Goal: Task Accomplishment & Management: Complete application form

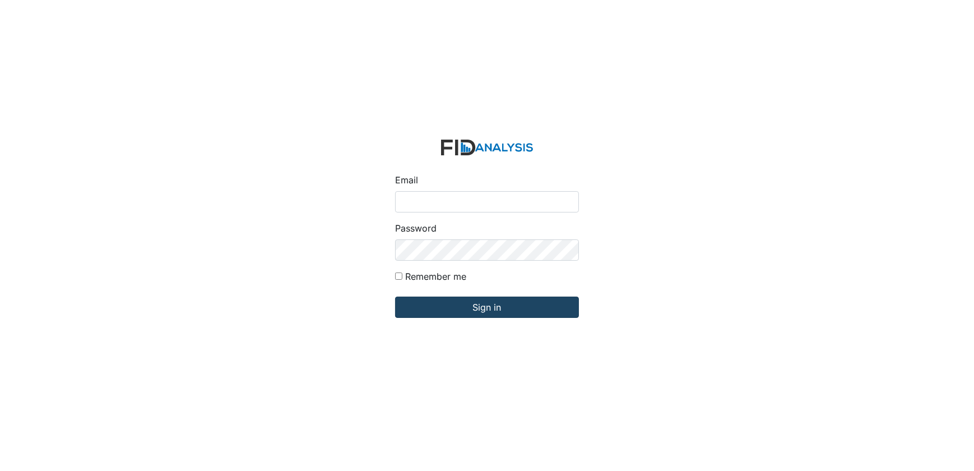
type input "Dsmith@lifeincorporated.com"
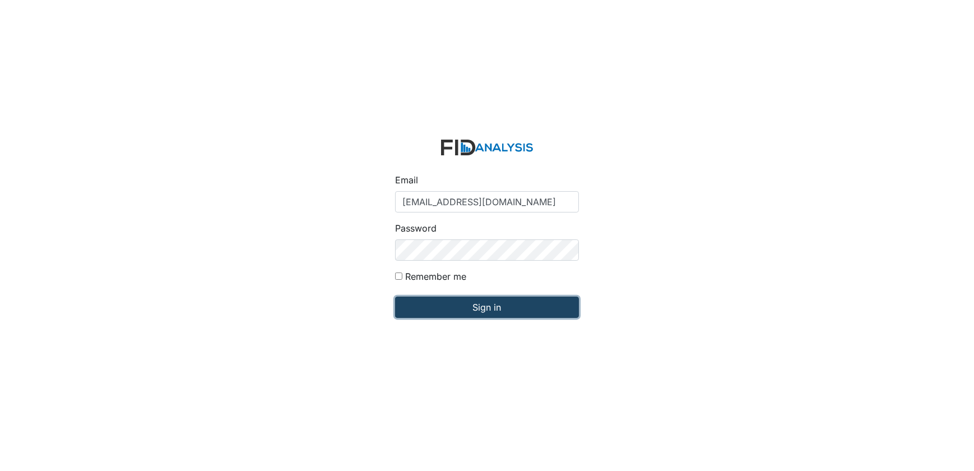
click at [464, 310] on input "Sign in" at bounding box center [487, 306] width 184 height 21
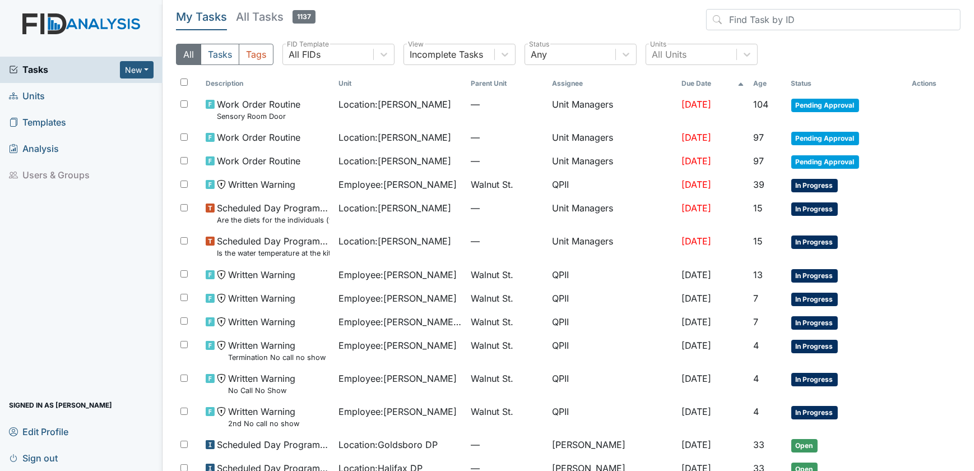
click at [33, 93] on span "Units" at bounding box center [27, 95] width 36 height 17
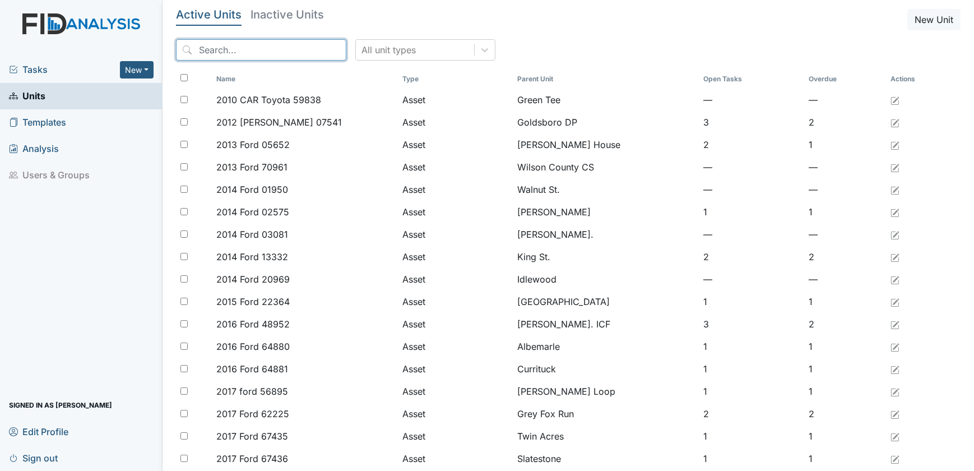
click at [233, 50] on input "search" at bounding box center [261, 49] width 170 height 21
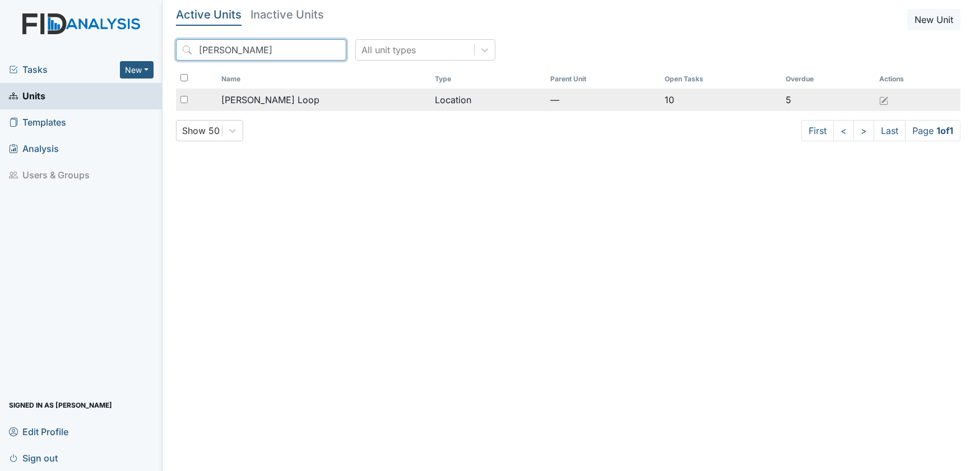
type input "mckeel"
click at [279, 99] on span "[PERSON_NAME] Loop" at bounding box center [270, 99] width 98 height 13
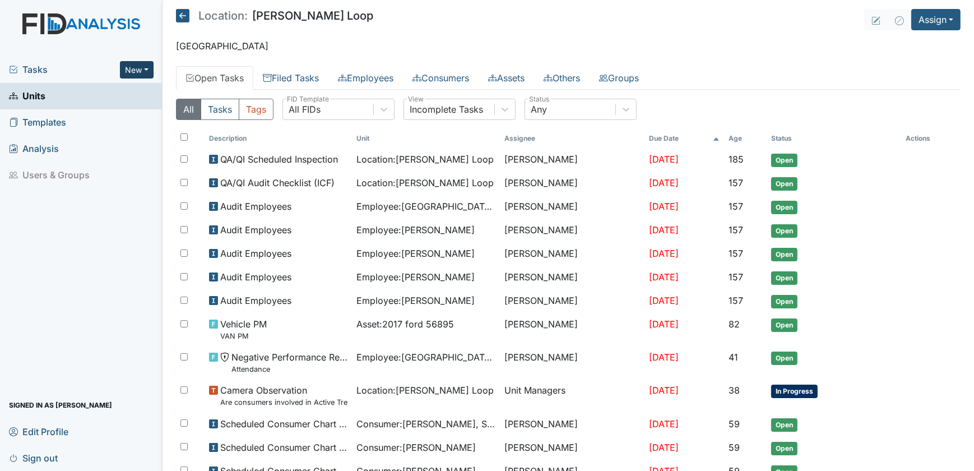
click at [146, 68] on button "New" at bounding box center [137, 69] width 34 height 17
click at [93, 93] on link "Form" at bounding box center [107, 94] width 89 height 18
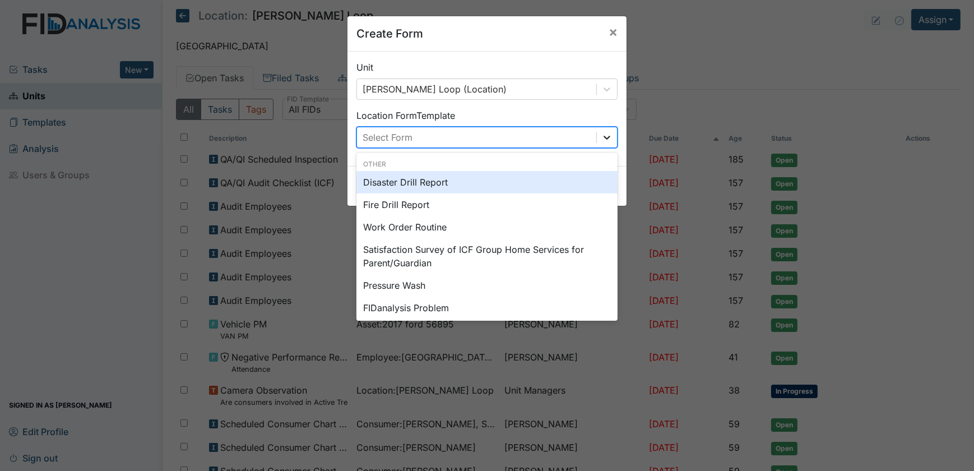
click at [604, 141] on icon at bounding box center [606, 137] width 11 height 11
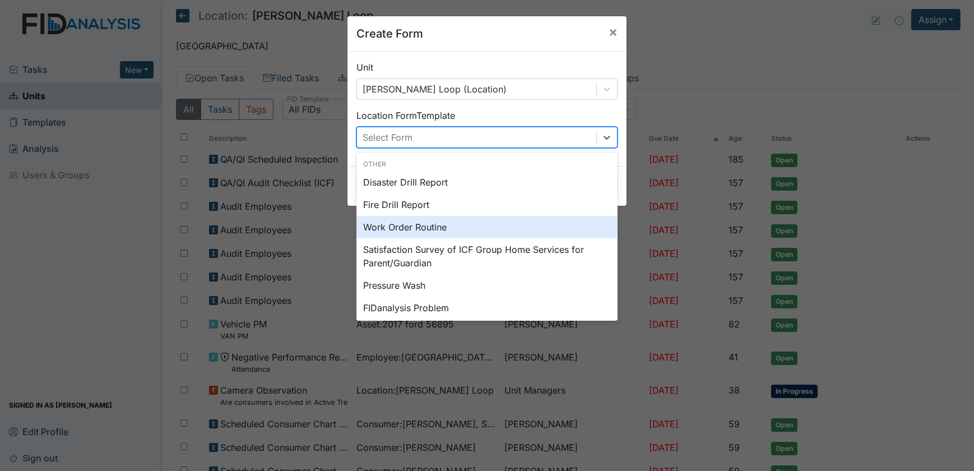
click at [471, 225] on div "Work Order Routine" at bounding box center [486, 227] width 261 height 22
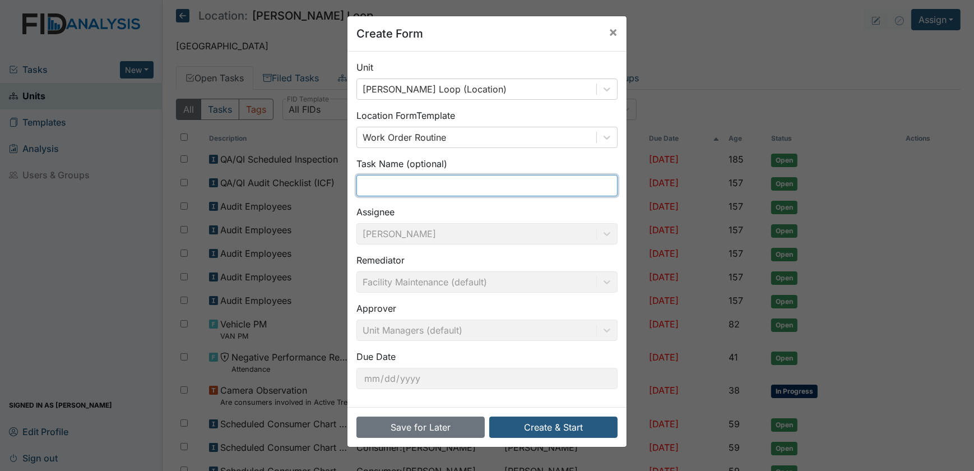
click at [370, 185] on input "text" at bounding box center [486, 185] width 261 height 21
drag, startPoint x: 385, startPoint y: 183, endPoint x: 325, endPoint y: 177, distance: 60.8
click at [325, 177] on div "Create Form × Unit McKeel Loop (Location) Location Form Template Work Order Rou…" at bounding box center [487, 235] width 974 height 471
type input "Desk together"
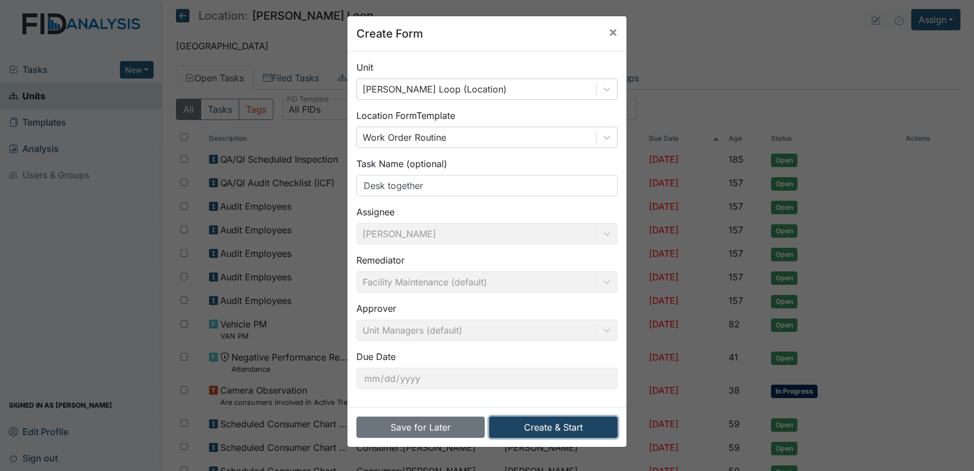
click at [539, 426] on button "Create & Start" at bounding box center [553, 426] width 128 height 21
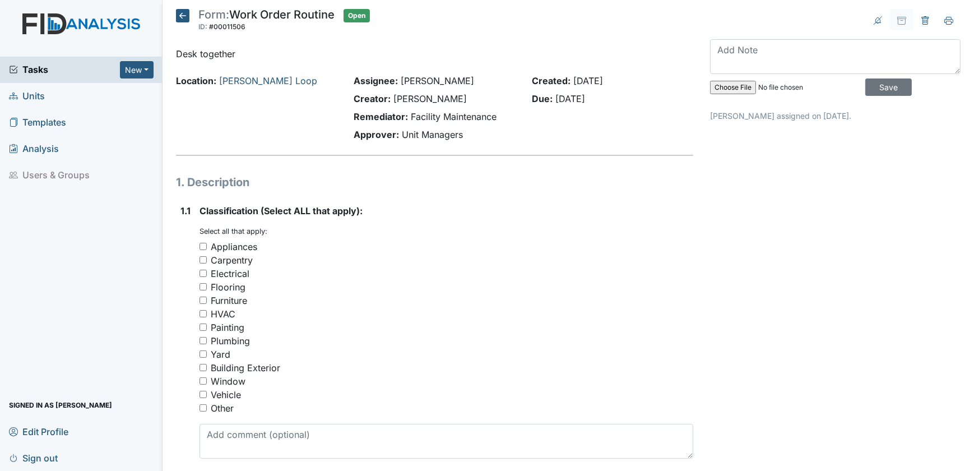
click at [204, 408] on input "Other" at bounding box center [202, 407] width 7 height 7
checkbox input "true"
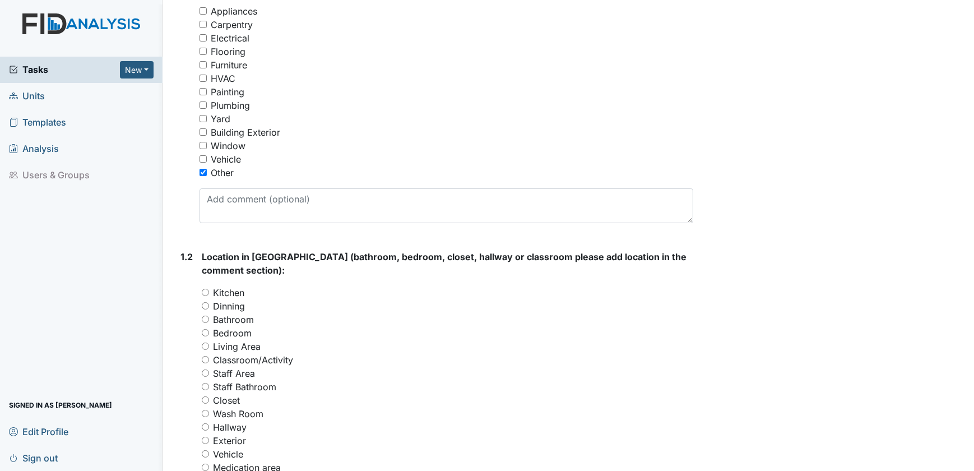
scroll to position [254, 0]
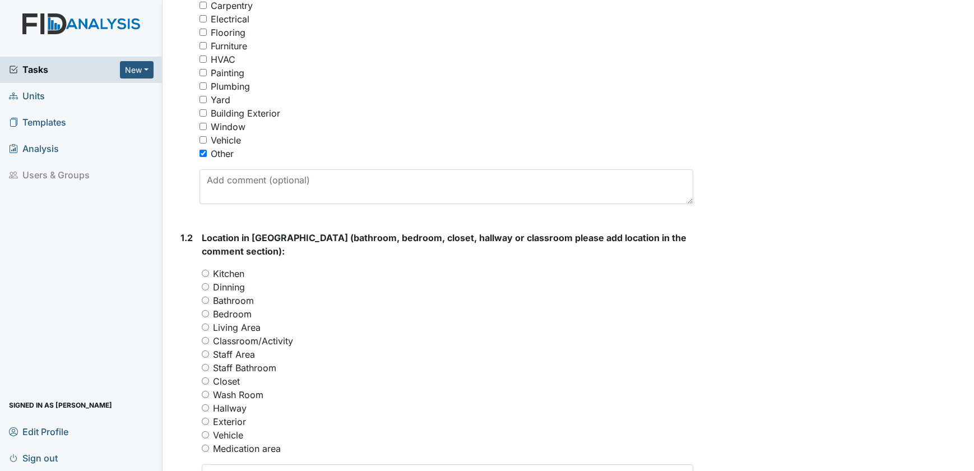
click at [206, 325] on input "Living Area" at bounding box center [205, 326] width 7 height 7
radio input "true"
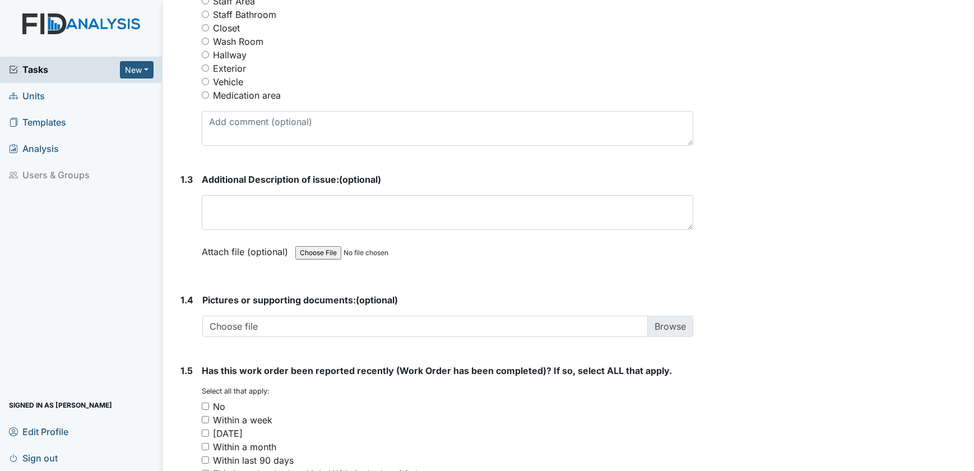
scroll to position [611, 0]
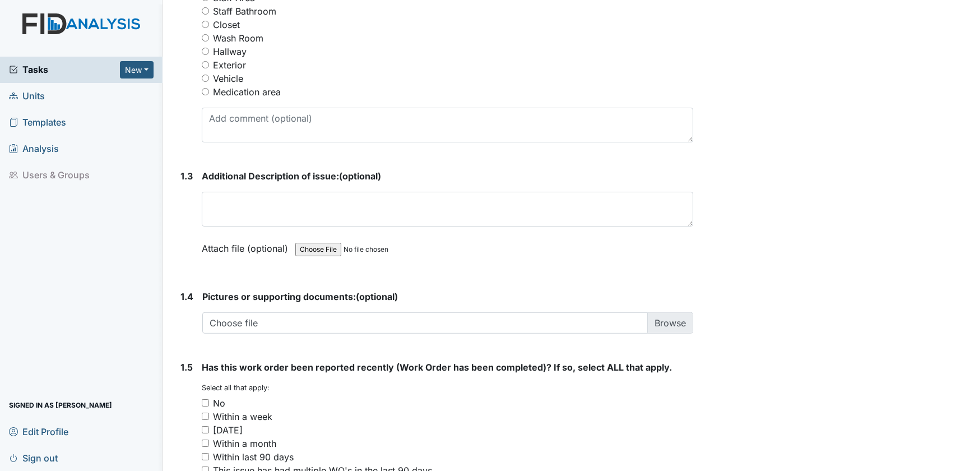
click at [203, 400] on input "No" at bounding box center [205, 402] width 7 height 7
checkbox input "true"
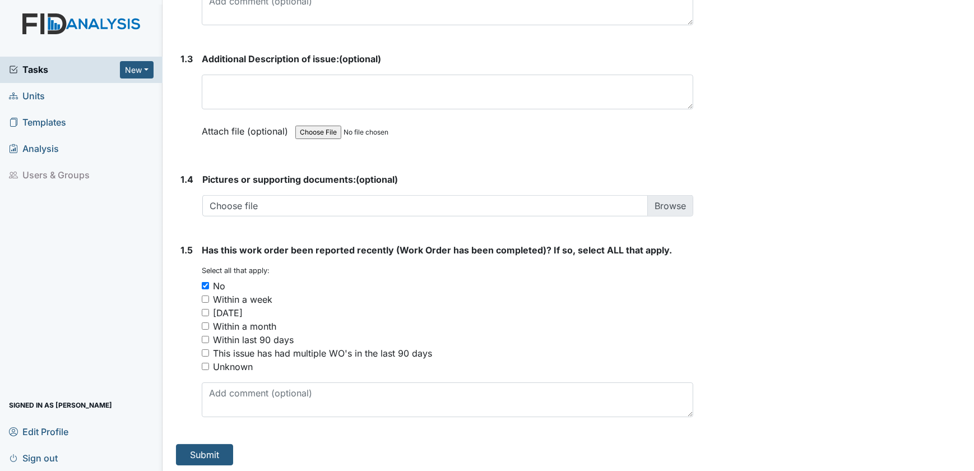
scroll to position [729, 0]
click at [203, 448] on button "Submit" at bounding box center [204, 452] width 57 height 21
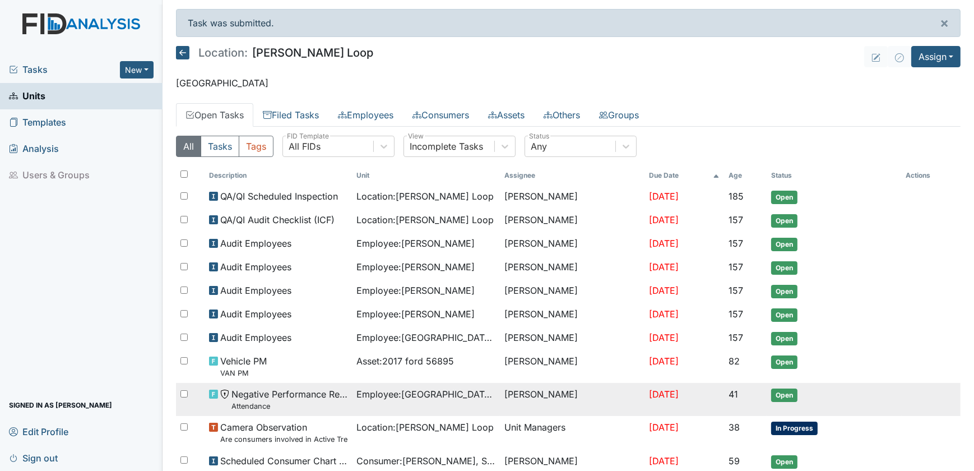
click at [779, 392] on span "Open" at bounding box center [784, 394] width 26 height 13
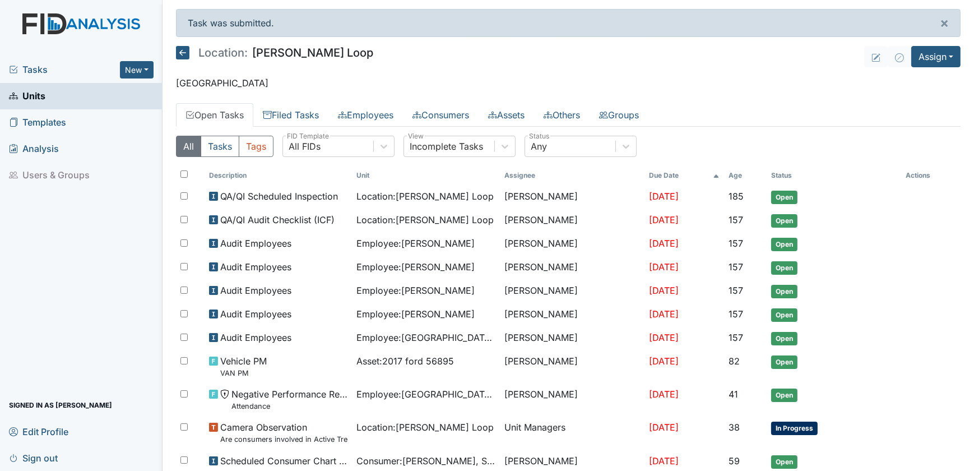
drag, startPoint x: 742, startPoint y: 57, endPoint x: 747, endPoint y: 64, distance: 8.6
click at [747, 64] on header "Location: McKeel Loop Assign Assign Form Assign Inspection Assign Document Assi…" at bounding box center [568, 56] width 784 height 21
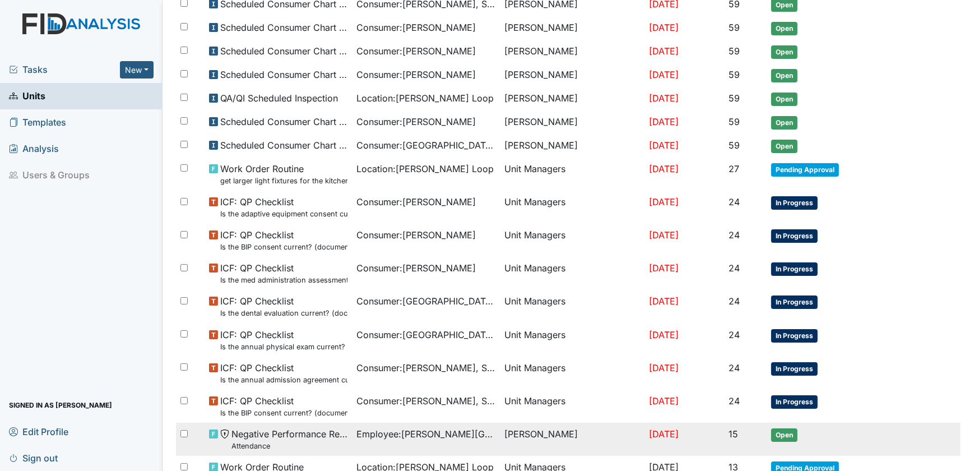
scroll to position [458, 0]
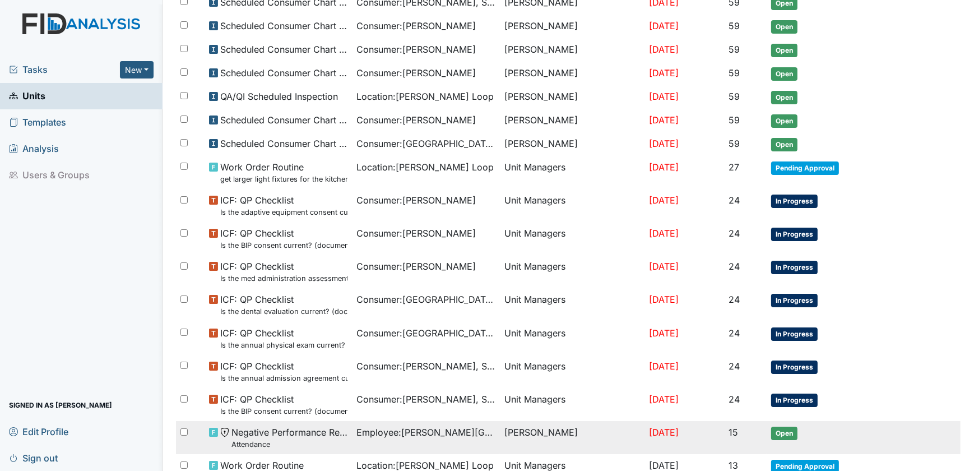
click at [292, 425] on span "Negative Performance Review Attendance" at bounding box center [289, 437] width 117 height 24
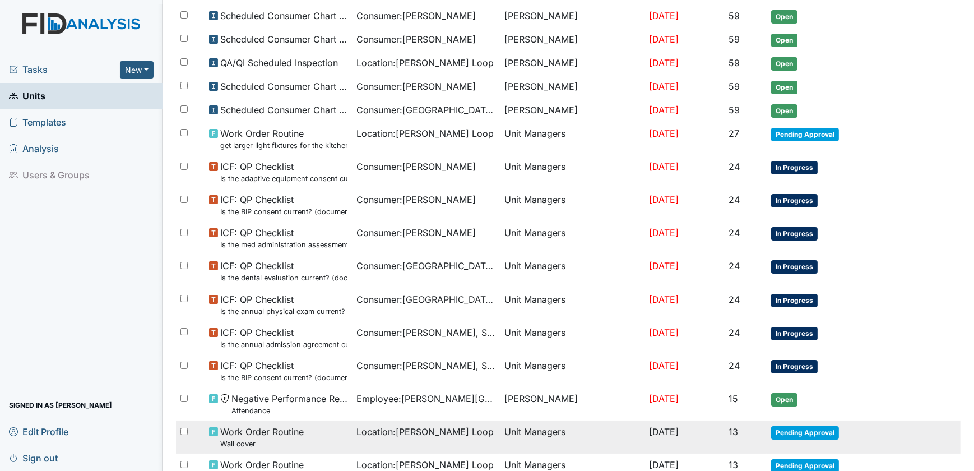
scroll to position [509, 0]
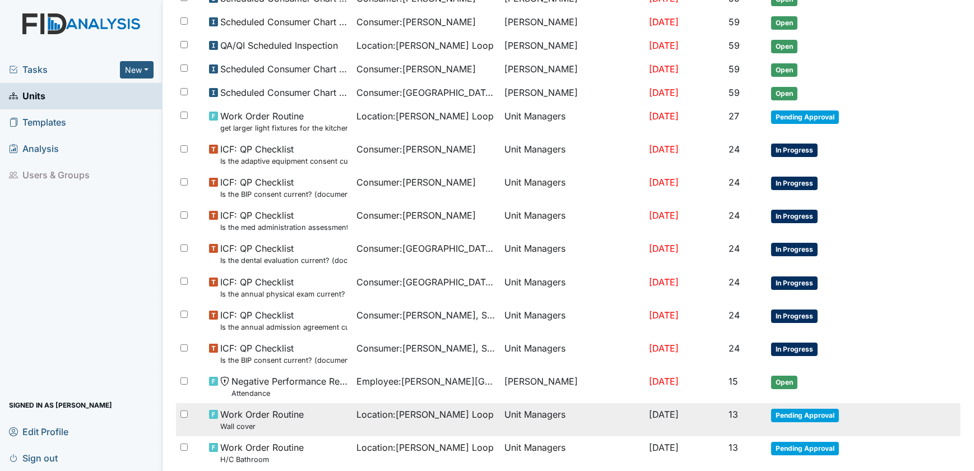
click at [224, 411] on span "Work Order Routine Wall cover" at bounding box center [261, 419] width 83 height 24
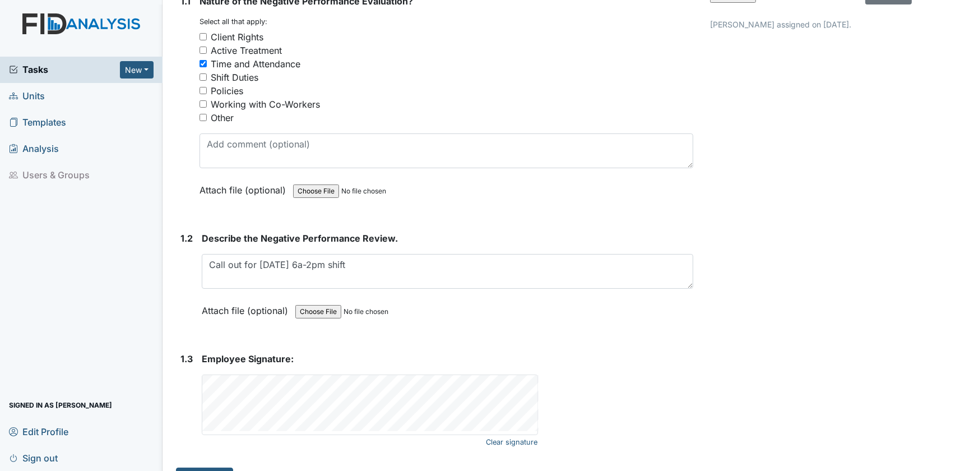
scroll to position [199, 0]
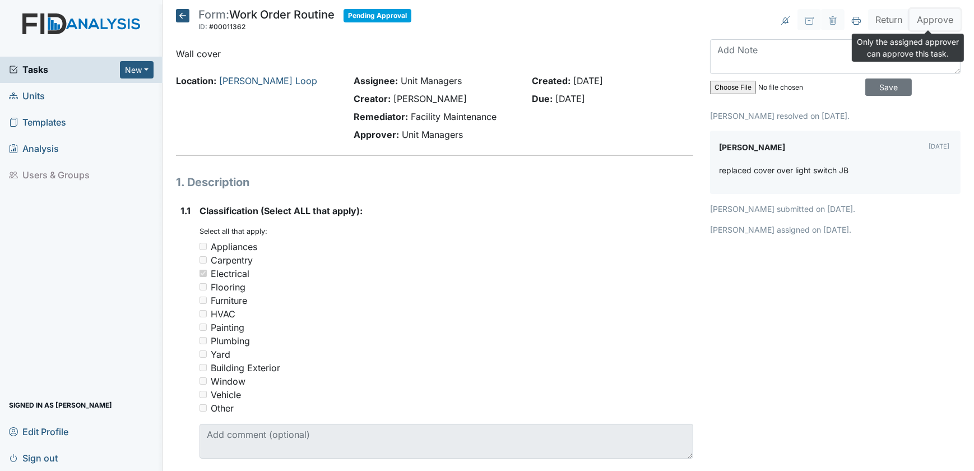
click at [925, 22] on button "Approve" at bounding box center [934, 19] width 51 height 21
click at [182, 13] on icon at bounding box center [182, 15] width 13 height 13
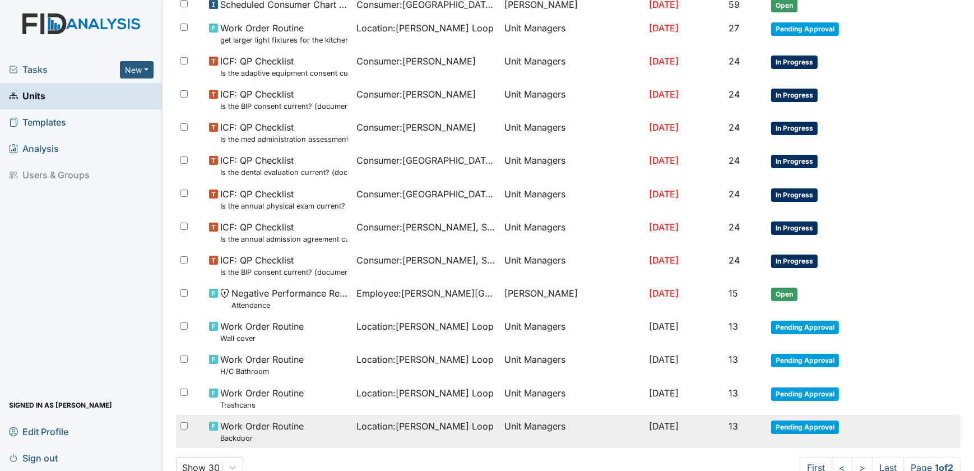
scroll to position [588, 0]
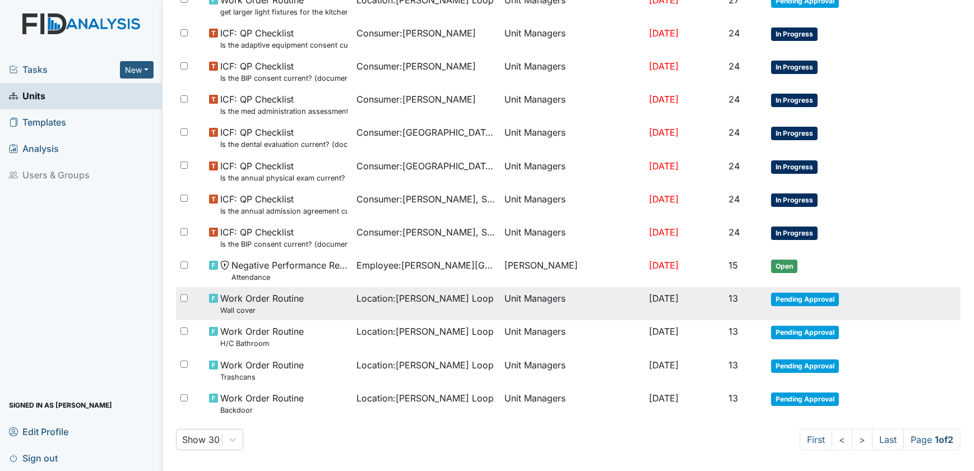
click at [282, 297] on span "Work Order Routine Wall cover" at bounding box center [261, 303] width 83 height 24
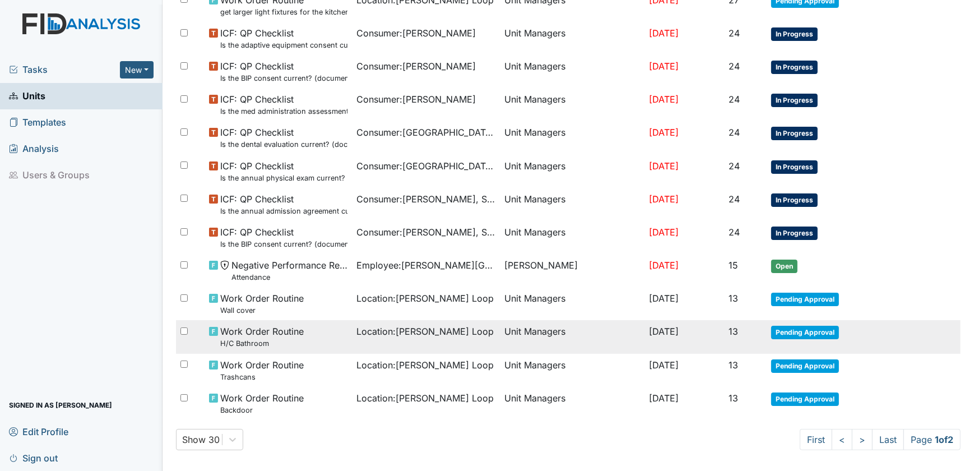
click at [372, 324] on span "Location : McKeel Loop" at bounding box center [424, 330] width 137 height 13
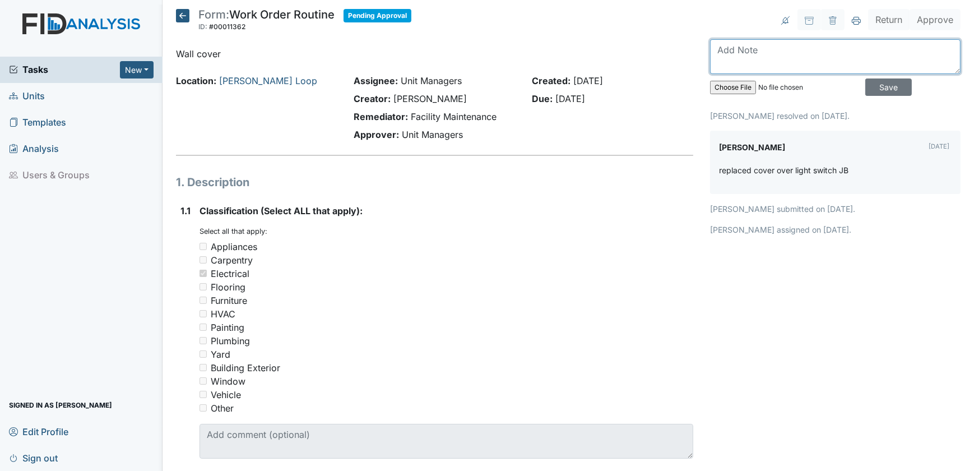
click at [746, 55] on textarea at bounding box center [835, 56] width 250 height 35
type textarea "completed"
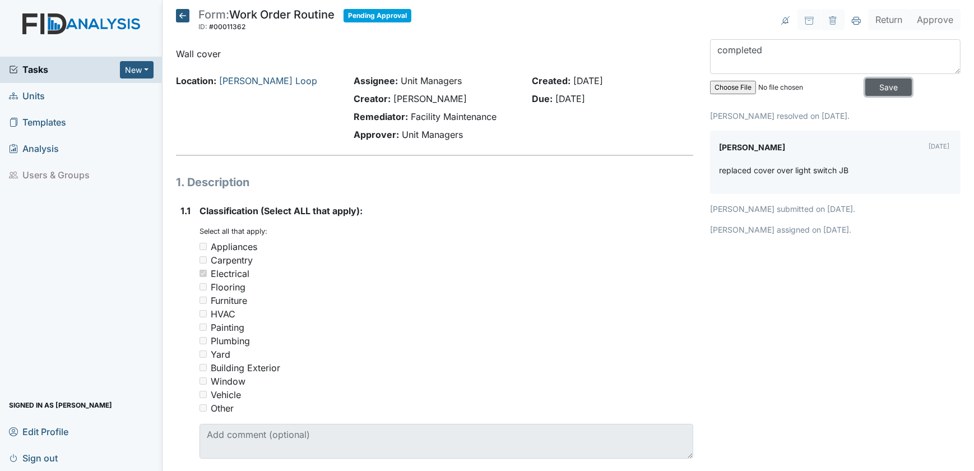
click at [868, 87] on input "Save" at bounding box center [888, 86] width 46 height 17
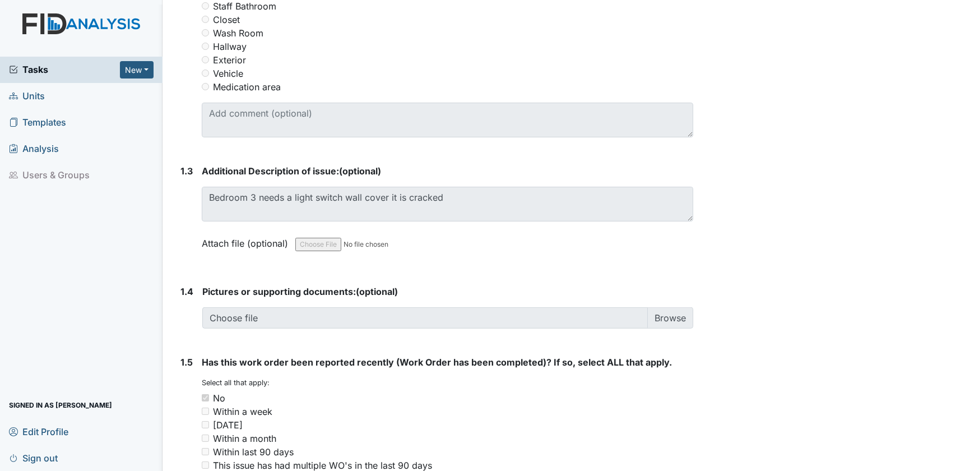
scroll to position [708, 0]
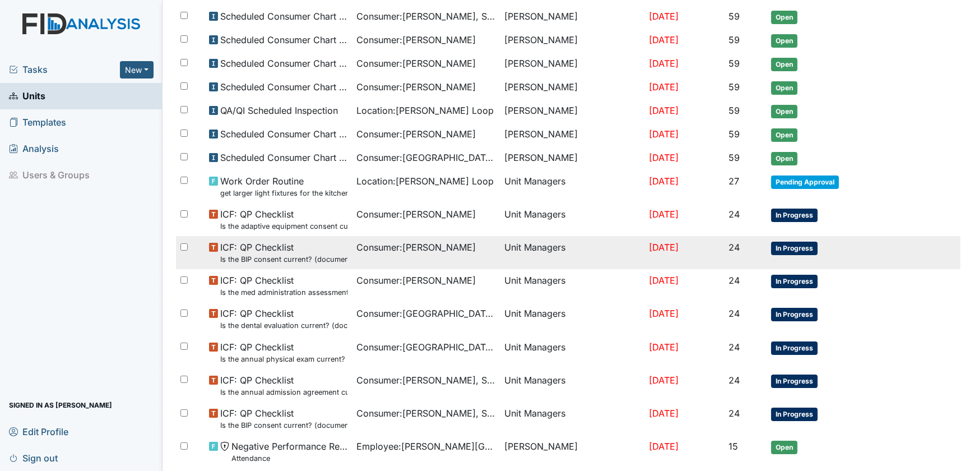
scroll to position [458, 0]
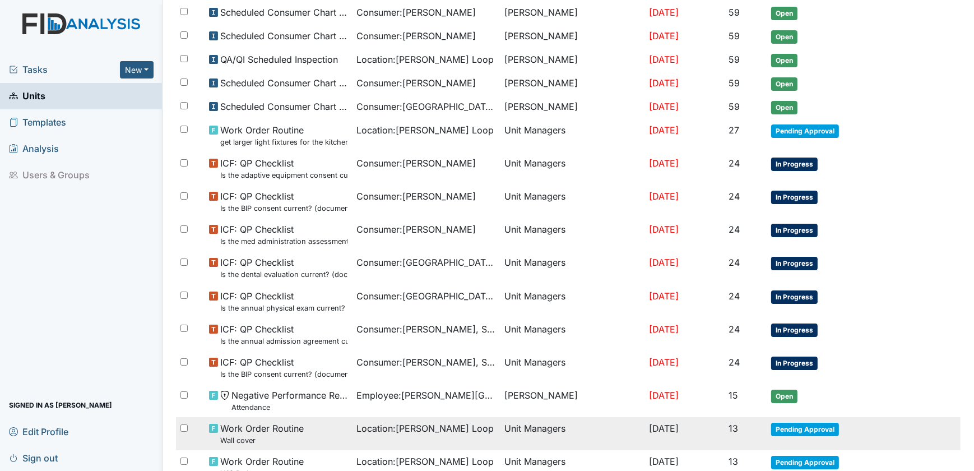
click at [779, 422] on span "Pending Approval" at bounding box center [805, 428] width 68 height 13
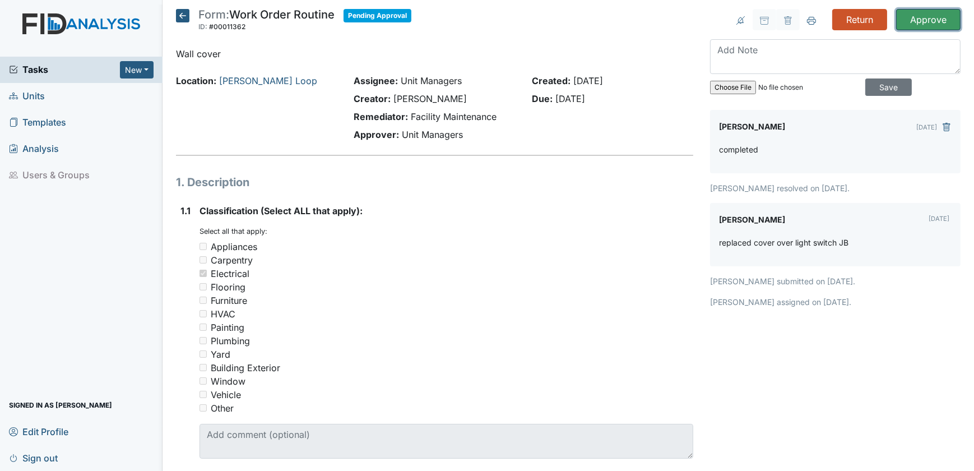
click at [926, 18] on input "Approve" at bounding box center [928, 19] width 64 height 21
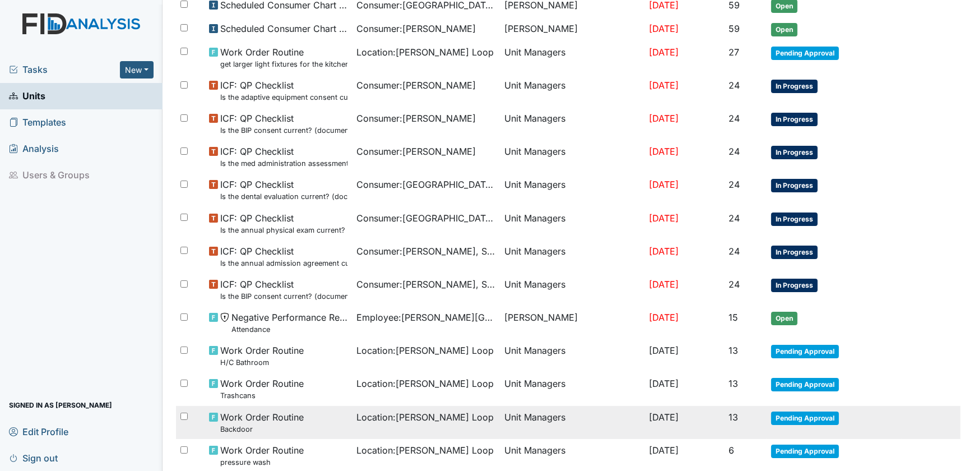
scroll to position [625, 0]
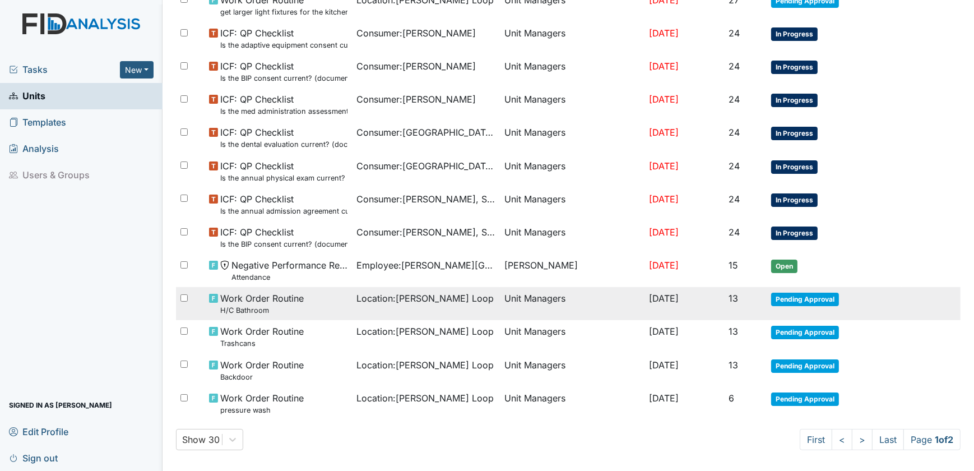
click at [277, 305] on small "H/C Bathroom" at bounding box center [261, 310] width 83 height 11
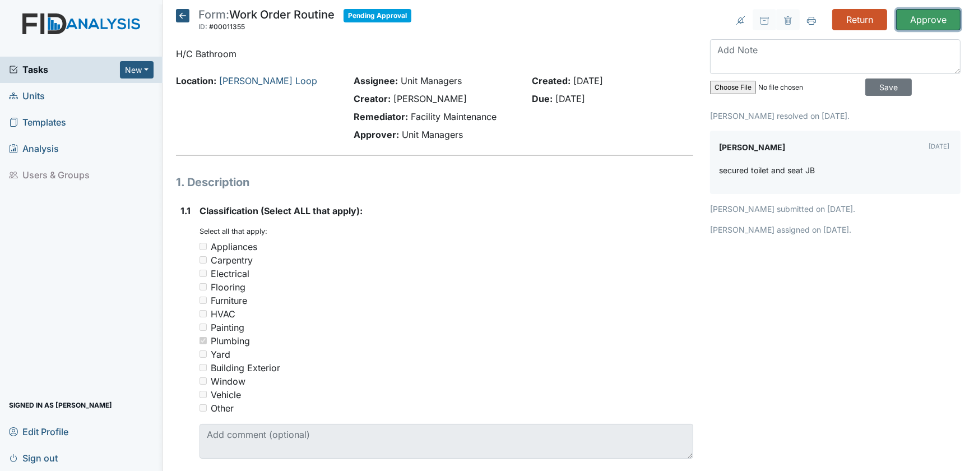
click at [925, 14] on input "Approve" at bounding box center [928, 19] width 64 height 21
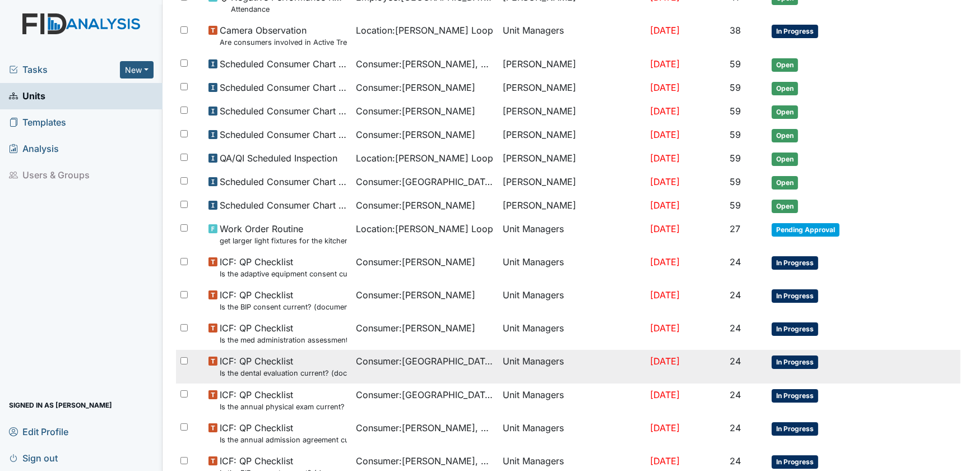
scroll to position [407, 0]
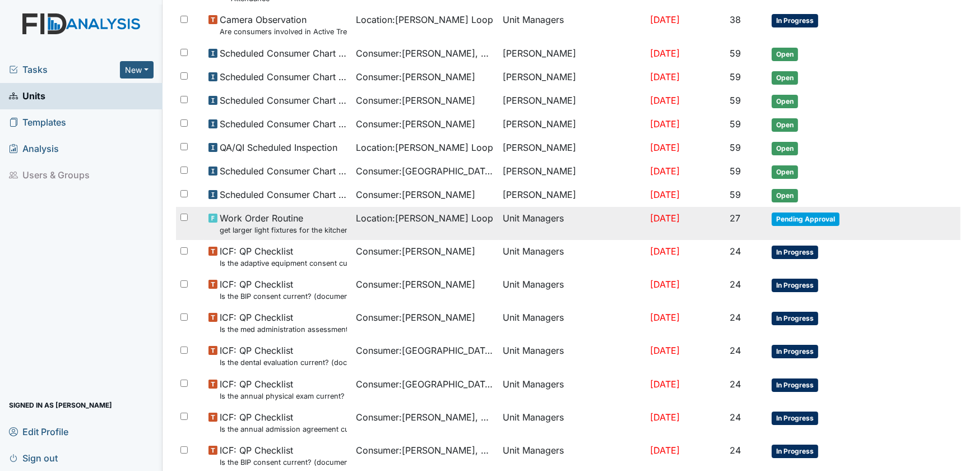
click at [253, 225] on small "get larger light fixtures for the kitchen 2x4 led panel no bulbs" at bounding box center [283, 230] width 127 height 11
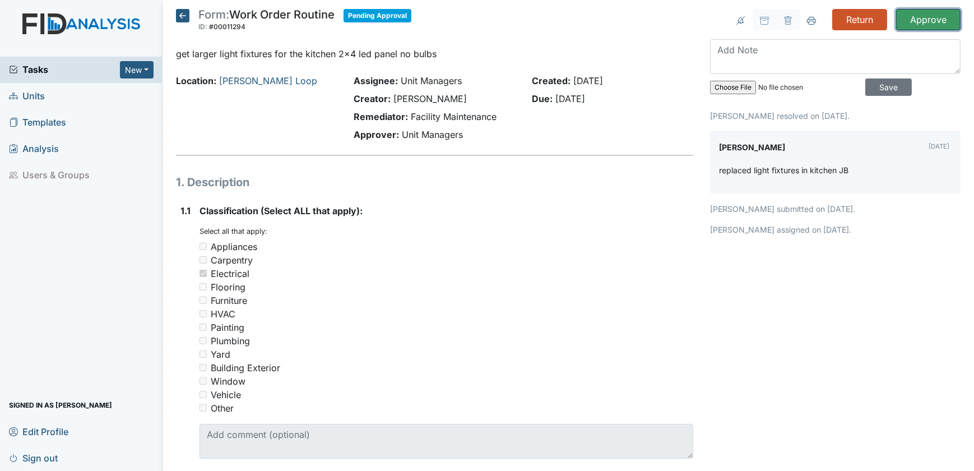
click at [921, 15] on input "Approve" at bounding box center [928, 19] width 64 height 21
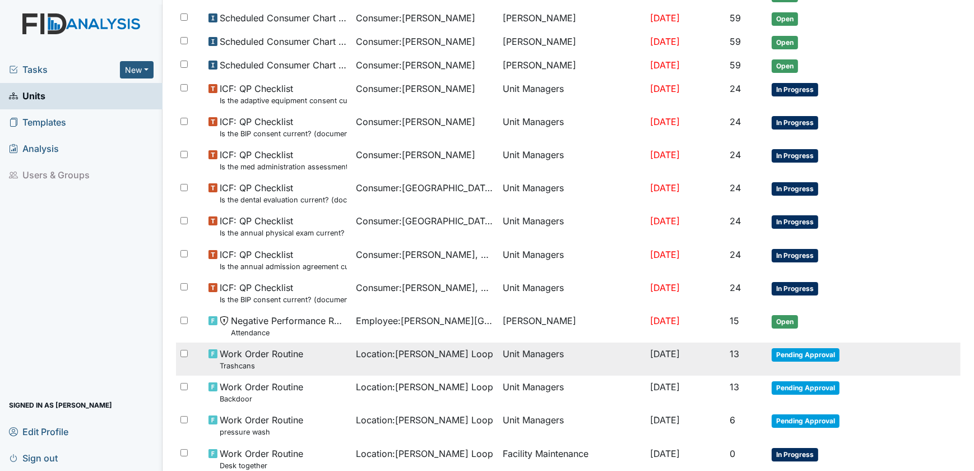
scroll to position [592, 0]
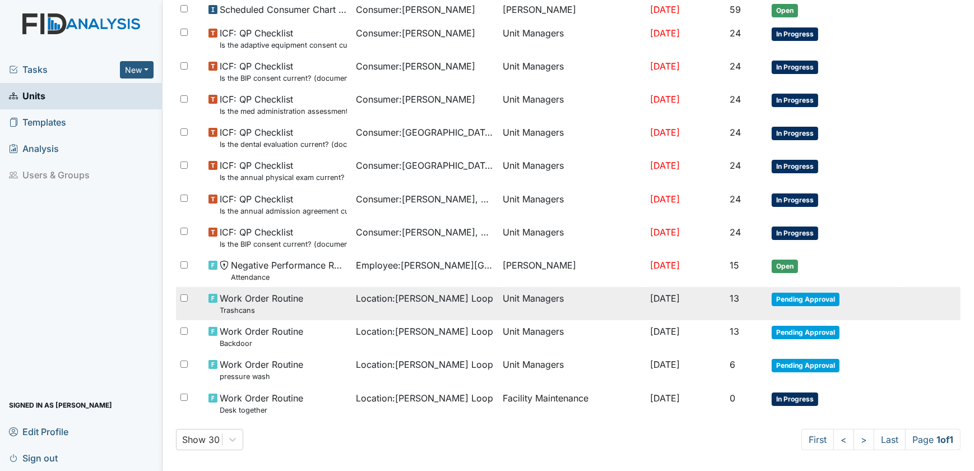
click at [426, 294] on span "Location : McKeel Loop" at bounding box center [424, 297] width 137 height 13
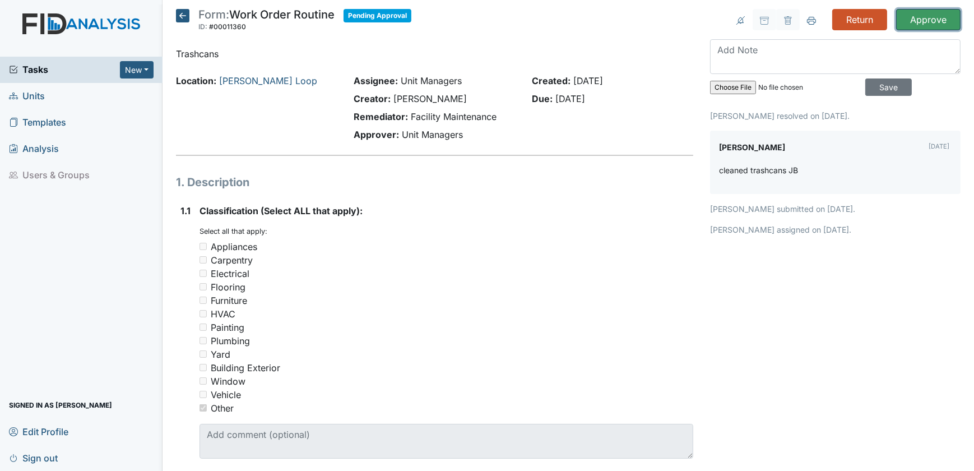
click at [921, 18] on input "Approve" at bounding box center [928, 19] width 64 height 21
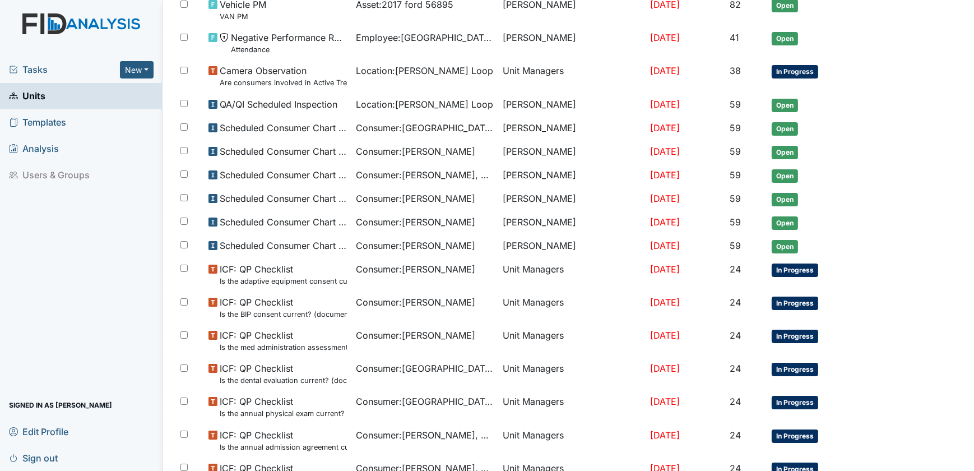
scroll to position [558, 0]
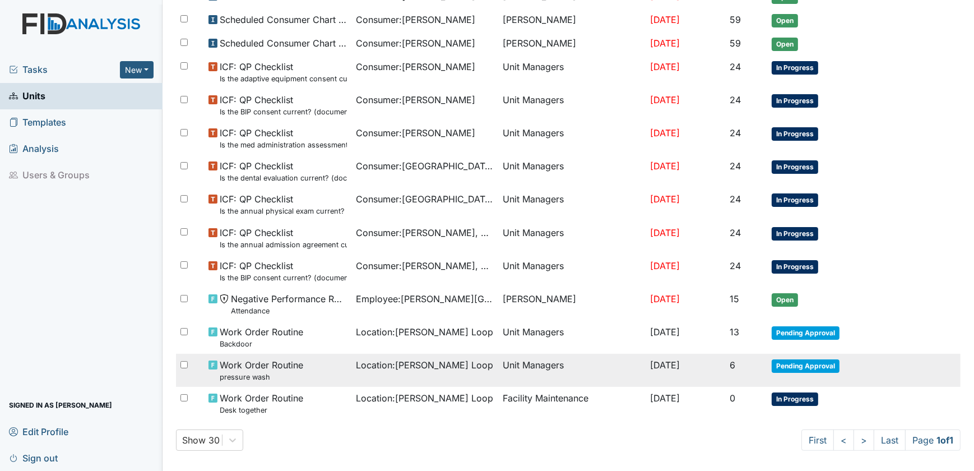
click at [279, 361] on span "Work Order Routine pressure wash" at bounding box center [261, 370] width 83 height 24
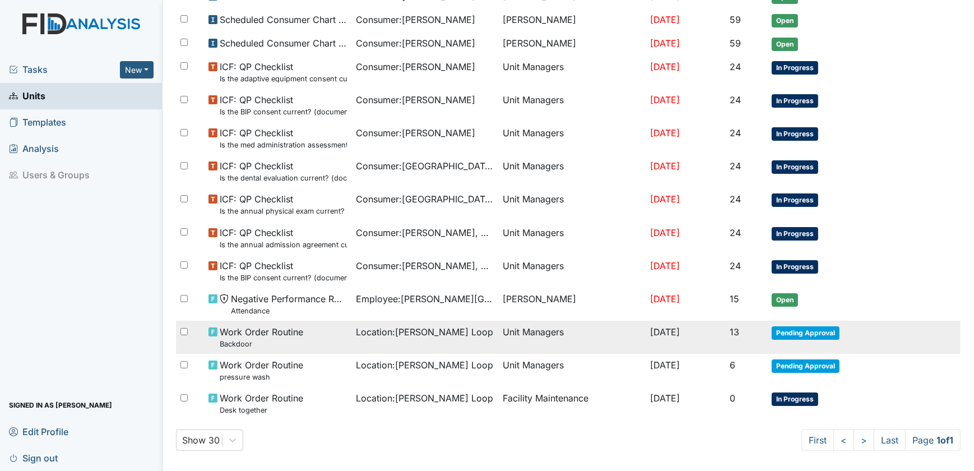
click at [269, 327] on span "Work Order Routine Backdoor" at bounding box center [261, 337] width 83 height 24
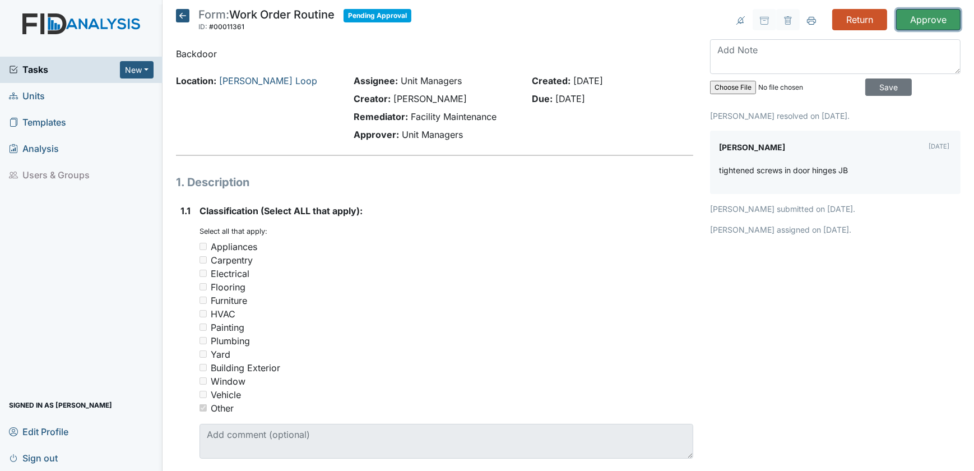
click at [938, 18] on input "Approve" at bounding box center [928, 19] width 64 height 21
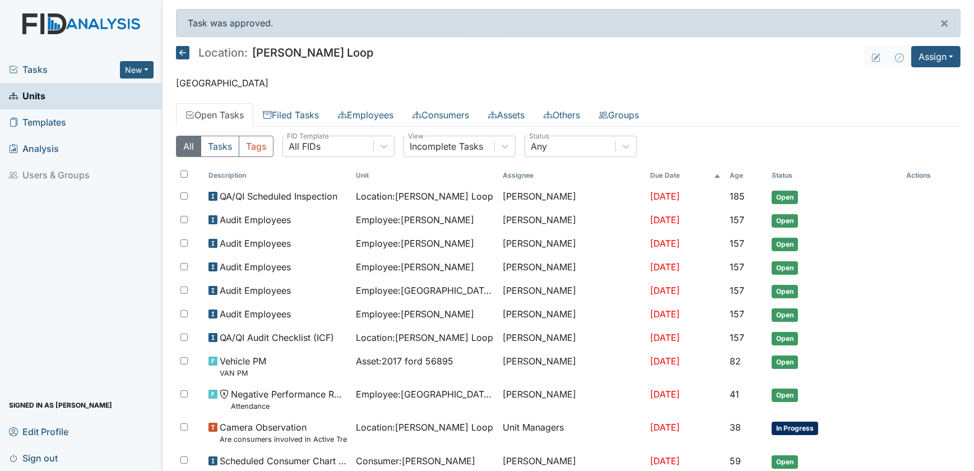
click at [43, 97] on span "Units" at bounding box center [27, 95] width 36 height 17
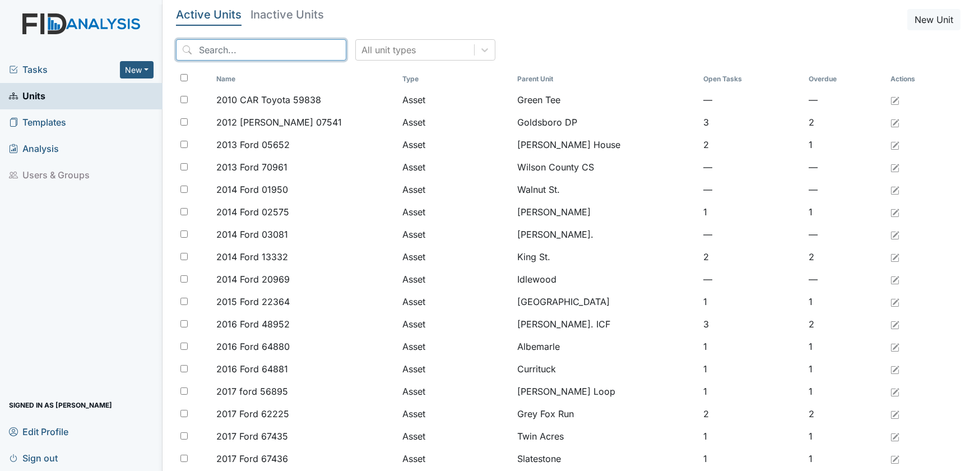
click at [211, 53] on input "search" at bounding box center [261, 49] width 170 height 21
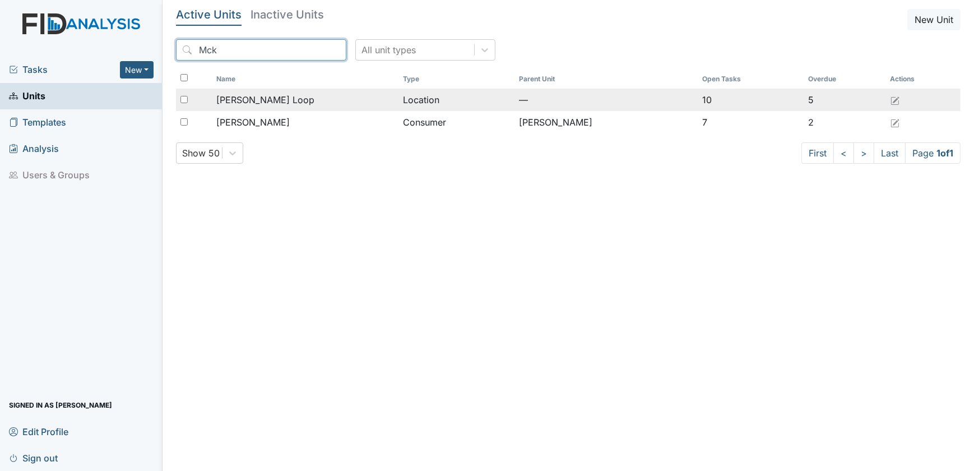
type input "Mck"
click at [267, 105] on span "[PERSON_NAME] Loop" at bounding box center [265, 99] width 98 height 13
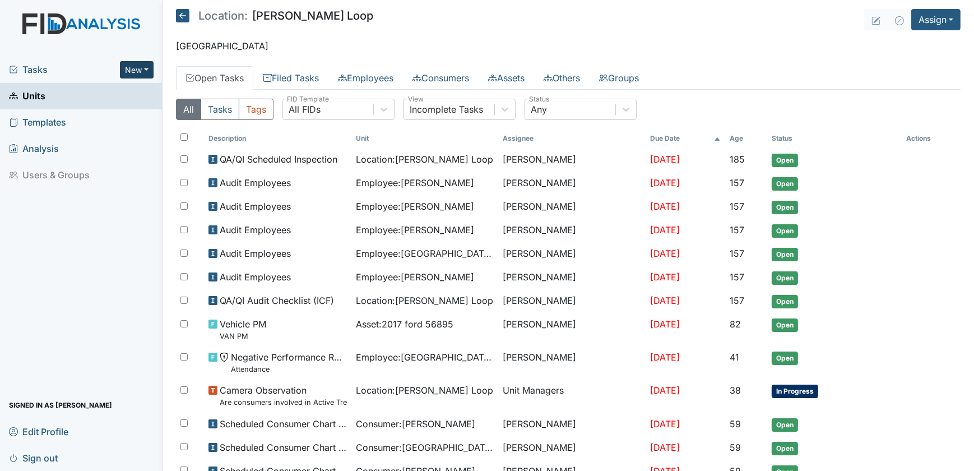
click at [149, 68] on button "New" at bounding box center [137, 69] width 34 height 17
click at [104, 92] on link "Form" at bounding box center [107, 94] width 89 height 18
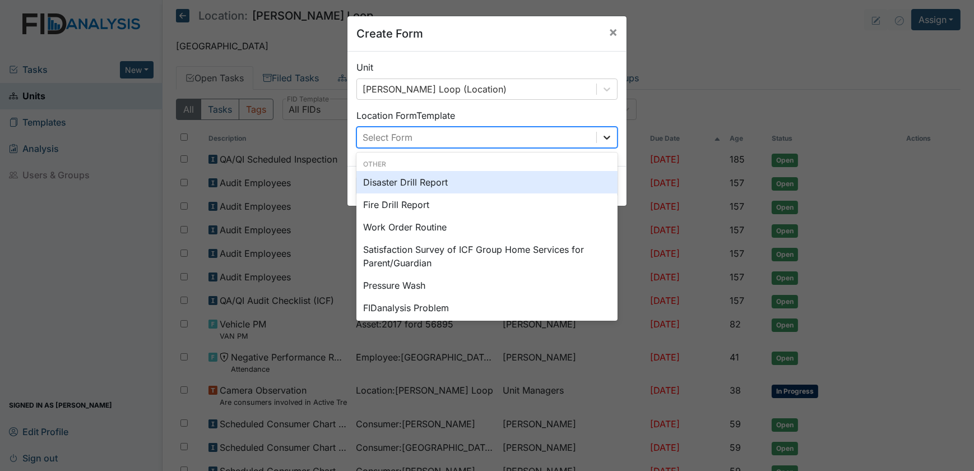
click at [602, 141] on icon at bounding box center [606, 137] width 11 height 11
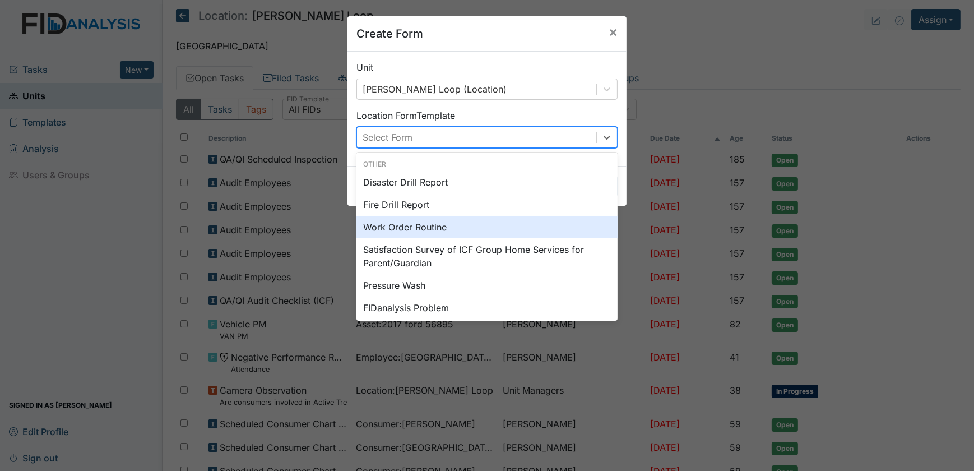
click at [420, 225] on div "Work Order Routine" at bounding box center [486, 227] width 261 height 22
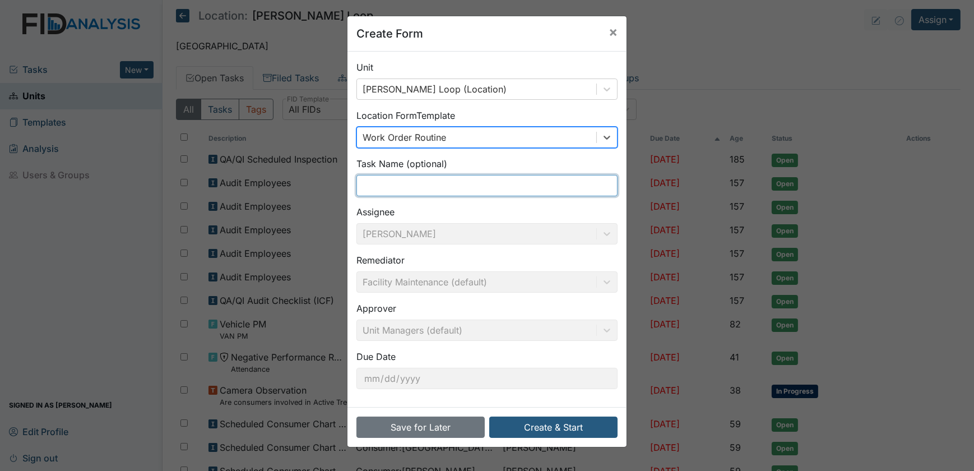
click at [380, 187] on input "text" at bounding box center [486, 185] width 261 height 21
type input "Desk together"
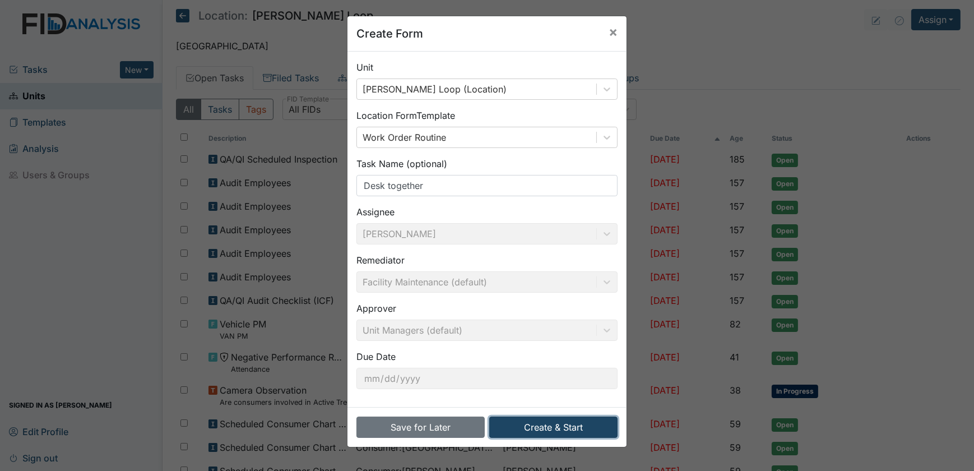
click at [539, 423] on button "Create & Start" at bounding box center [553, 426] width 128 height 21
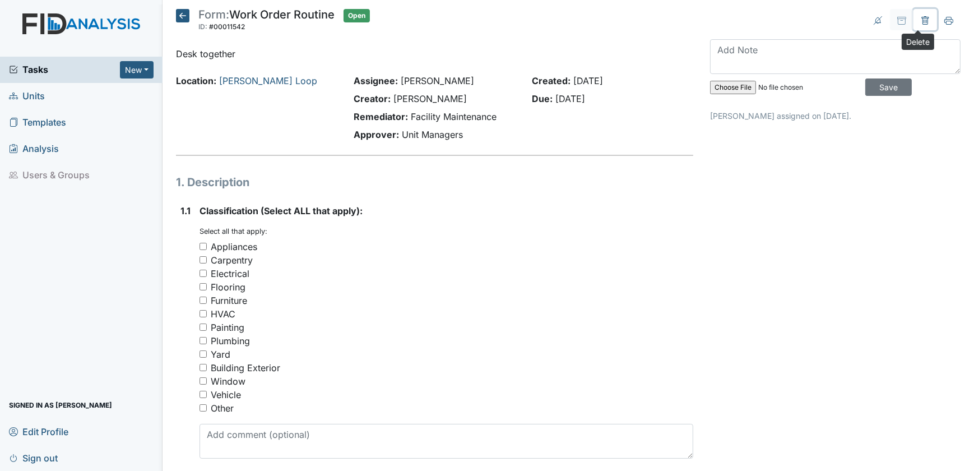
click at [916, 25] on button at bounding box center [925, 19] width 24 height 21
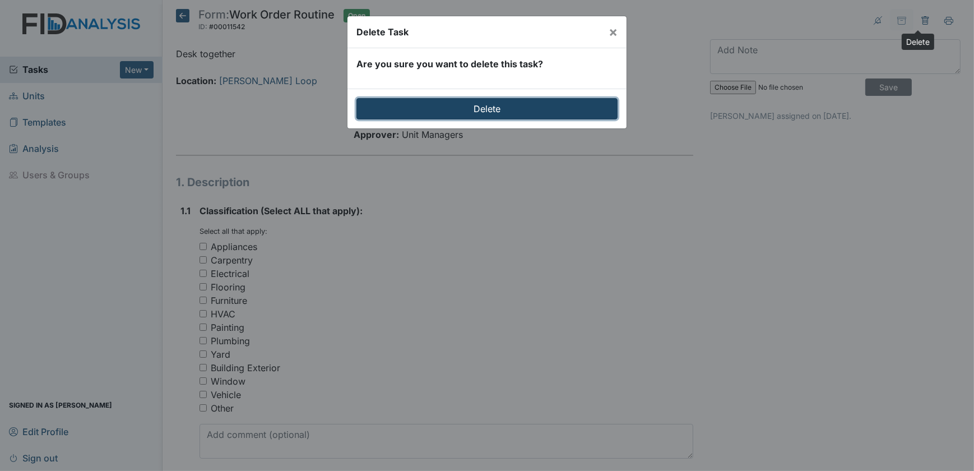
click at [526, 100] on input "Delete" at bounding box center [486, 108] width 261 height 21
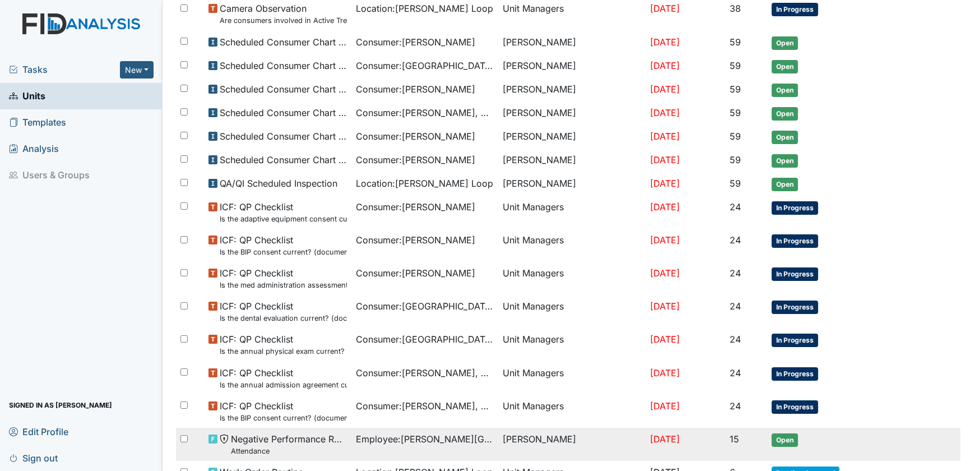
scroll to position [525, 0]
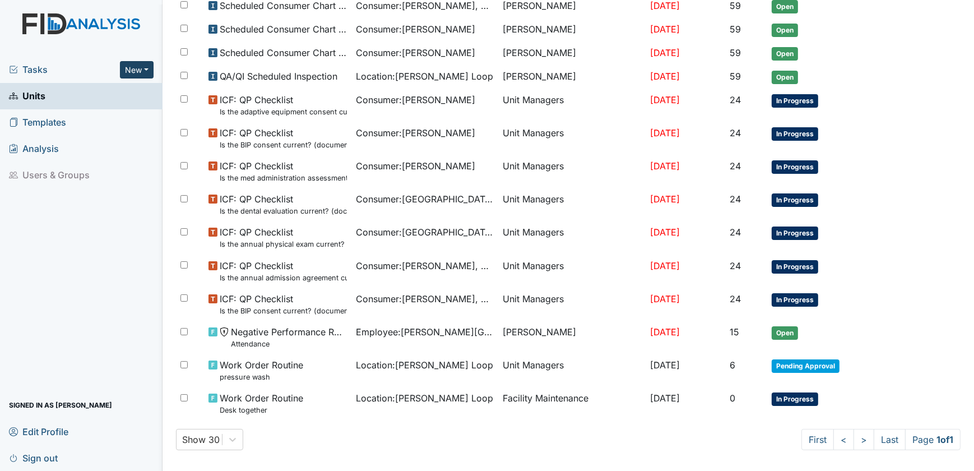
click at [146, 71] on button "New" at bounding box center [137, 69] width 34 height 17
click at [121, 94] on link "Form" at bounding box center [107, 94] width 89 height 18
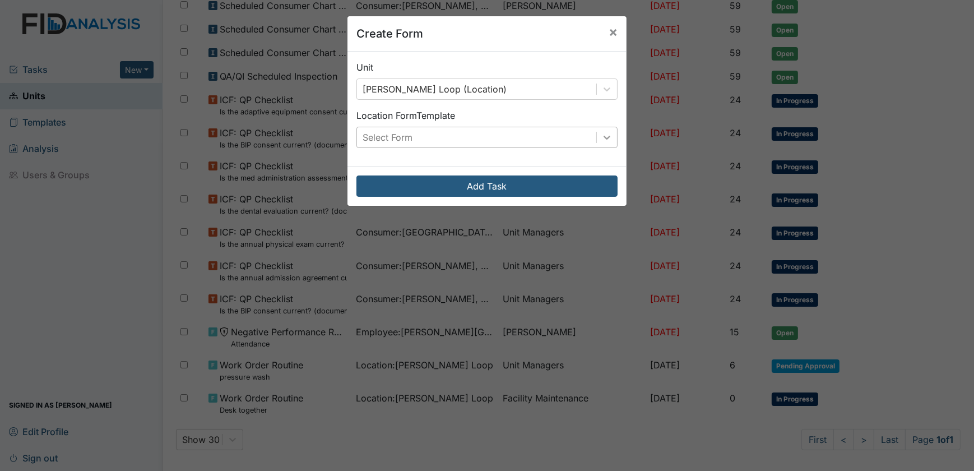
click at [601, 136] on icon at bounding box center [606, 137] width 11 height 11
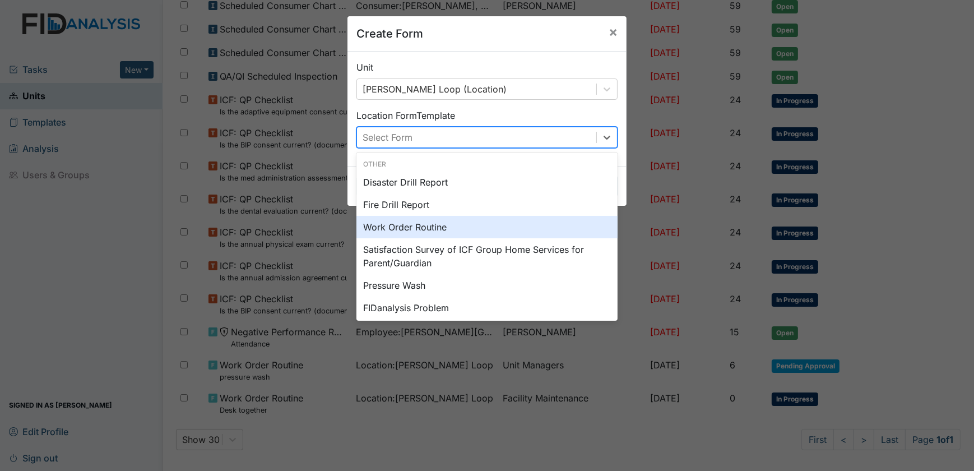
click at [435, 218] on div "Work Order Routine" at bounding box center [486, 227] width 261 height 22
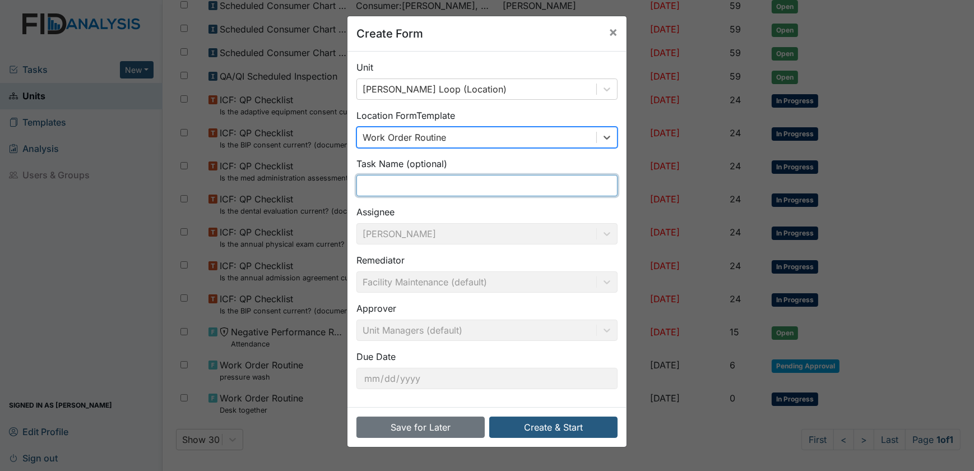
click at [403, 181] on input "text" at bounding box center [486, 185] width 261 height 21
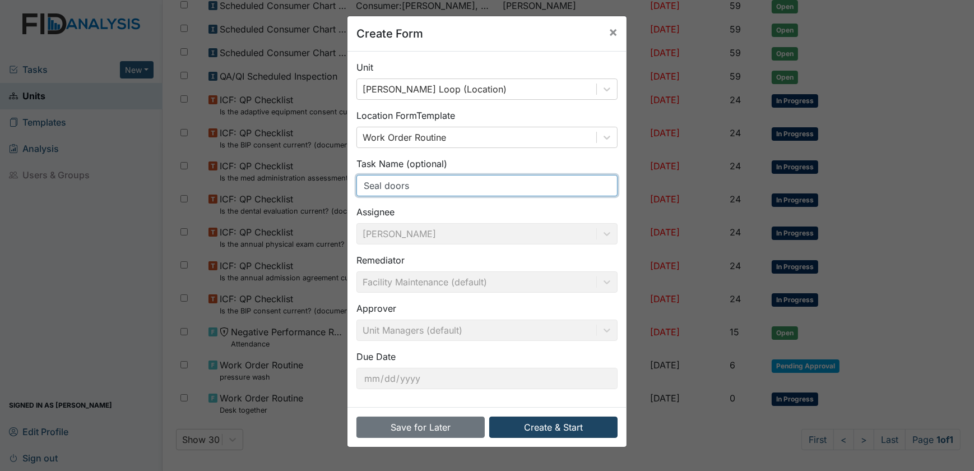
type input "Seal doors"
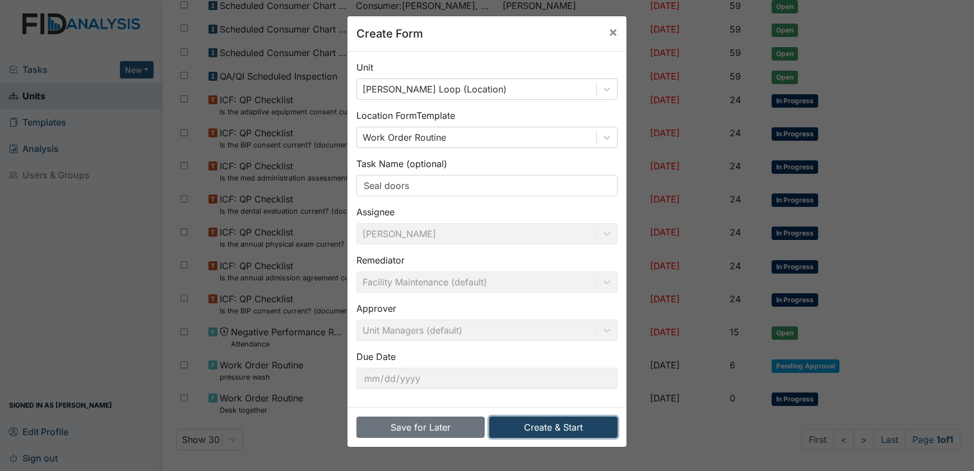
click at [546, 426] on button "Create & Start" at bounding box center [553, 426] width 128 height 21
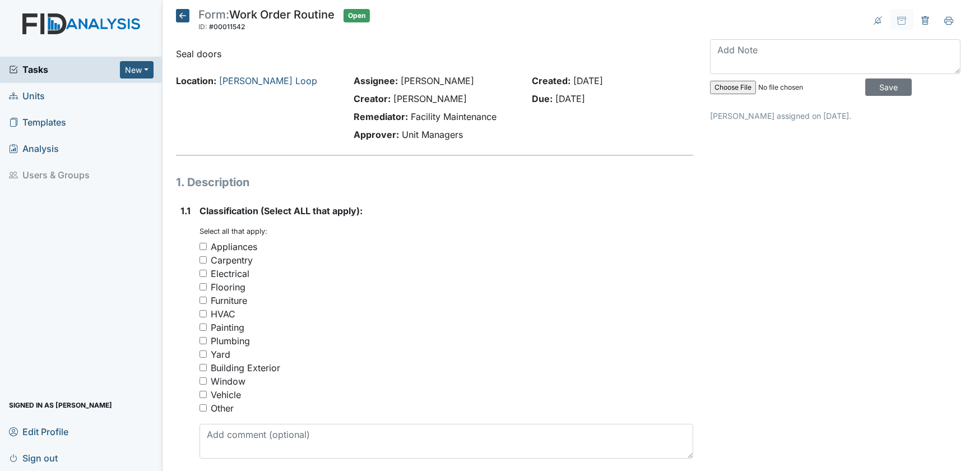
click at [204, 406] on input "Other" at bounding box center [202, 407] width 7 height 7
checkbox input "true"
click at [216, 423] on div "Classification (Select ALL that apply): You must select one or more of the belo…" at bounding box center [446, 331] width 494 height 254
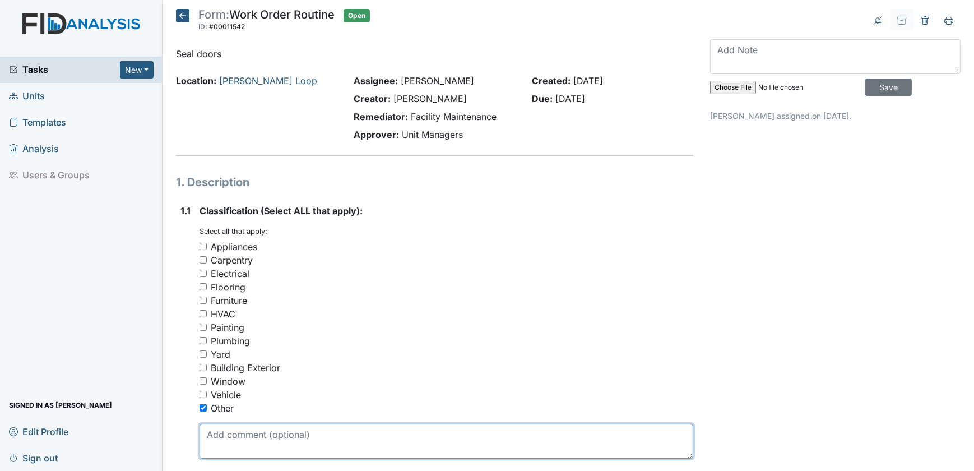
drag, startPoint x: 209, startPoint y: 430, endPoint x: 215, endPoint y: 434, distance: 7.2
click at [210, 430] on textarea at bounding box center [446, 440] width 494 height 35
click at [339, 437] on textarea at bounding box center [446, 440] width 494 height 35
click at [332, 434] on textarea at bounding box center [446, 440] width 494 height 35
click at [319, 431] on textarea at bounding box center [446, 440] width 494 height 35
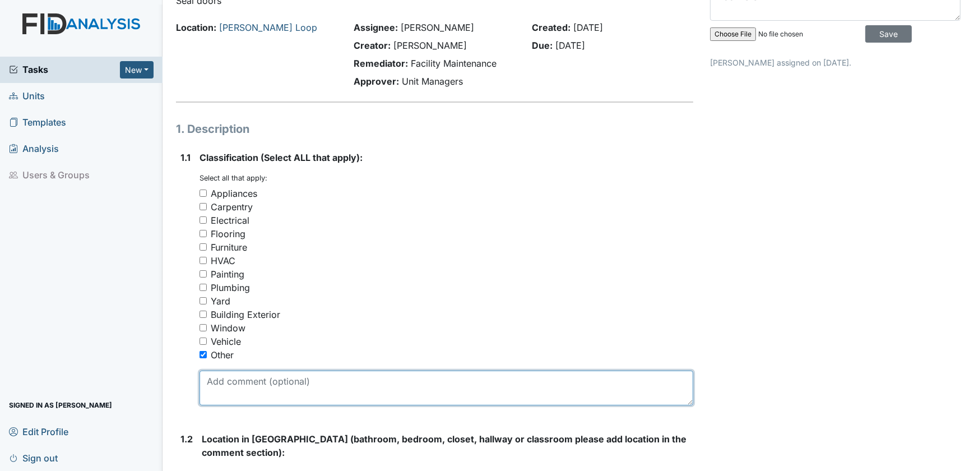
scroll to position [305, 0]
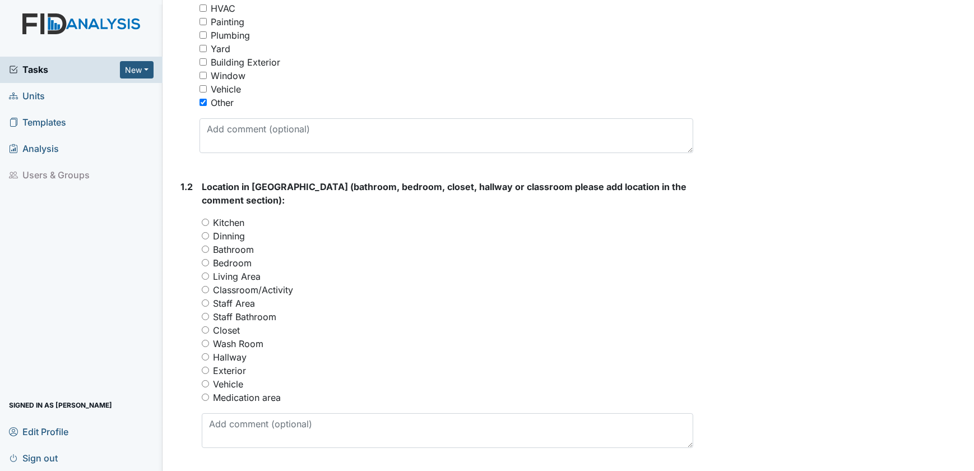
click at [206, 274] on input "Living Area" at bounding box center [205, 275] width 7 height 7
radio input "true"
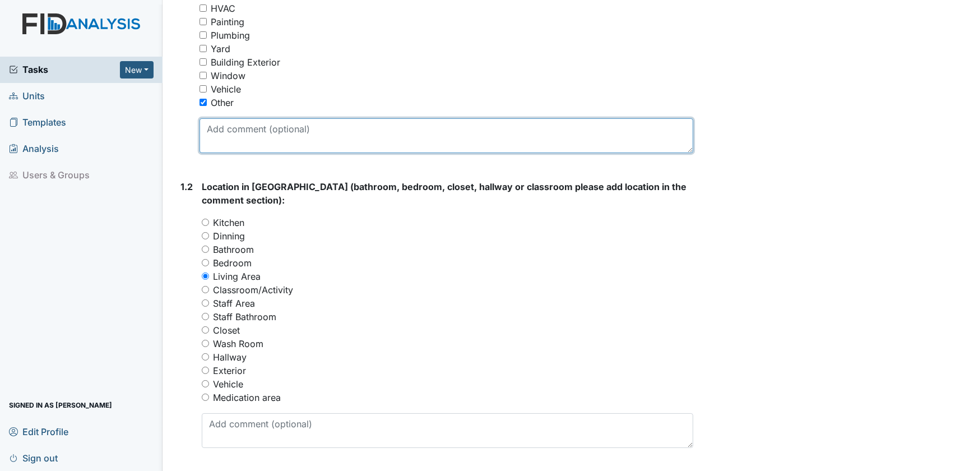
click at [228, 131] on textarea at bounding box center [446, 135] width 494 height 35
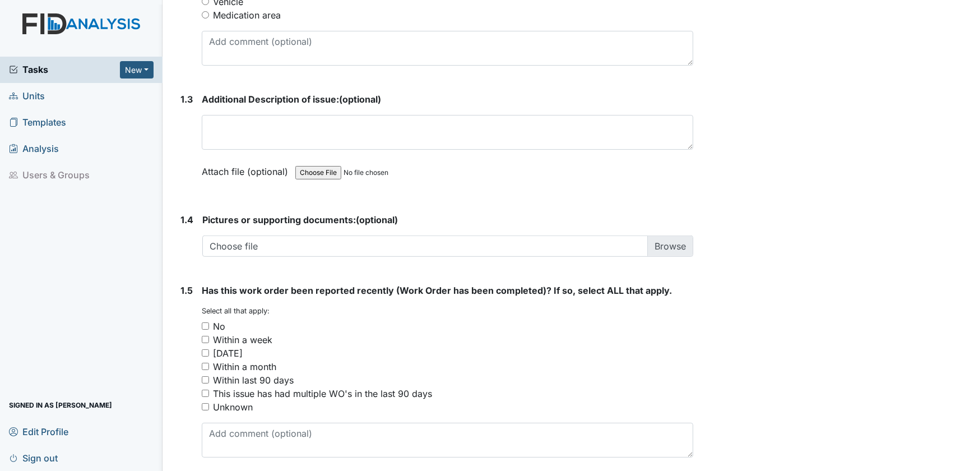
scroll to position [729, 0]
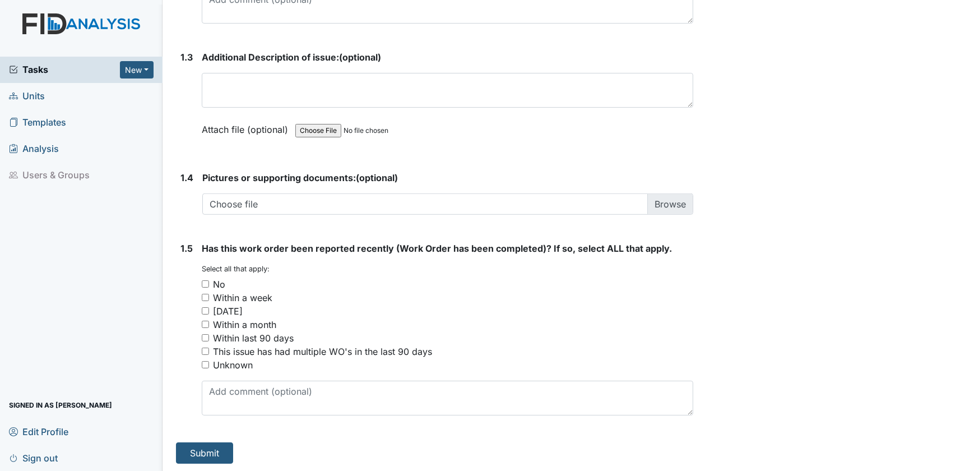
type textarea "Doors seals are not good. Can see light all around."
click at [203, 280] on input "No" at bounding box center [205, 283] width 7 height 7
checkbox input "true"
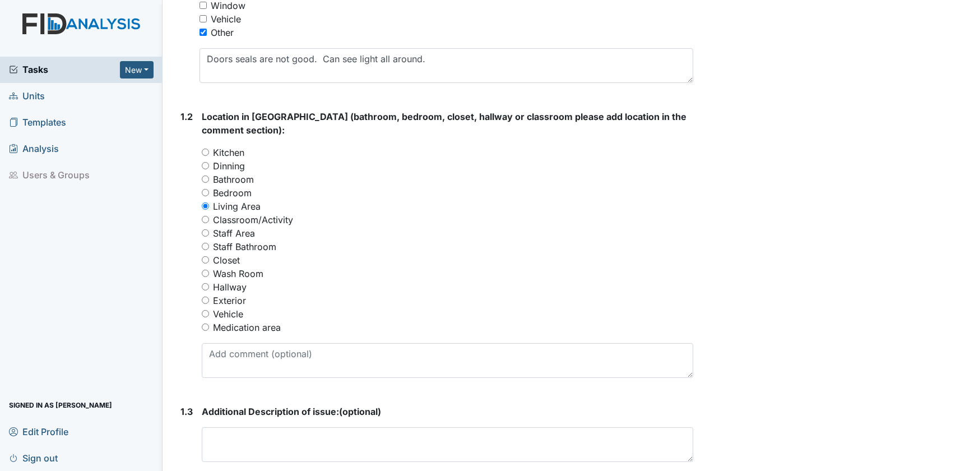
scroll to position [373, 0]
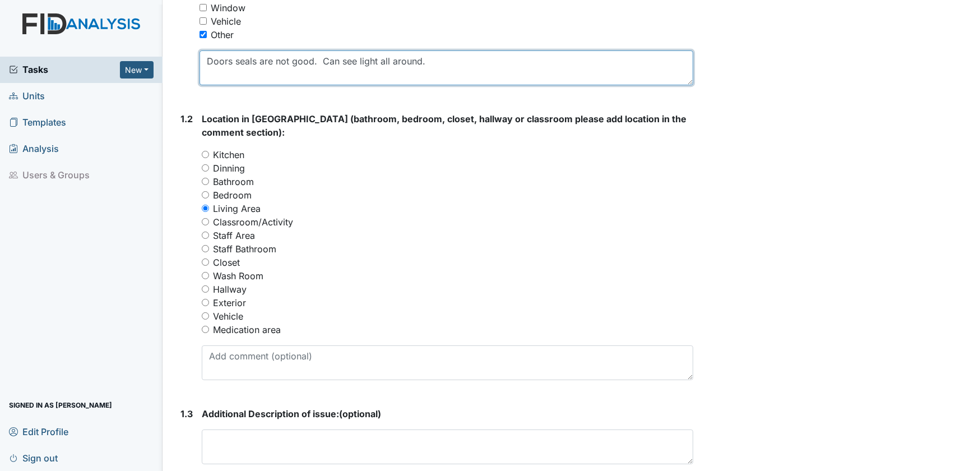
click at [454, 64] on textarea "Doors seals are not good. Can see light all around." at bounding box center [446, 67] width 494 height 35
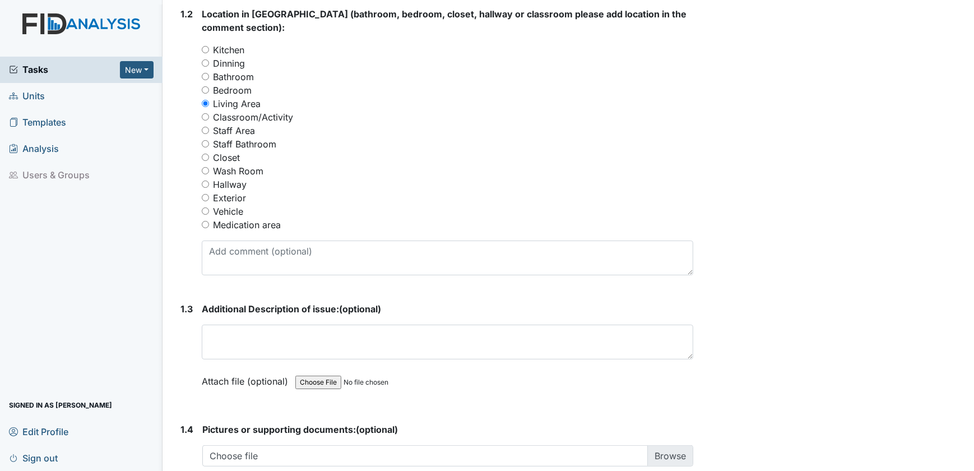
scroll to position [729, 0]
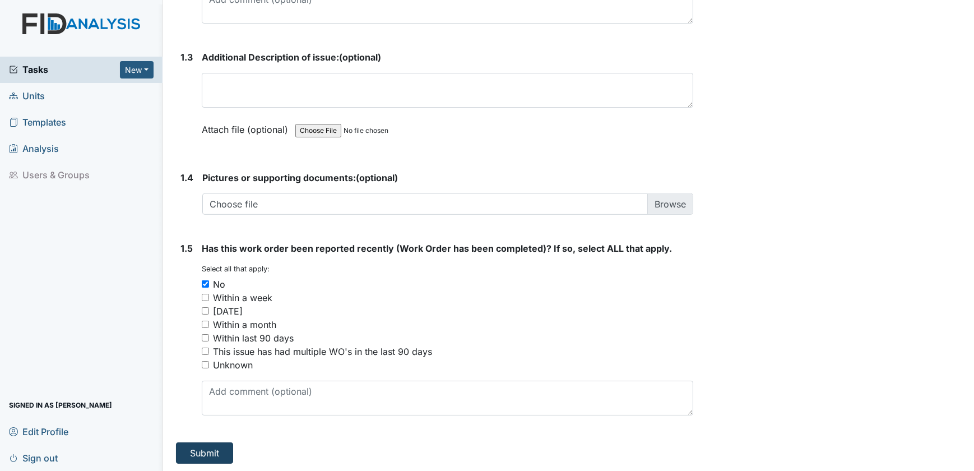
type textarea "Doors seals are not good. Can see light all around. Front door and Carport door"
click at [198, 446] on button "Submit" at bounding box center [204, 452] width 57 height 21
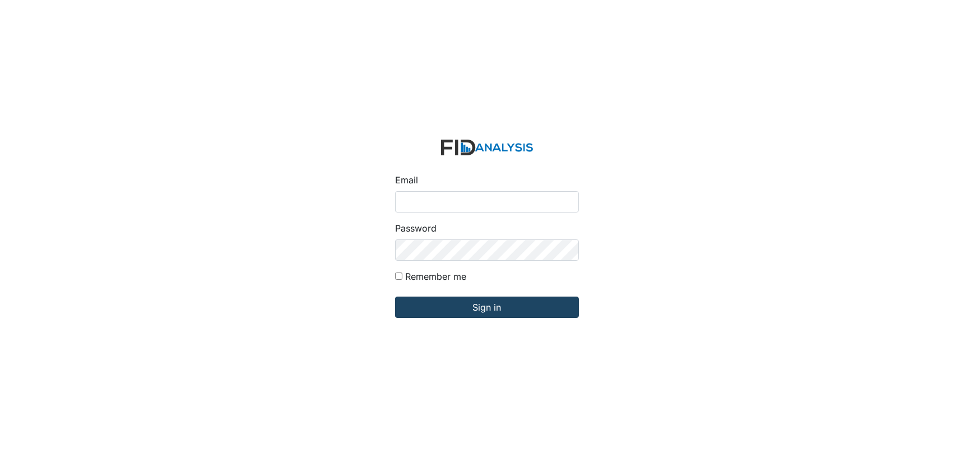
type input "[EMAIL_ADDRESS][DOMAIN_NAME]"
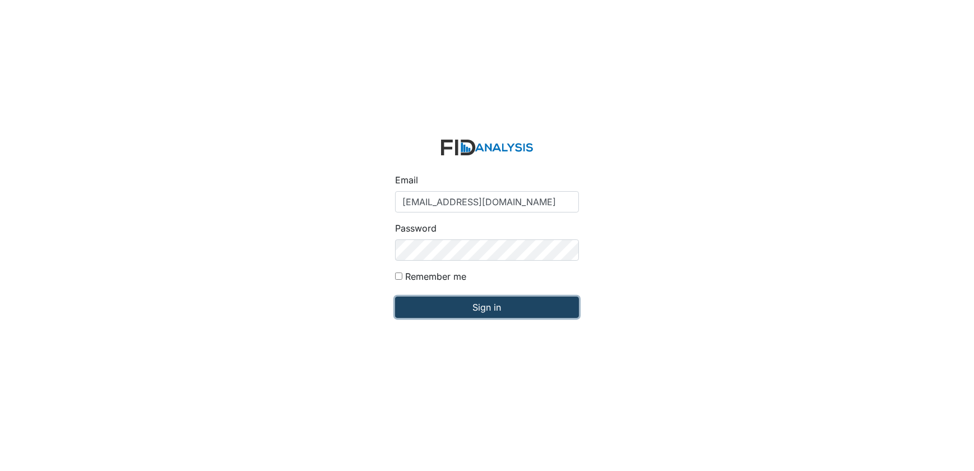
click at [462, 305] on input "Sign in" at bounding box center [487, 306] width 184 height 21
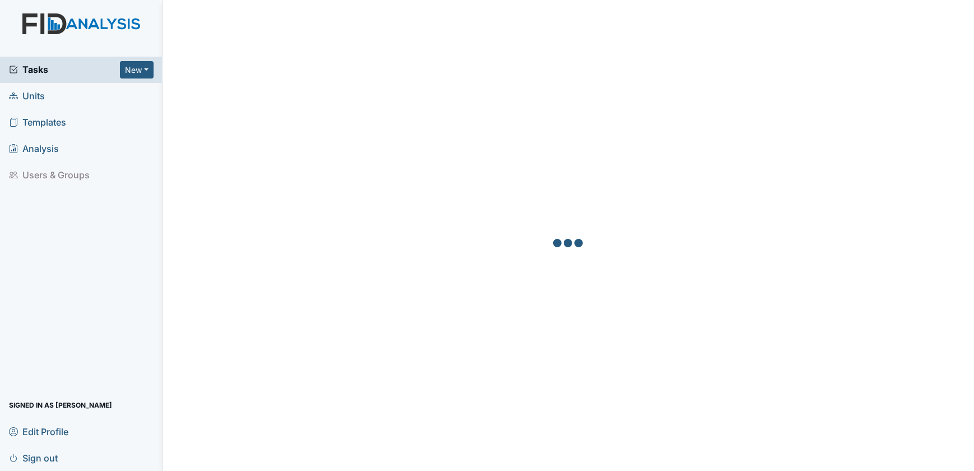
click at [38, 96] on span "Units" at bounding box center [27, 95] width 36 height 17
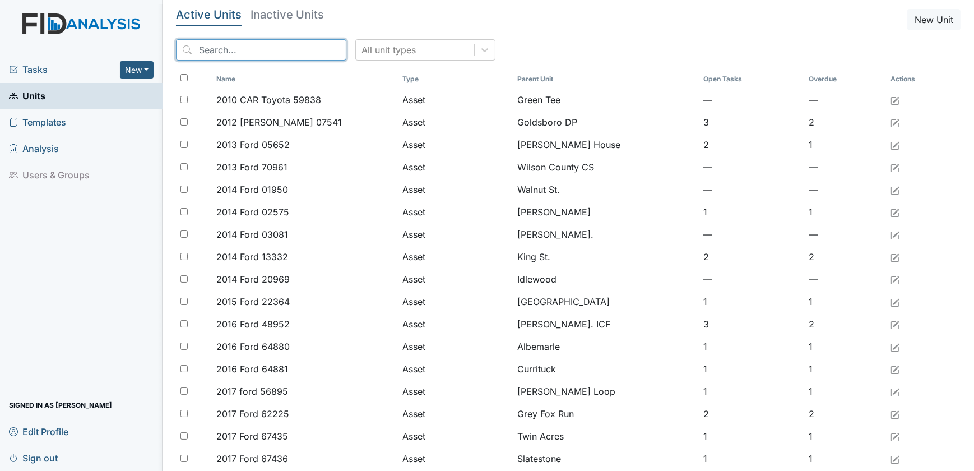
click at [240, 49] on input "search" at bounding box center [261, 49] width 170 height 21
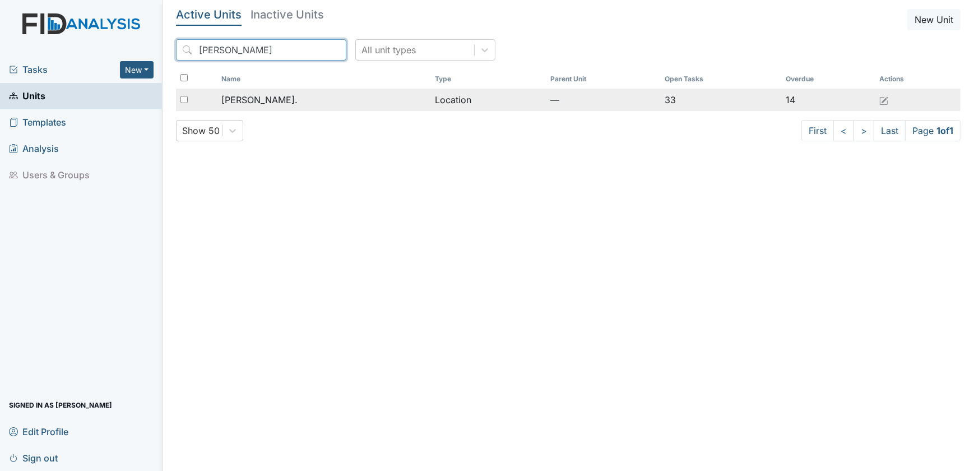
type input "williaM"
click at [267, 99] on span "[PERSON_NAME]." at bounding box center [259, 99] width 76 height 13
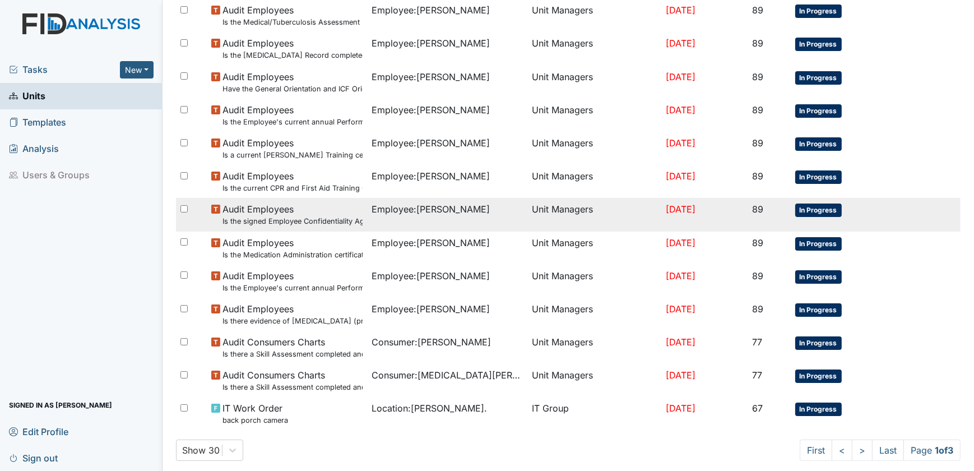
scroll to position [728, 0]
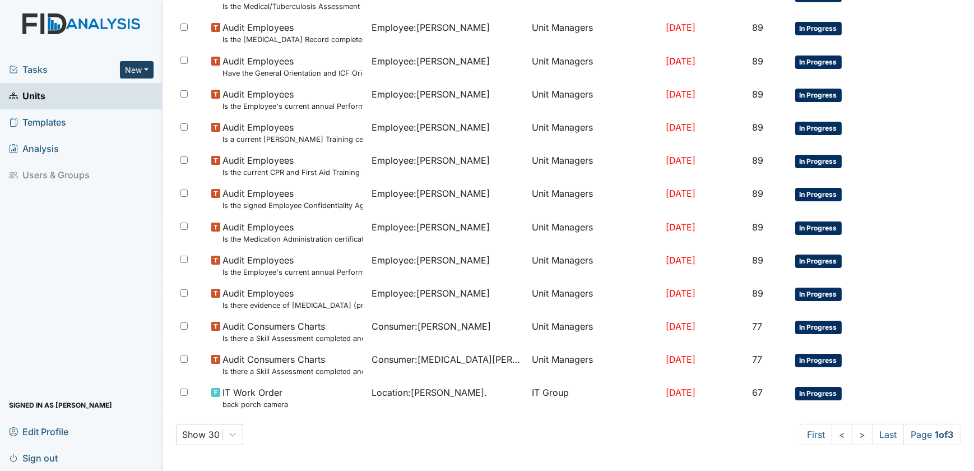
click at [147, 67] on button "New" at bounding box center [137, 69] width 34 height 17
click at [91, 91] on link "Form" at bounding box center [107, 94] width 89 height 18
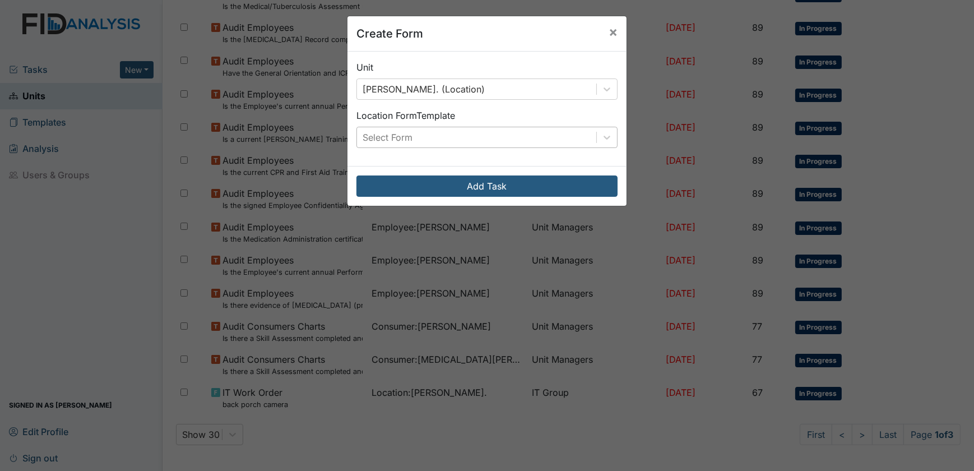
click at [499, 139] on div "Select Form" at bounding box center [476, 137] width 239 height 20
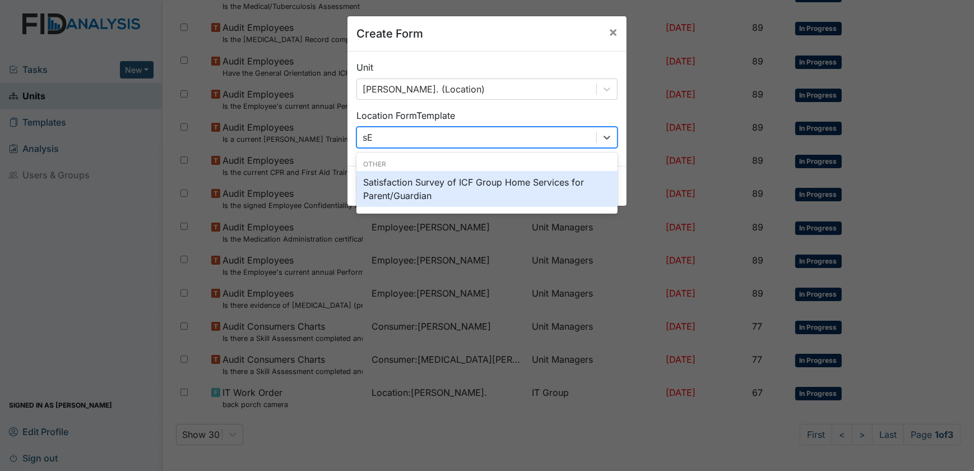
type input "s"
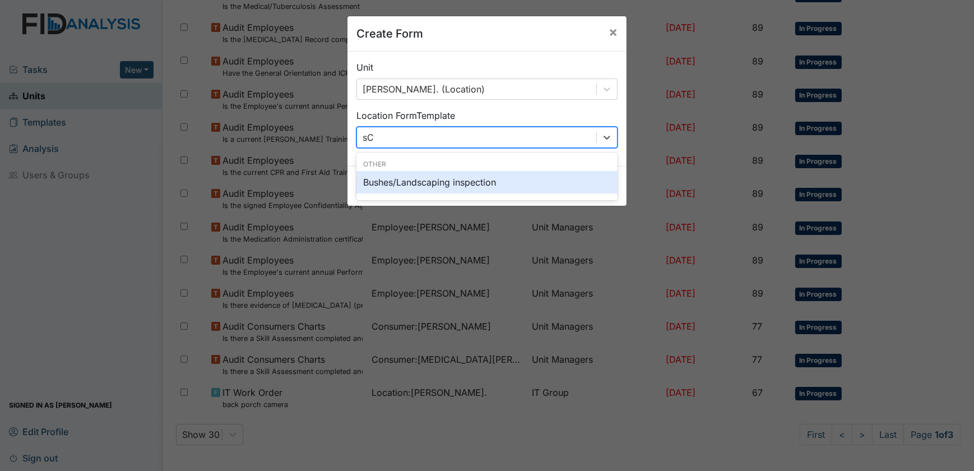
type input "s"
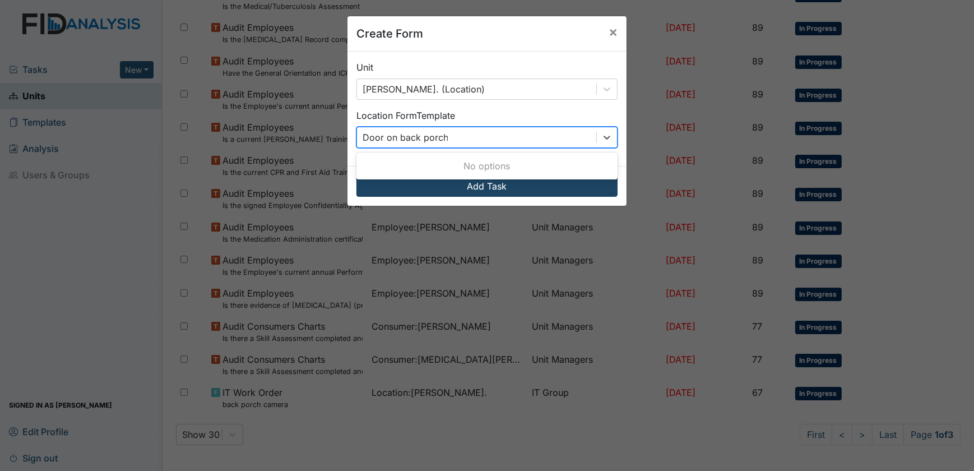
type input "Door on back porch"
click at [459, 185] on button "Add Task" at bounding box center [486, 185] width 261 height 21
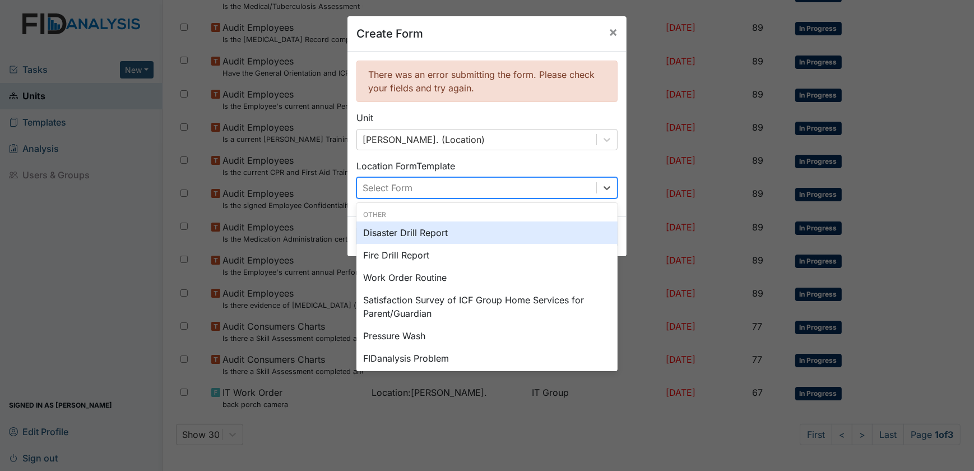
click at [414, 181] on div "Select Form" at bounding box center [476, 188] width 239 height 20
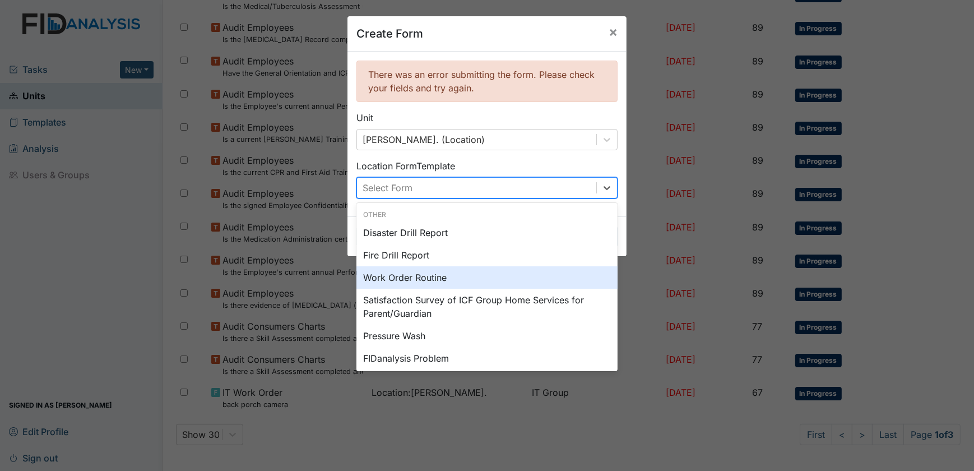
click at [414, 275] on div "Work Order Routine" at bounding box center [486, 277] width 261 height 22
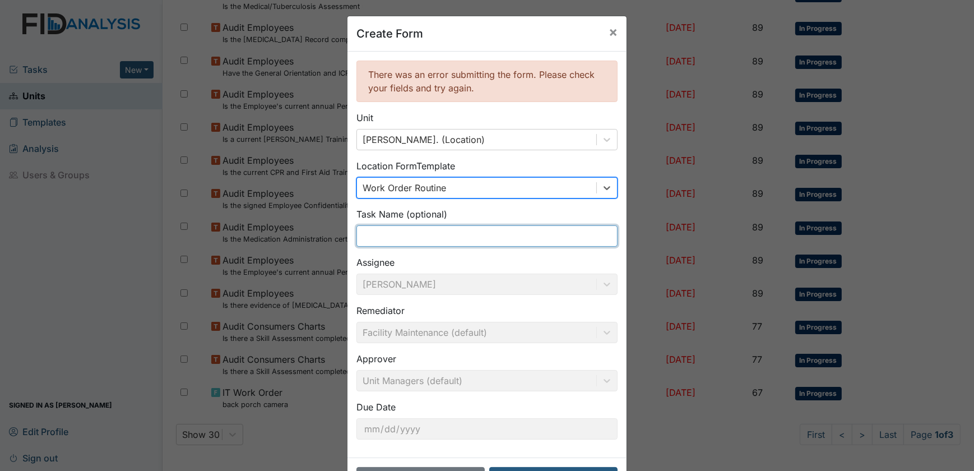
click at [372, 240] on input "text" at bounding box center [486, 235] width 261 height 21
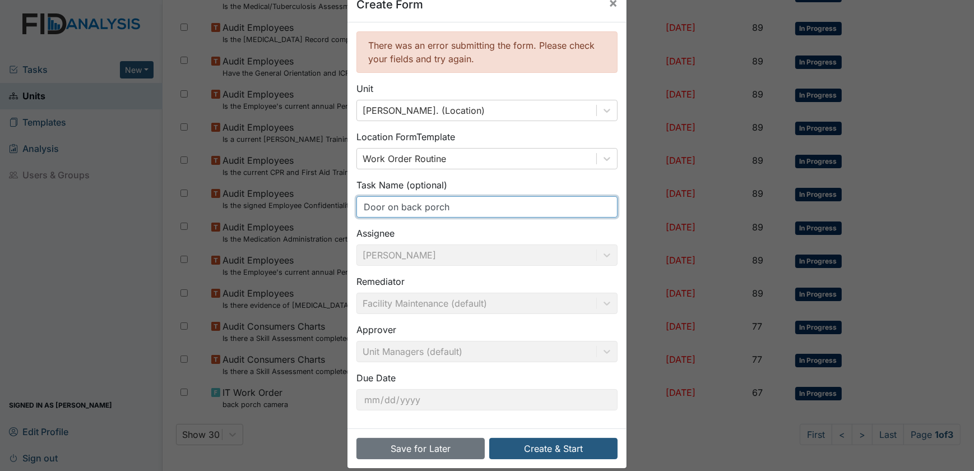
scroll to position [42, 0]
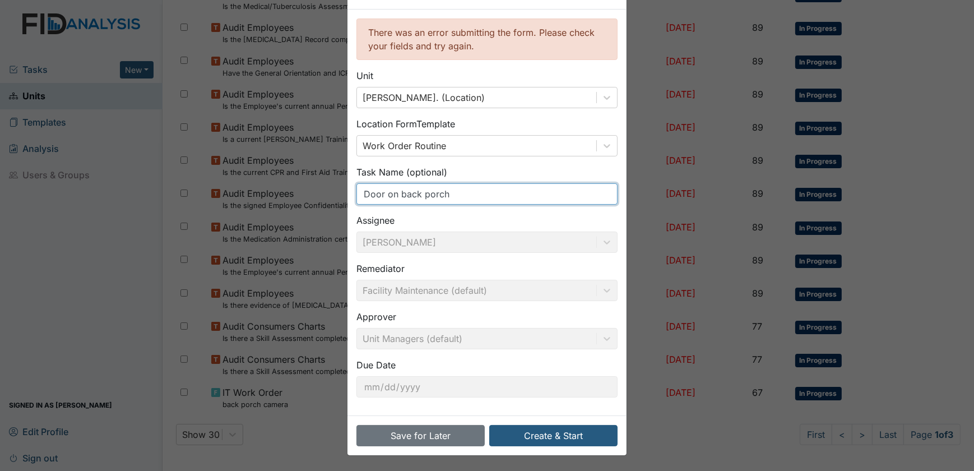
click at [380, 193] on input "Door on back porch" at bounding box center [486, 193] width 261 height 21
type input "Doors on back porch"
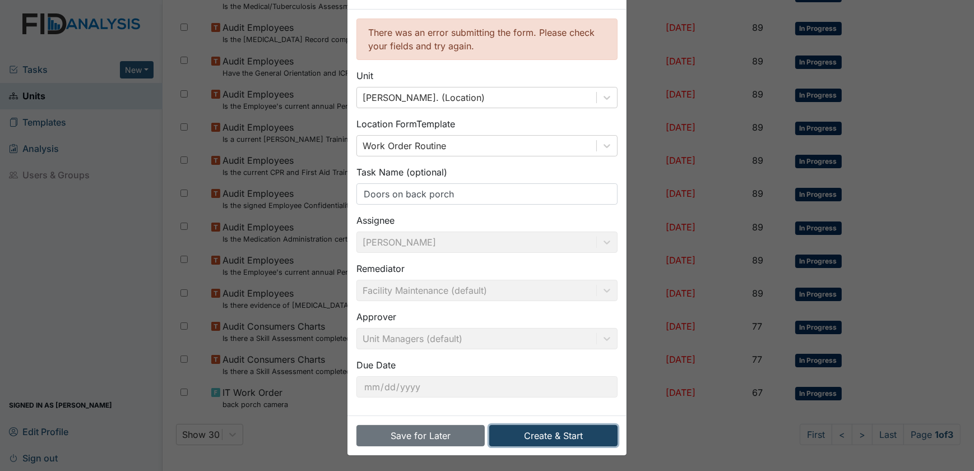
click at [551, 438] on button "Create & Start" at bounding box center [553, 435] width 128 height 21
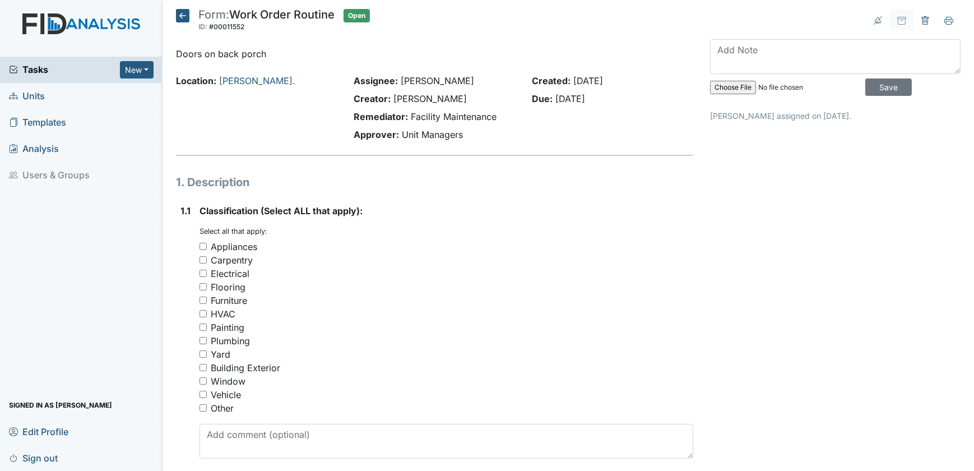
click at [201, 406] on input "Other" at bounding box center [202, 407] width 7 height 7
checkbox input "true"
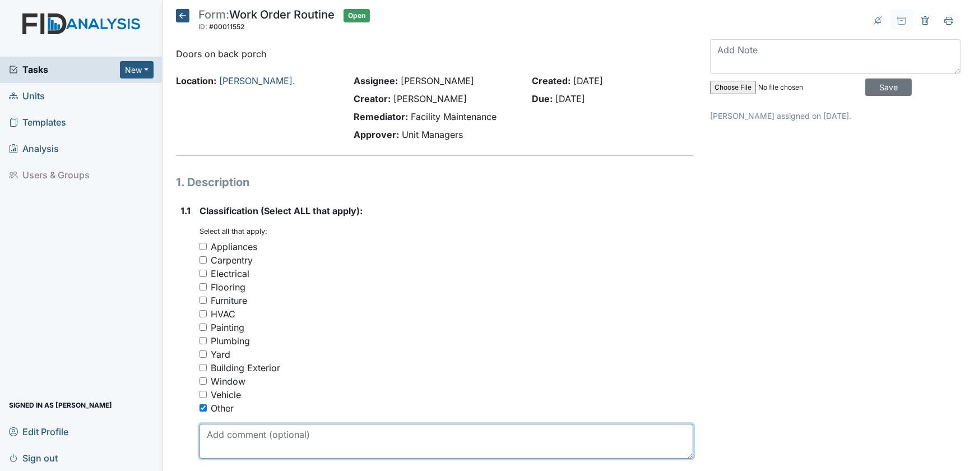
click at [220, 432] on textarea at bounding box center [446, 440] width 494 height 35
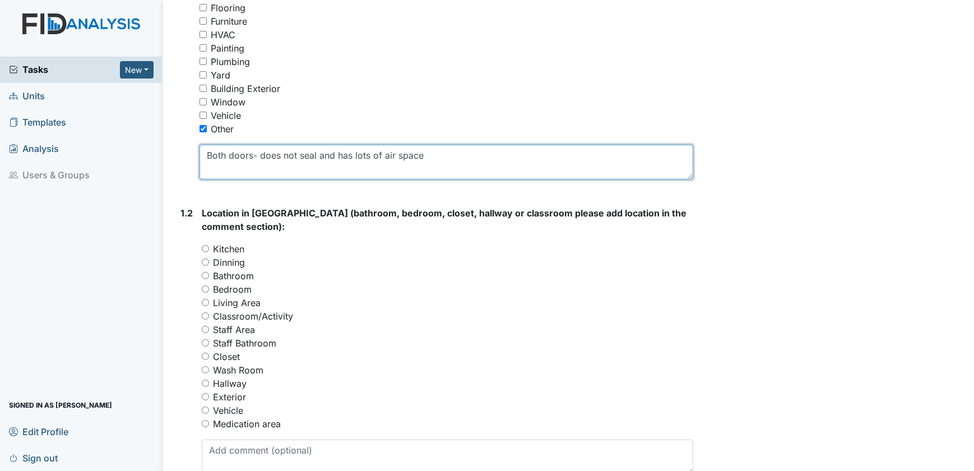
scroll to position [305, 0]
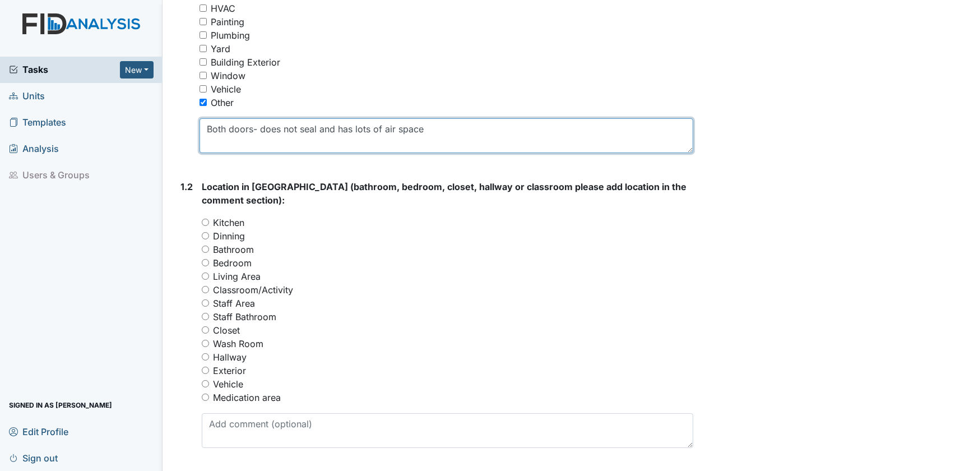
type textarea "Both doors- does not seal and has lots of air space"
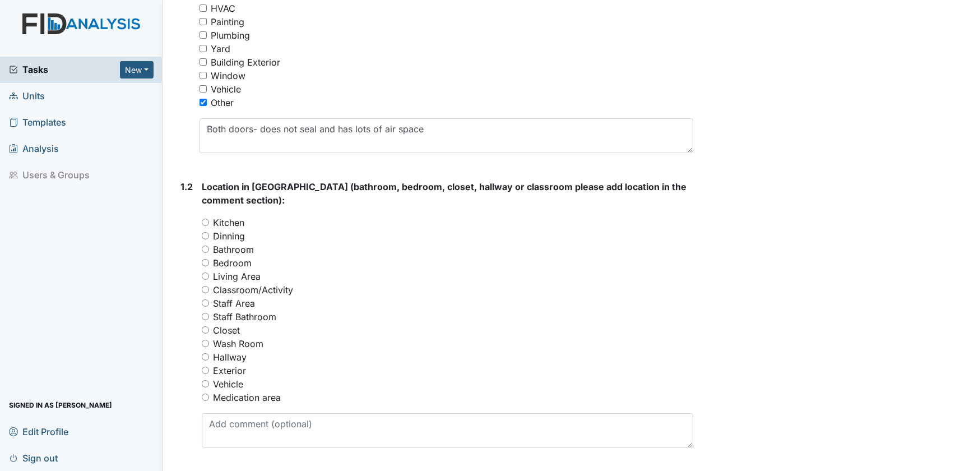
click at [206, 221] on input "Kitchen" at bounding box center [205, 221] width 7 height 7
radio input "true"
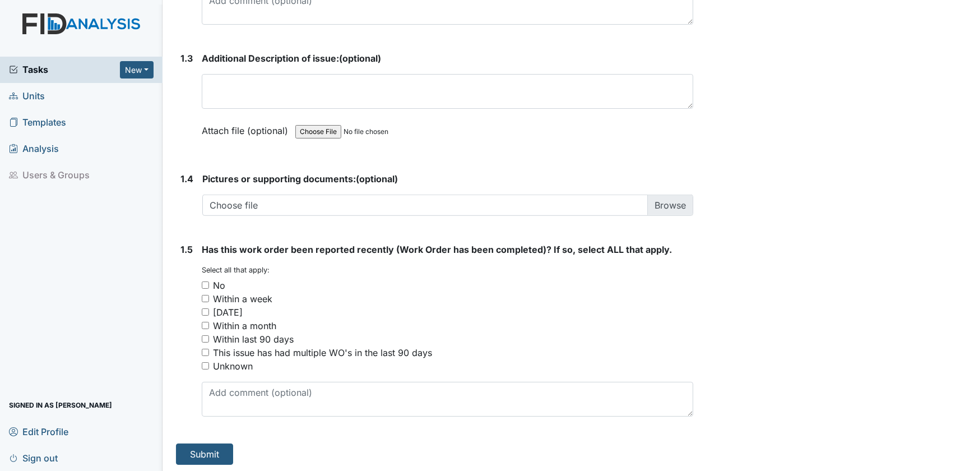
scroll to position [729, 0]
click at [207, 283] on input "No" at bounding box center [205, 283] width 7 height 7
checkbox input "true"
click at [201, 446] on button "Submit" at bounding box center [204, 452] width 57 height 21
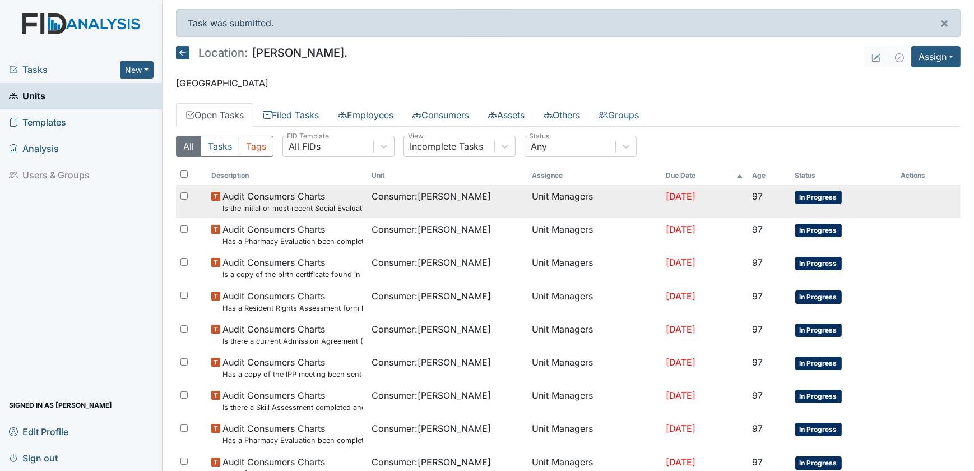
click at [314, 203] on small "Is the initial or most recent Social Evaluation in the chart?" at bounding box center [292, 208] width 140 height 11
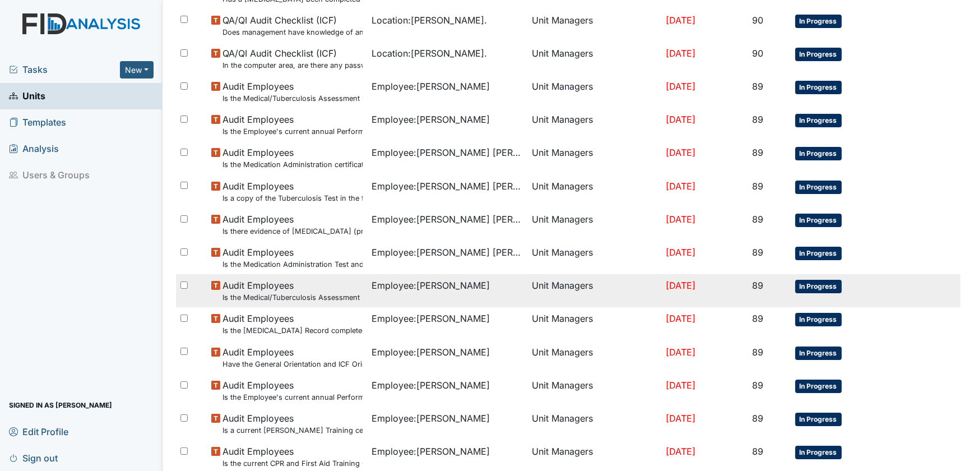
scroll to position [509, 0]
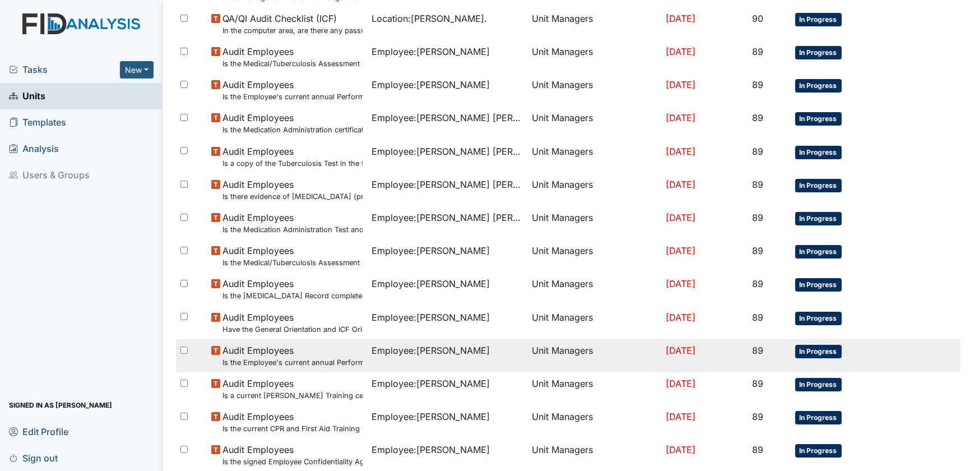
click at [375, 355] on span "Employee : [PERSON_NAME]" at bounding box center [430, 349] width 118 height 13
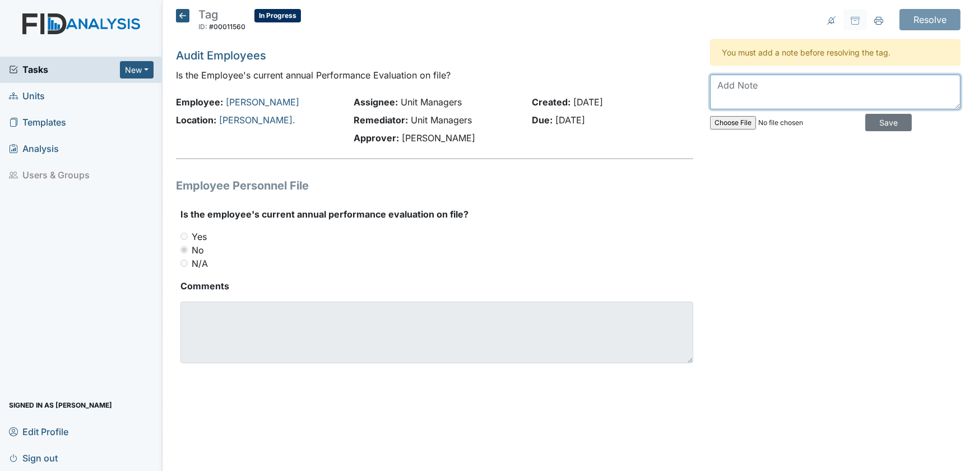
click at [729, 86] on textarea at bounding box center [835, 91] width 250 height 35
type textarea "In file"
click at [881, 123] on input "Save" at bounding box center [888, 122] width 46 height 17
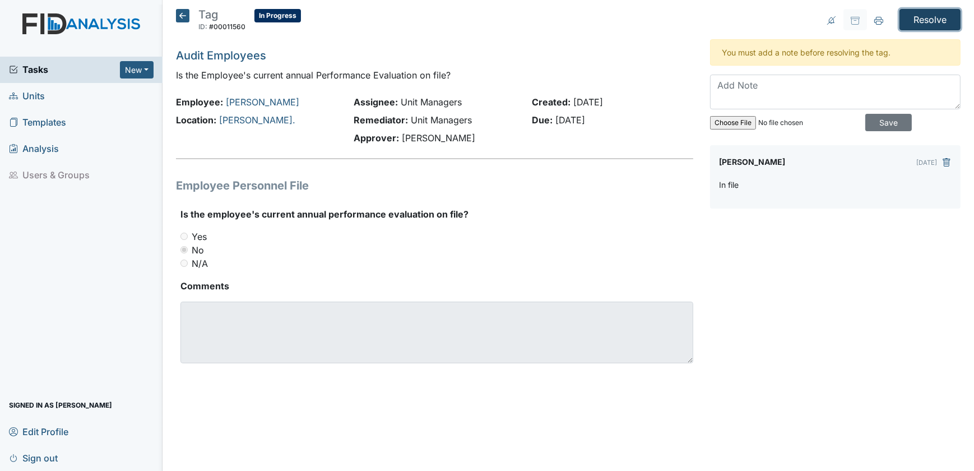
click at [948, 15] on input "Resolve" at bounding box center [929, 19] width 61 height 21
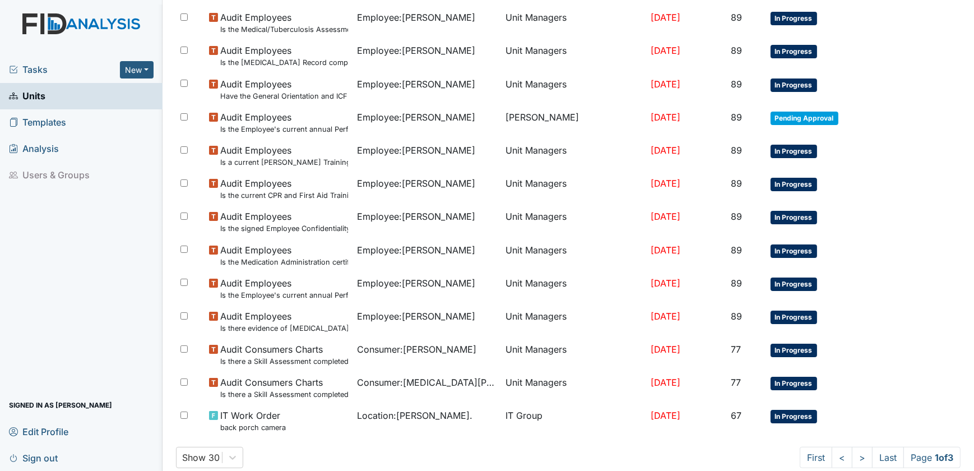
scroll to position [763, 0]
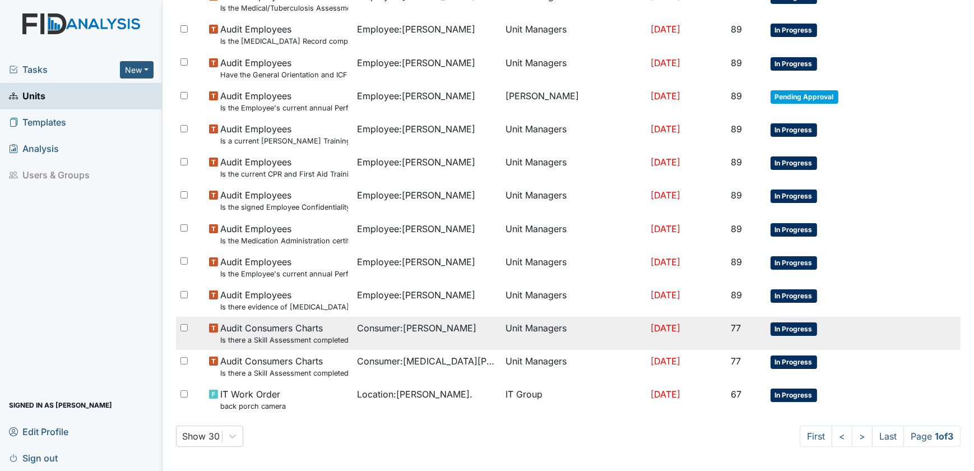
click at [781, 329] on span "In Progress" at bounding box center [793, 328] width 46 height 13
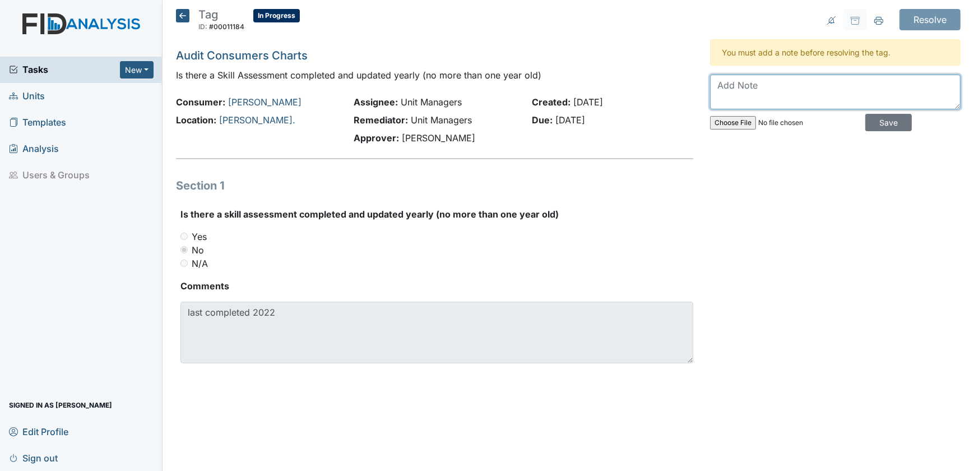
click at [735, 82] on textarea at bounding box center [835, 91] width 250 height 35
type textarea "[DATE]"
click at [879, 122] on input "Save" at bounding box center [888, 122] width 46 height 17
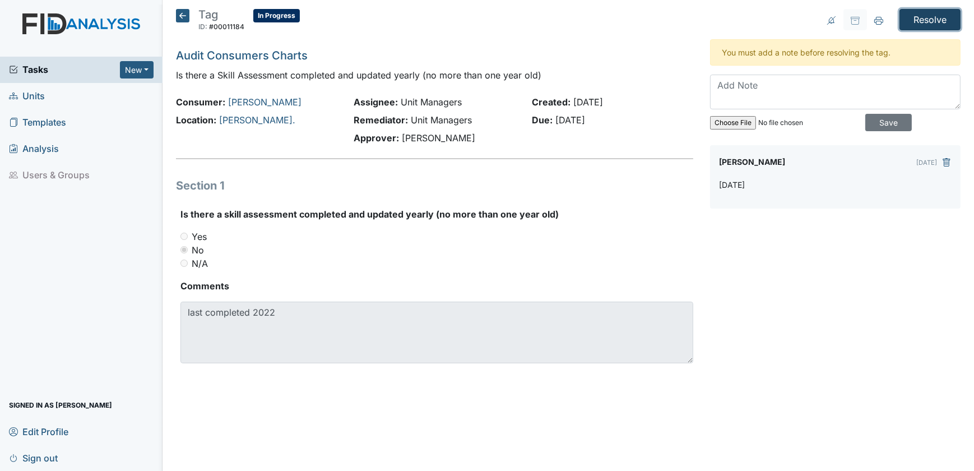
click at [927, 19] on input "Resolve" at bounding box center [929, 19] width 61 height 21
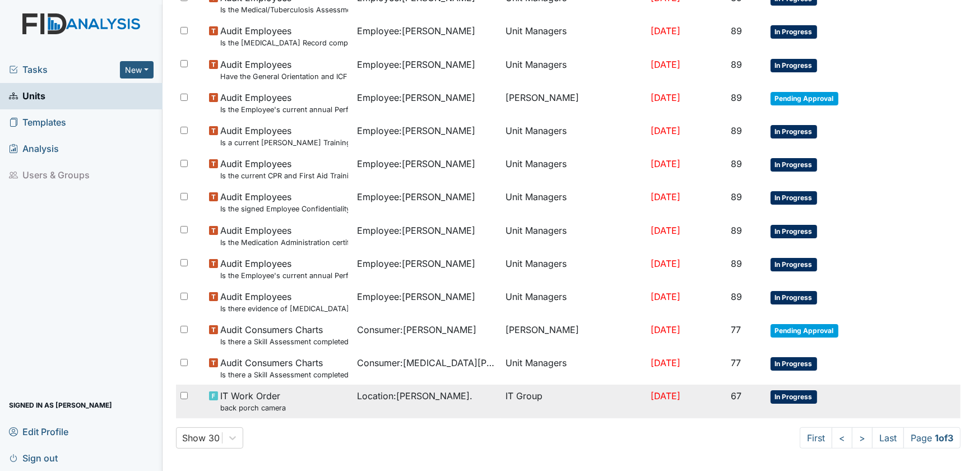
scroll to position [765, 0]
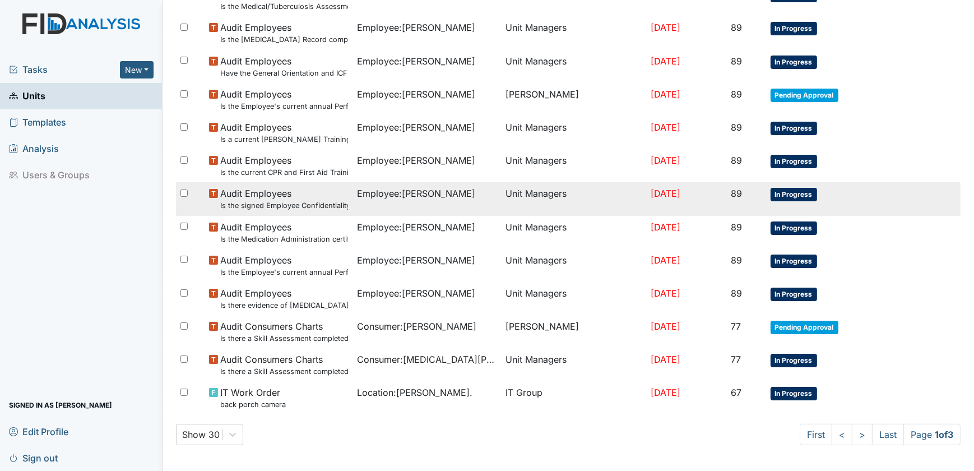
click at [784, 192] on span "In Progress" at bounding box center [793, 194] width 46 height 13
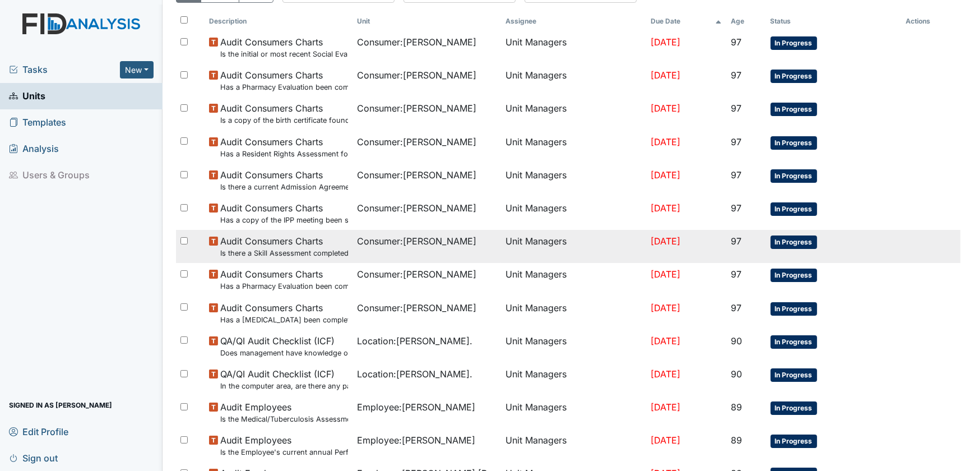
scroll to position [0, 0]
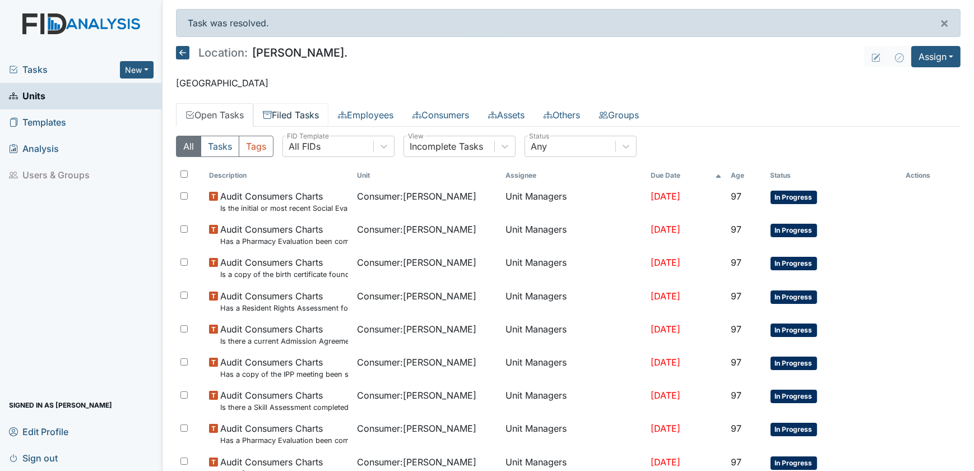
click at [310, 119] on link "Filed Tasks" at bounding box center [290, 115] width 75 height 24
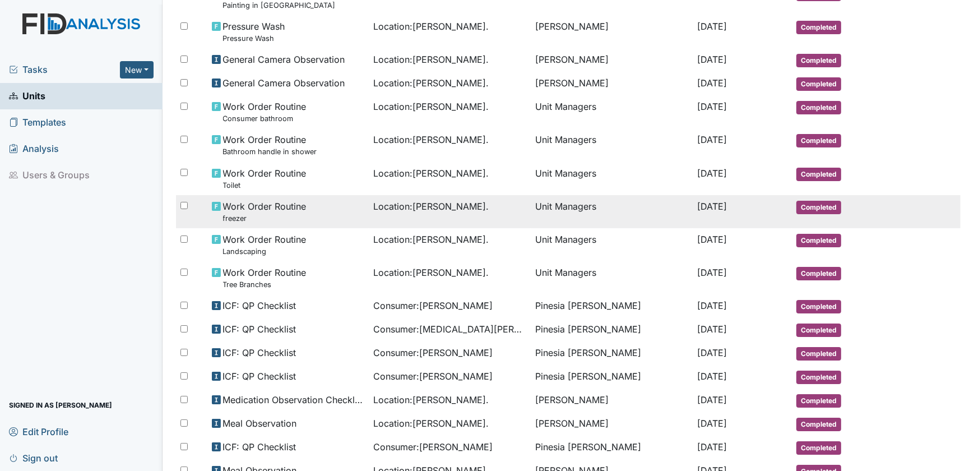
scroll to position [585, 0]
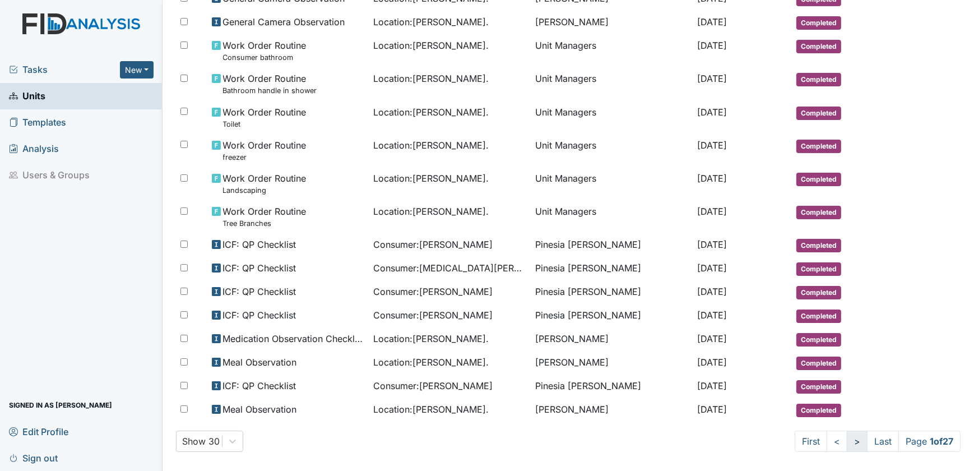
click at [846, 433] on link ">" at bounding box center [856, 440] width 21 height 21
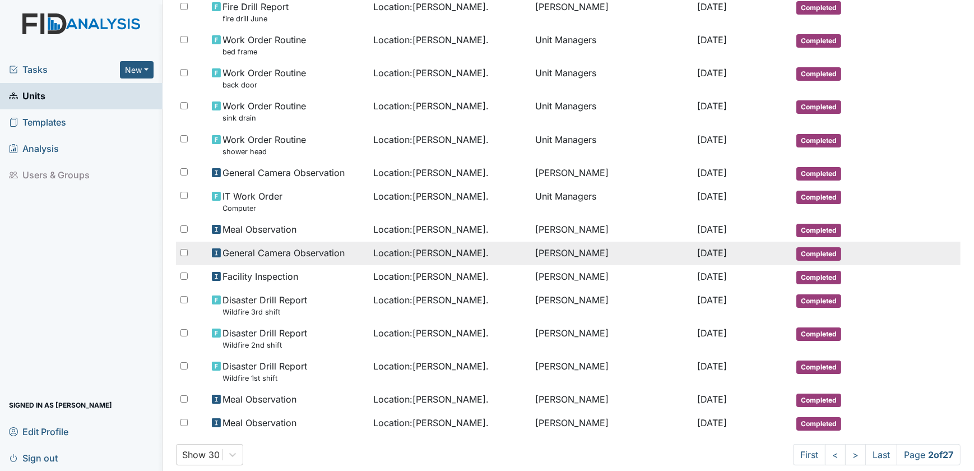
scroll to position [595, 0]
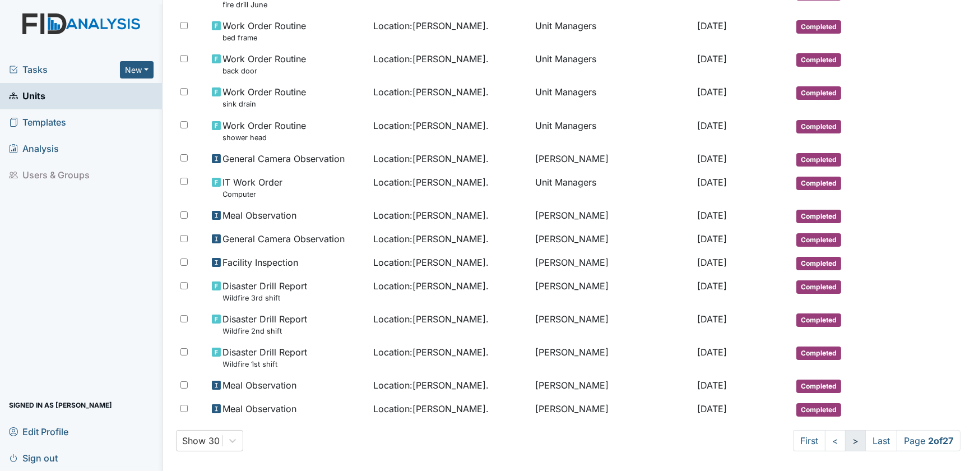
click at [845, 433] on link ">" at bounding box center [855, 440] width 21 height 21
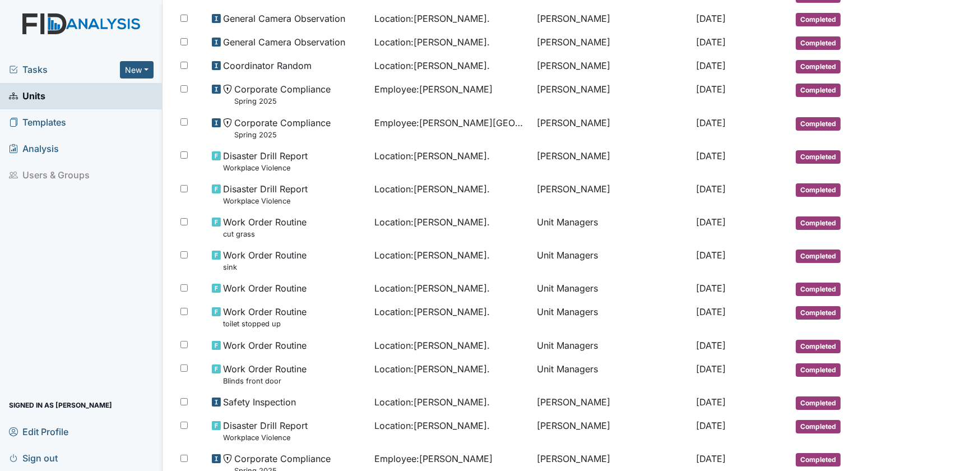
scroll to position [645, 0]
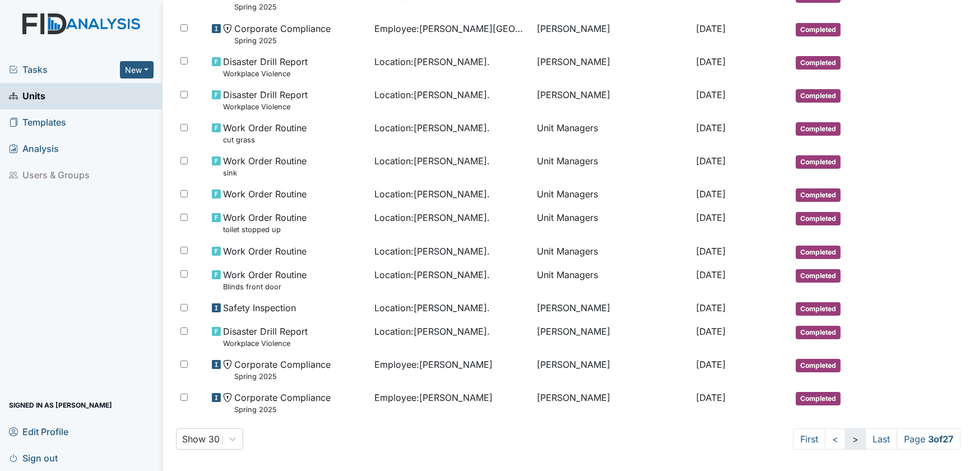
click at [846, 432] on link ">" at bounding box center [855, 438] width 21 height 21
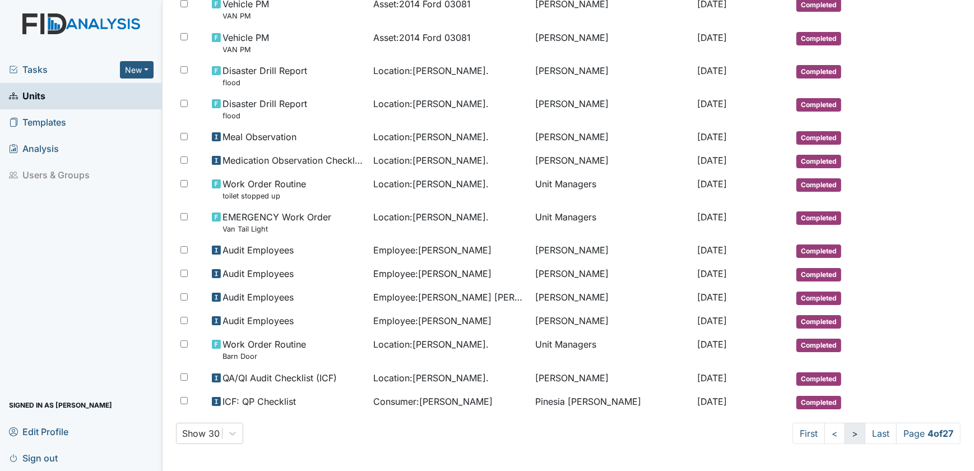
scroll to position [605, 0]
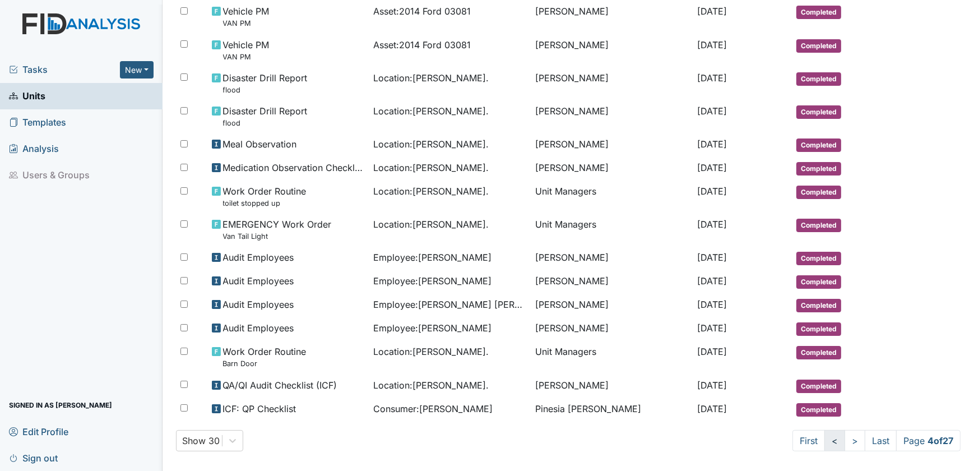
click at [825, 435] on link "<" at bounding box center [834, 440] width 21 height 21
click at [799, 431] on link "First" at bounding box center [809, 440] width 32 height 21
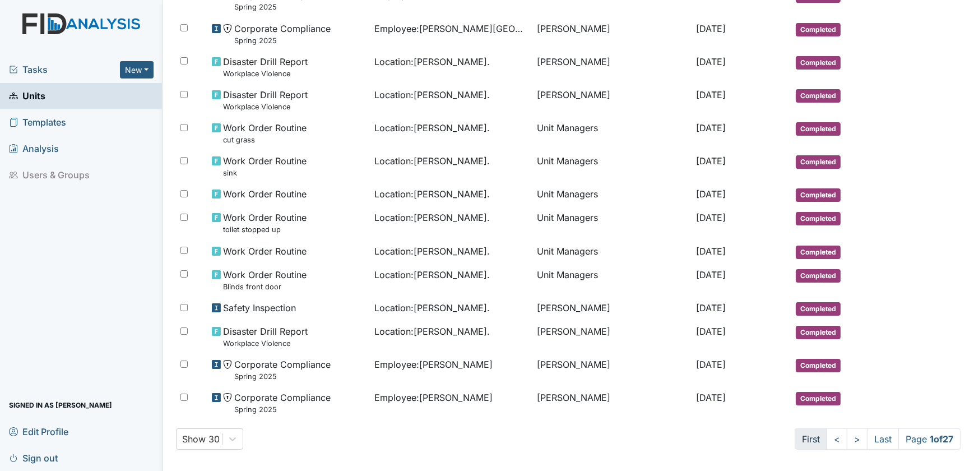
click at [794, 431] on link "First" at bounding box center [810, 438] width 32 height 21
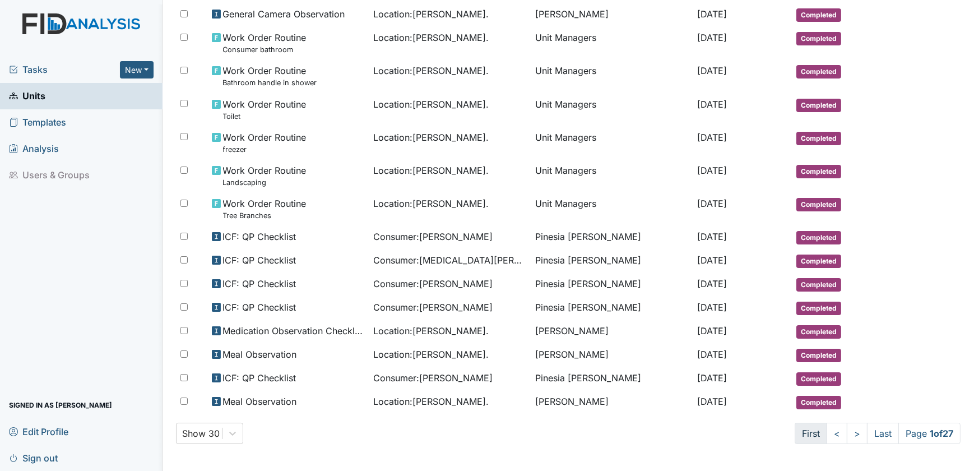
scroll to position [585, 0]
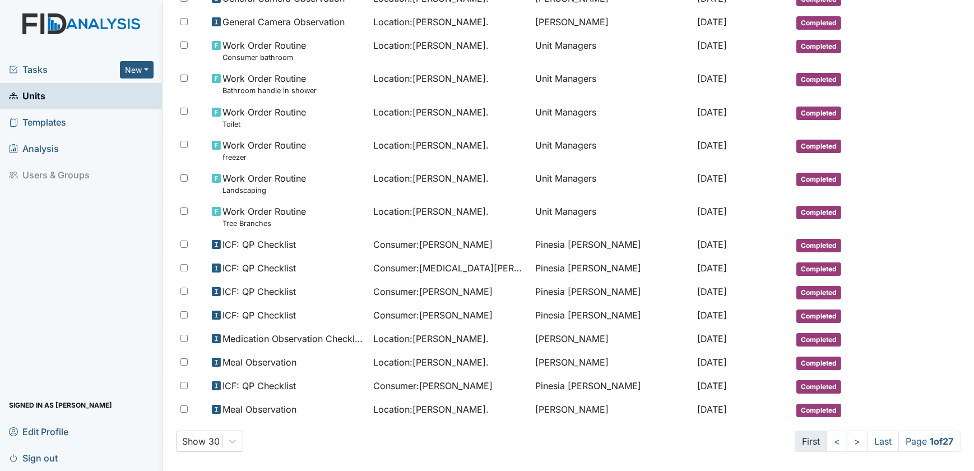
click at [795, 432] on link "First" at bounding box center [810, 440] width 32 height 21
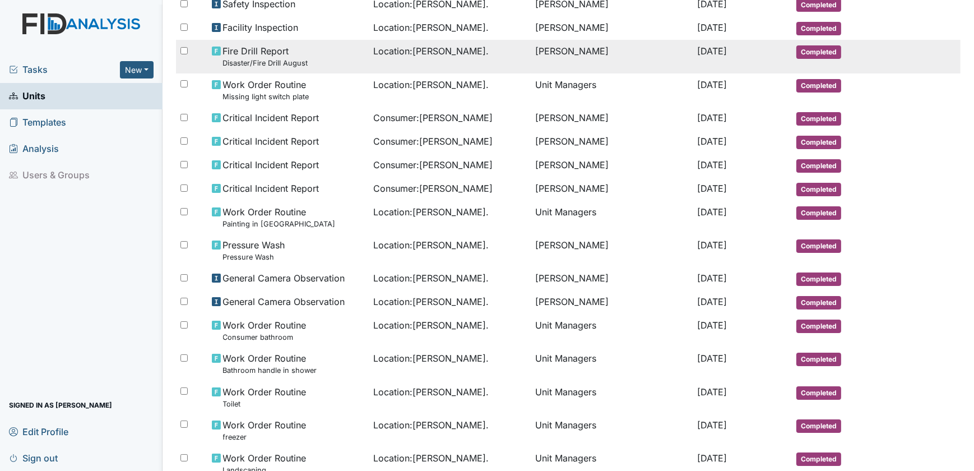
scroll to position [0, 0]
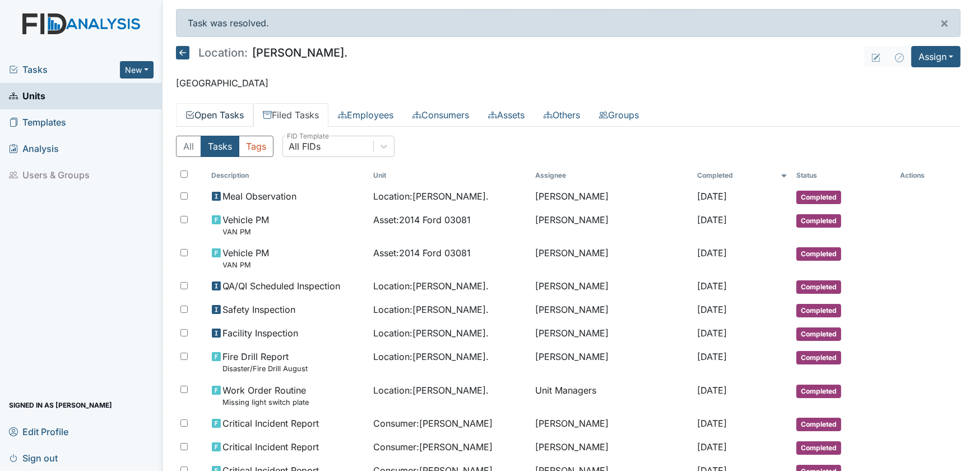
click at [217, 110] on link "Open Tasks" at bounding box center [214, 115] width 77 height 24
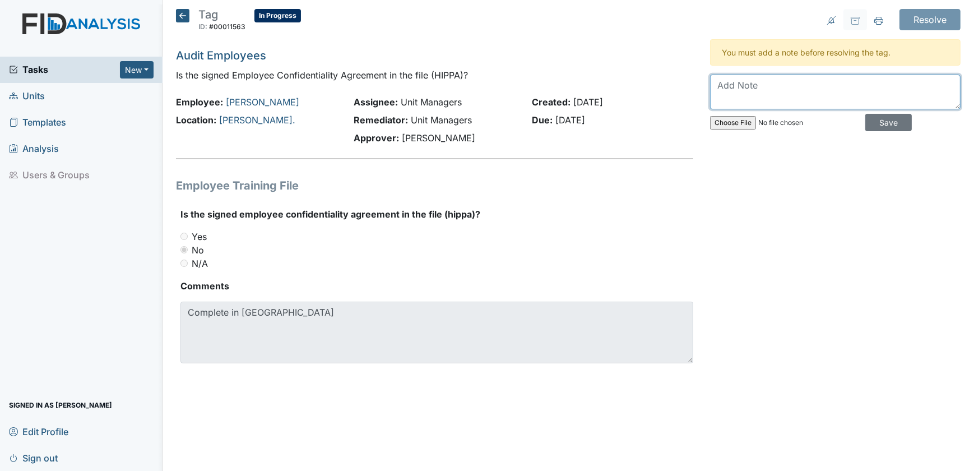
click at [737, 89] on textarea at bounding box center [835, 91] width 250 height 35
type textarea "in file 2021"
click at [869, 125] on input "Save" at bounding box center [888, 122] width 46 height 17
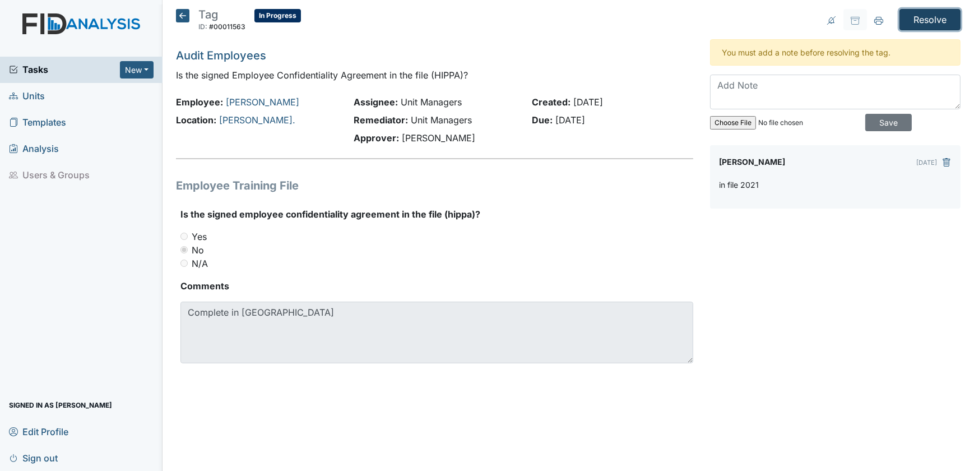
click at [933, 18] on input "Resolve" at bounding box center [929, 19] width 61 height 21
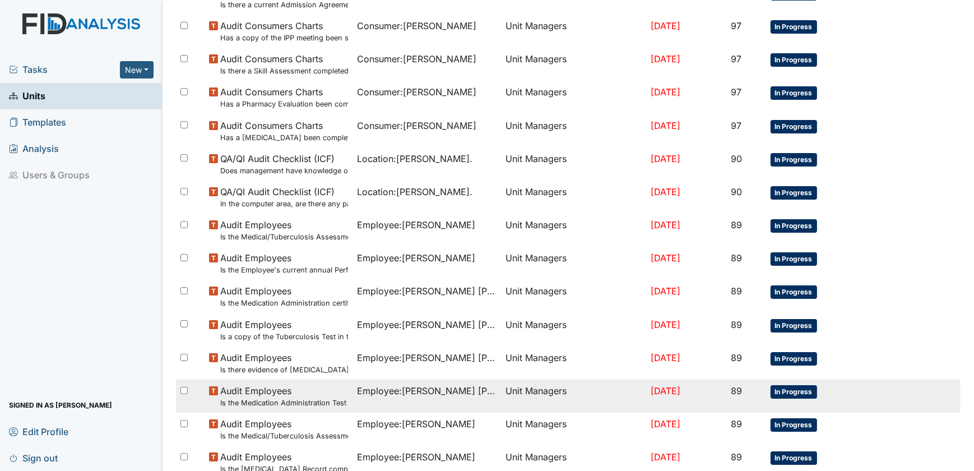
scroll to position [509, 0]
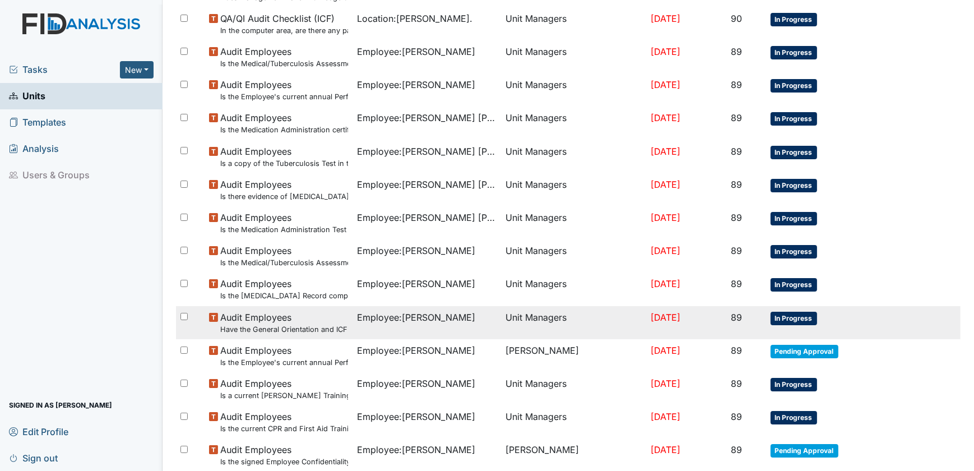
click at [314, 324] on small "Have the General Orientation and ICF Orientation forms been completed?" at bounding box center [284, 329] width 128 height 11
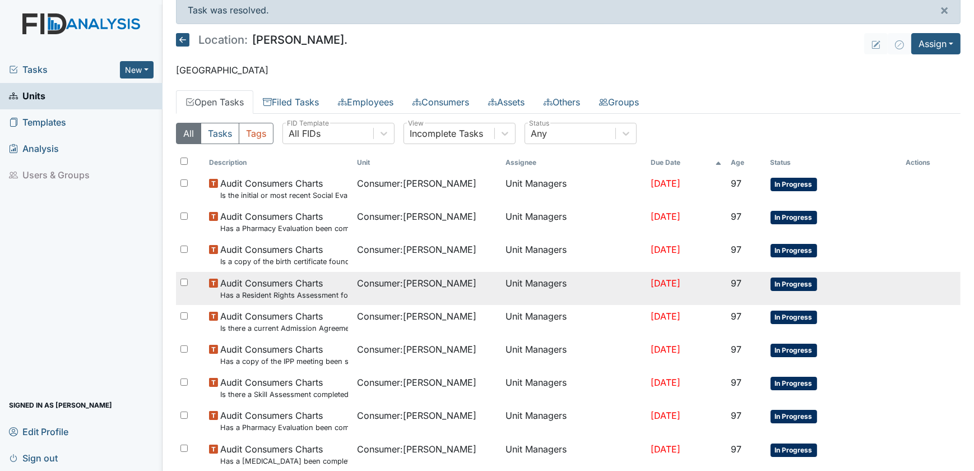
scroll to position [0, 0]
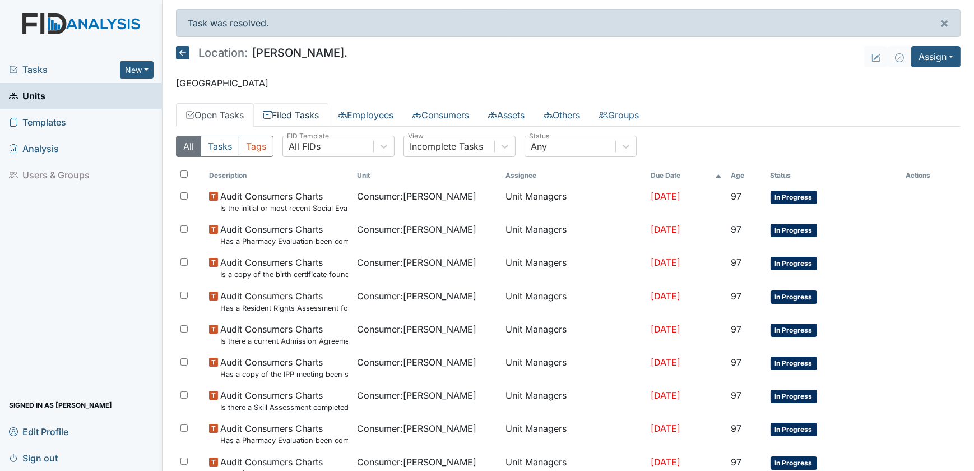
click at [292, 117] on link "Filed Tasks" at bounding box center [290, 115] width 75 height 24
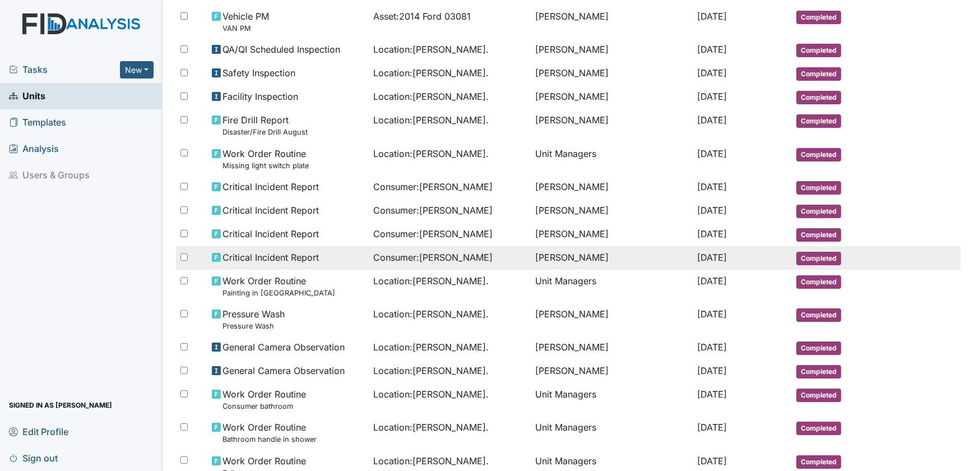
scroll to position [229, 0]
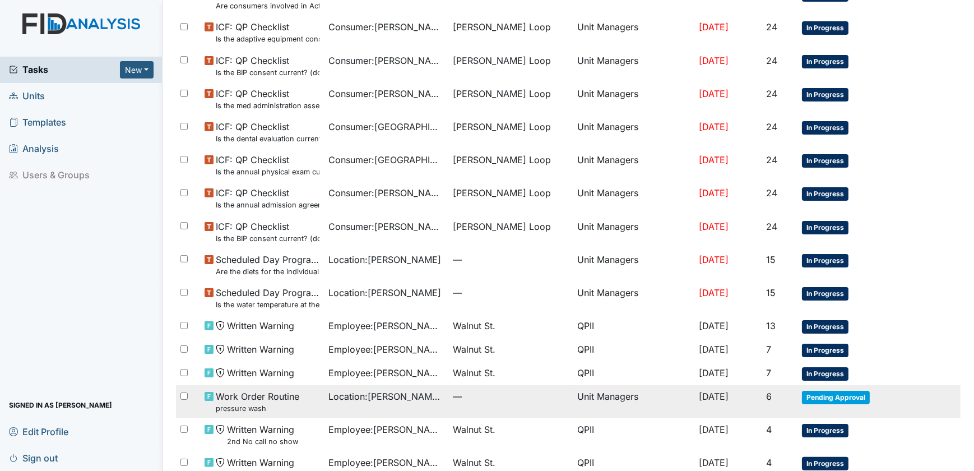
scroll to position [407, 0]
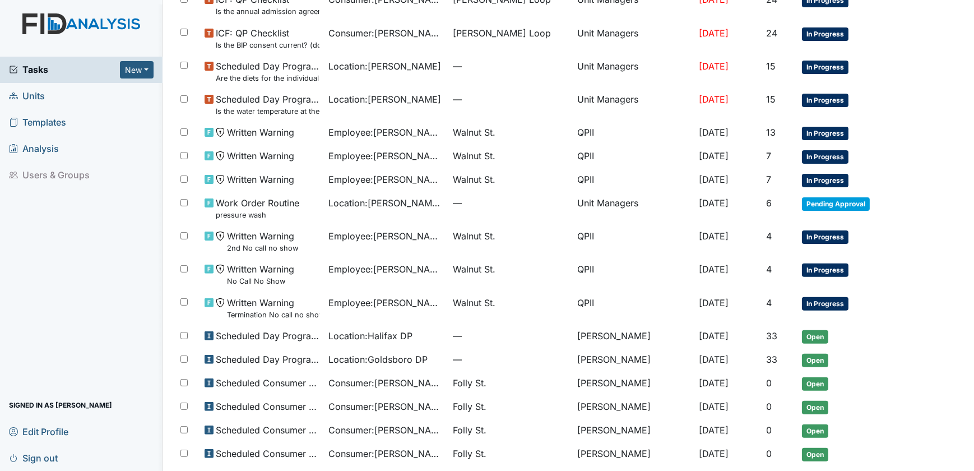
click at [51, 95] on link "Units" at bounding box center [81, 96] width 162 height 26
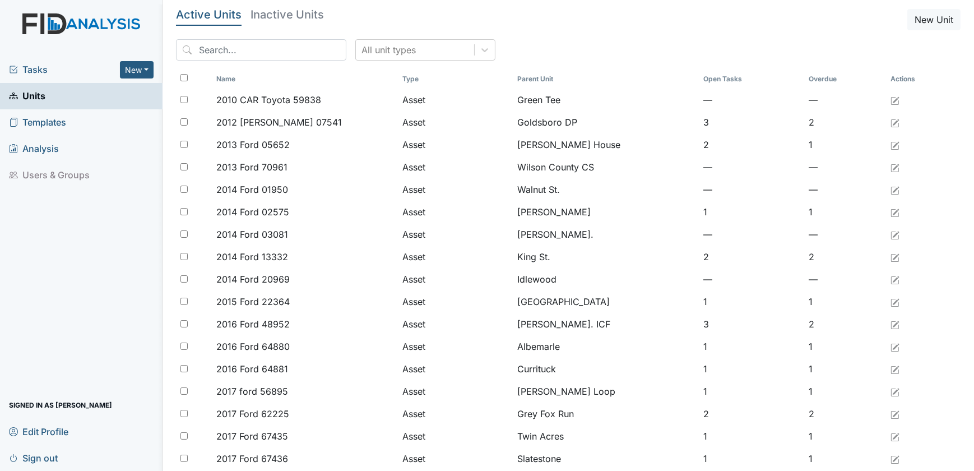
click at [253, 60] on div "All unit types" at bounding box center [568, 54] width 784 height 30
click at [246, 53] on input "search" at bounding box center [261, 49] width 170 height 21
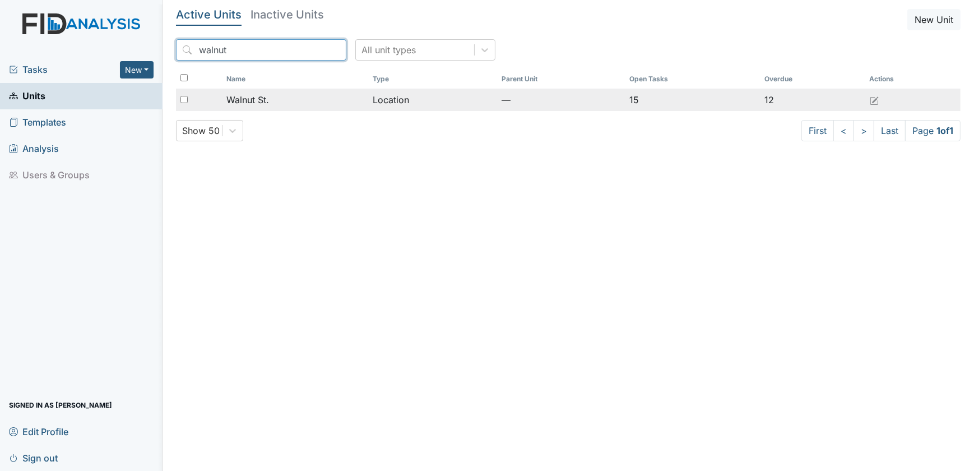
type input "walnut"
click at [316, 102] on div "Walnut St." at bounding box center [294, 99] width 137 height 13
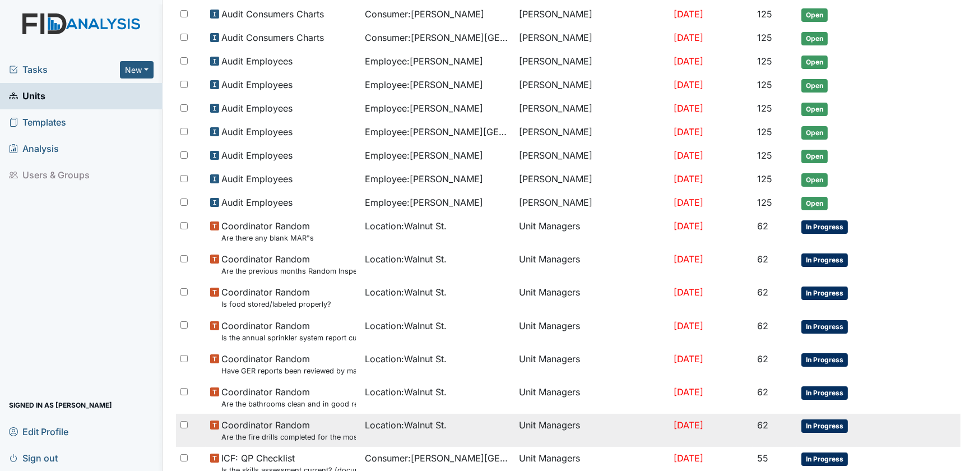
scroll to position [568, 0]
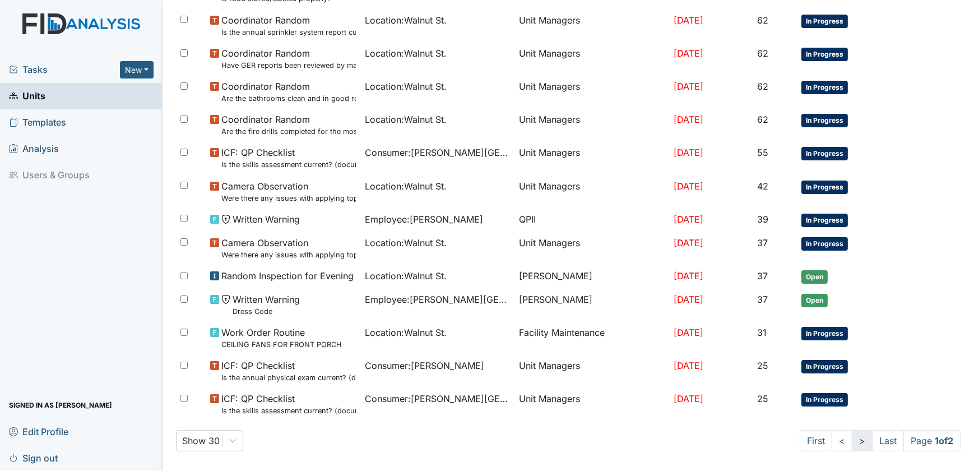
click at [851, 436] on link ">" at bounding box center [861, 440] width 21 height 21
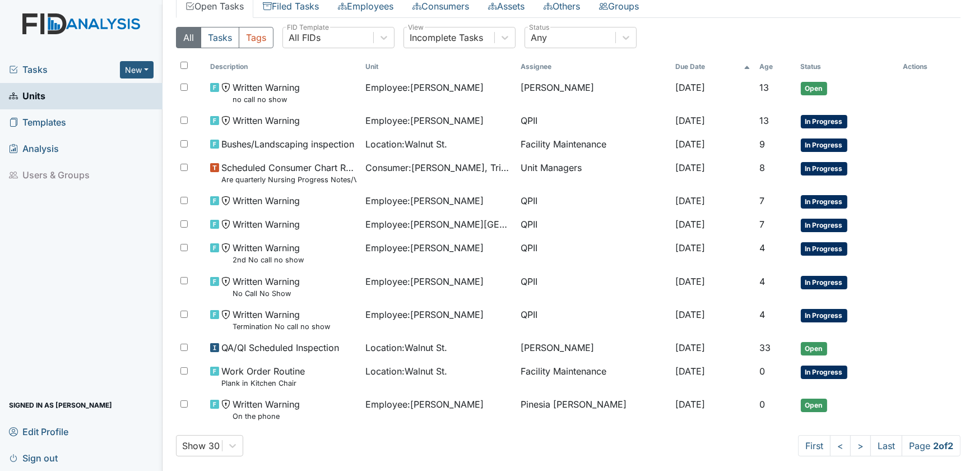
scroll to position [82, 0]
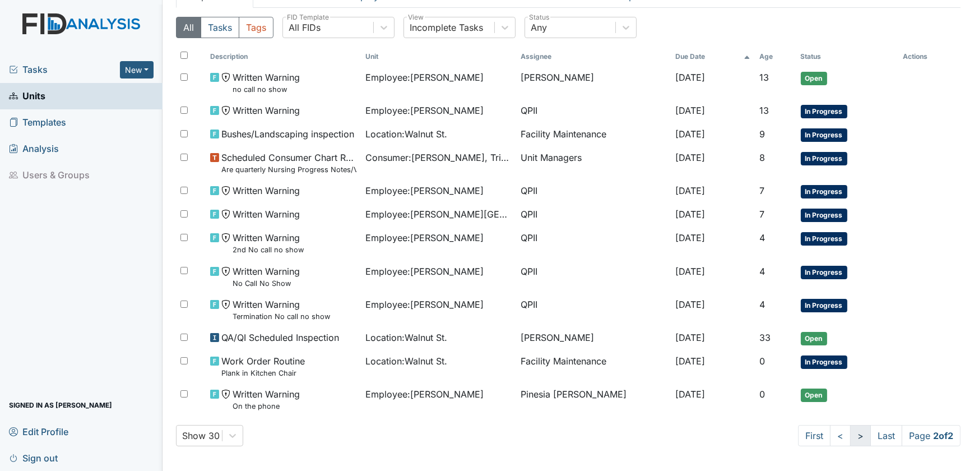
click at [850, 437] on link ">" at bounding box center [860, 435] width 21 height 21
click at [43, 94] on span "Units" at bounding box center [27, 95] width 36 height 17
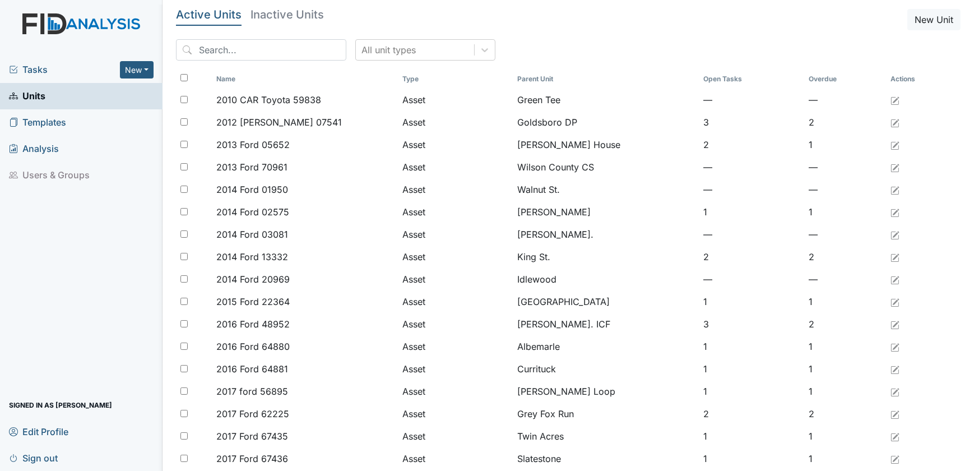
click at [45, 94] on link "Units" at bounding box center [81, 96] width 162 height 26
click at [221, 50] on input "search" at bounding box center [261, 49] width 170 height 21
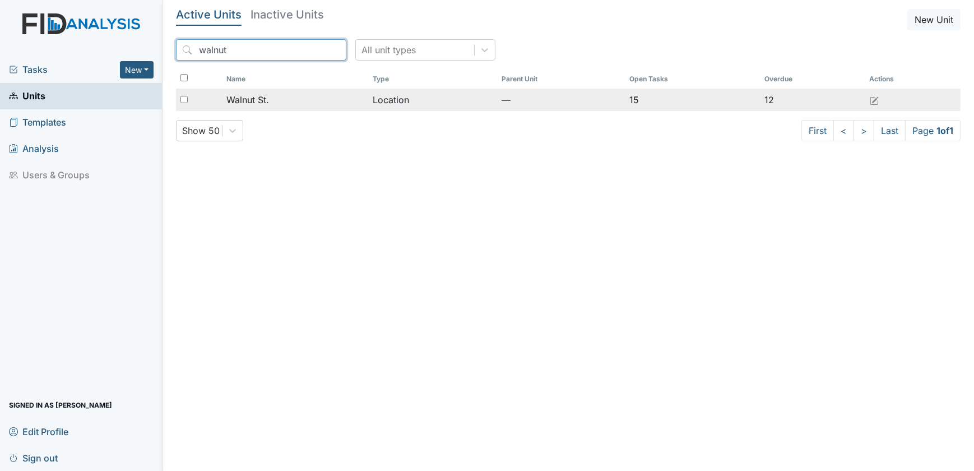
type input "walnut"
click at [283, 104] on div "Walnut St." at bounding box center [294, 99] width 137 height 13
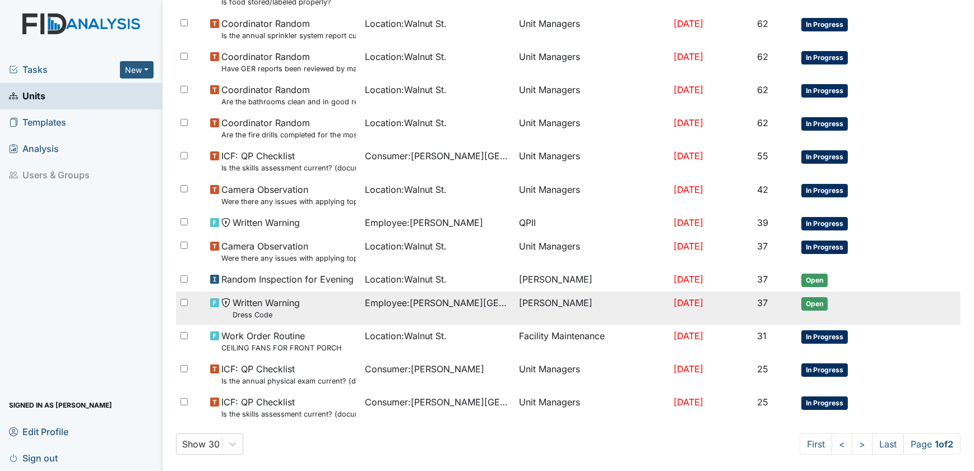
scroll to position [568, 0]
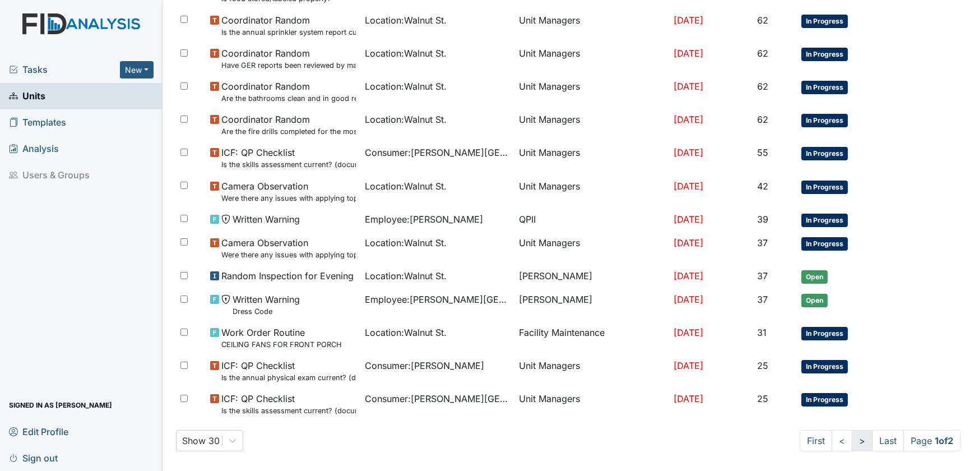
click at [851, 436] on link ">" at bounding box center [861, 440] width 21 height 21
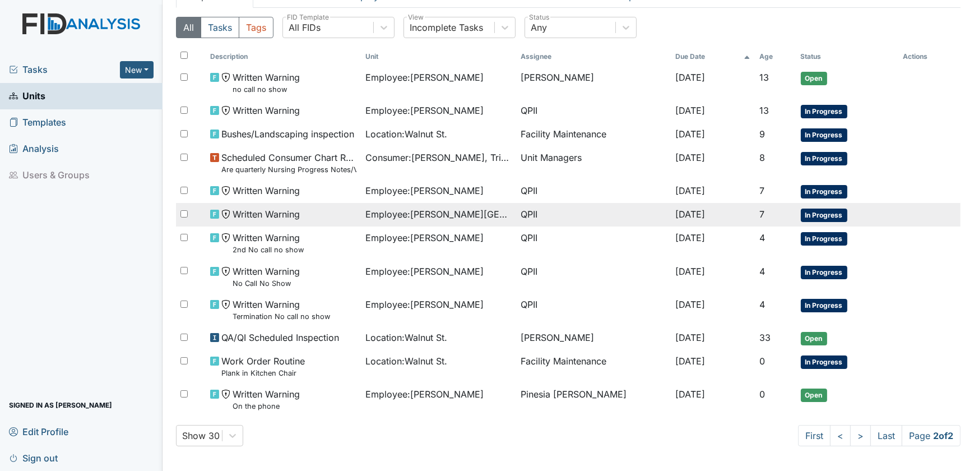
scroll to position [0, 0]
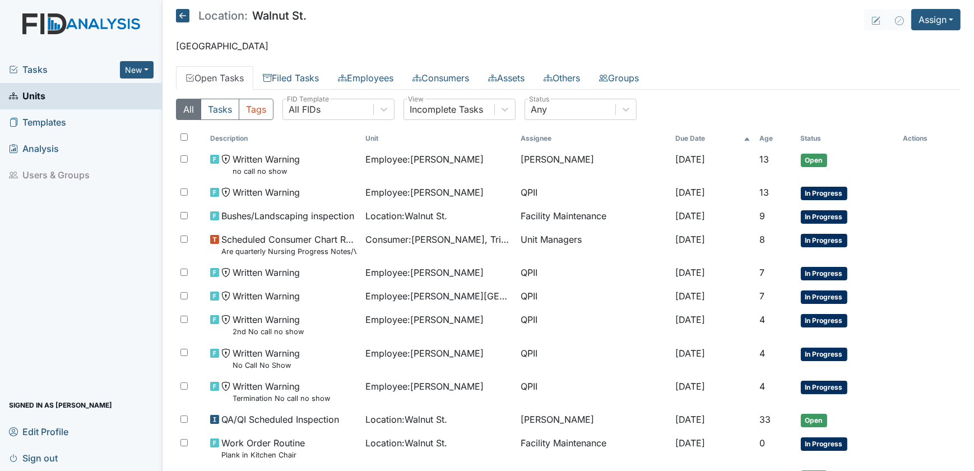
click at [215, 75] on link "Open Tasks" at bounding box center [214, 78] width 77 height 24
click at [34, 94] on span "Units" at bounding box center [27, 95] width 36 height 17
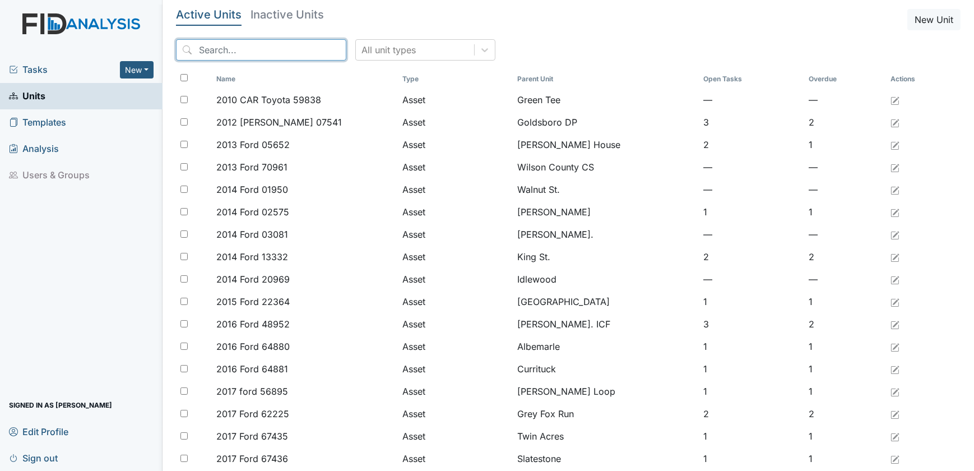
click at [250, 45] on input "search" at bounding box center [261, 49] width 170 height 21
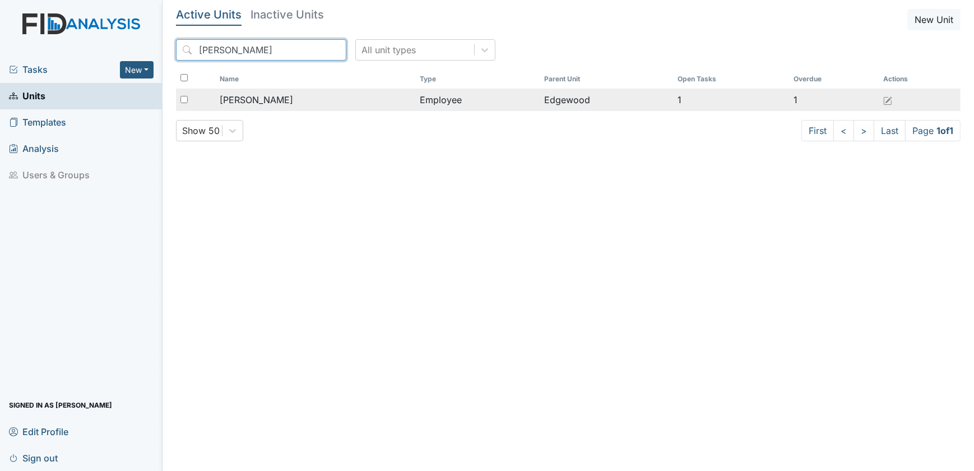
type input "Anderson"
click at [274, 95] on span "[PERSON_NAME]" at bounding box center [256, 99] width 73 height 13
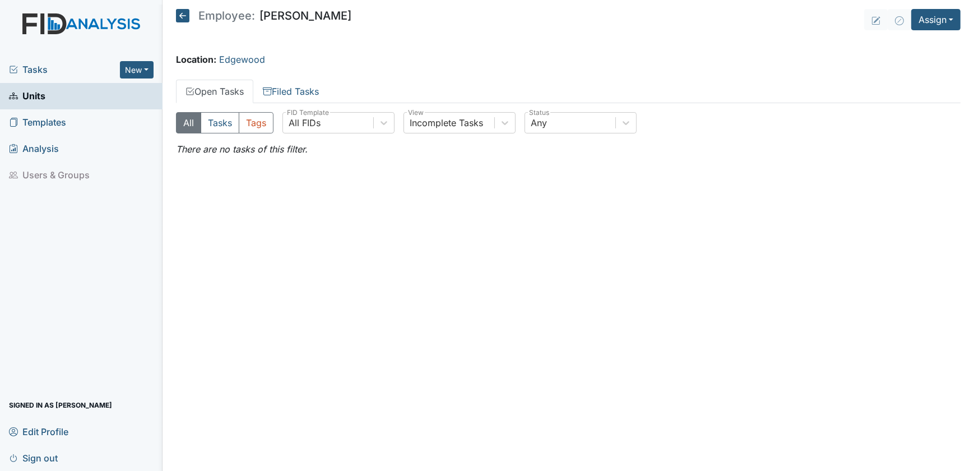
click at [32, 91] on span "Units" at bounding box center [27, 95] width 36 height 17
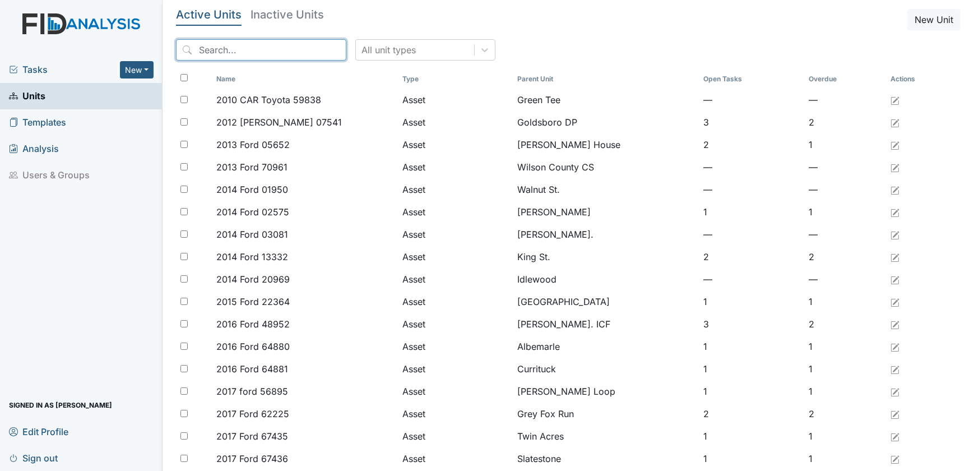
click at [269, 50] on input "search" at bounding box center [261, 49] width 170 height 21
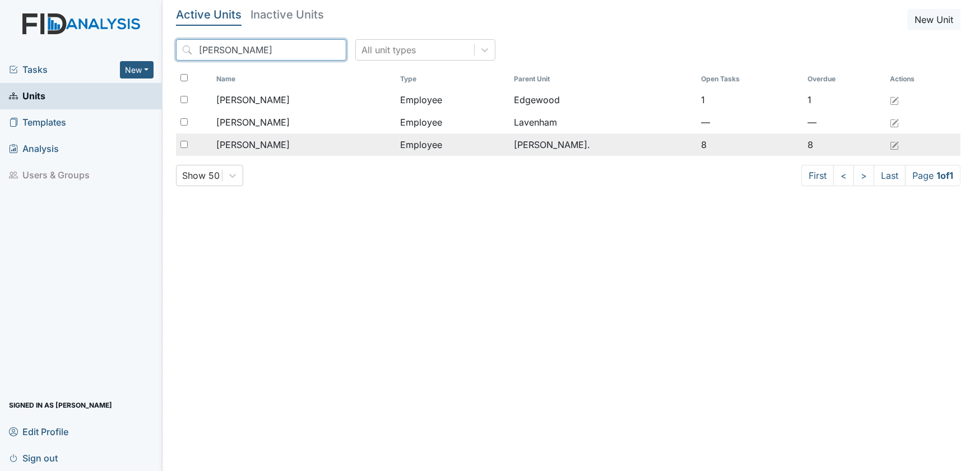
type input "Shirley"
click at [274, 150] on span "[PERSON_NAME]" at bounding box center [252, 144] width 73 height 13
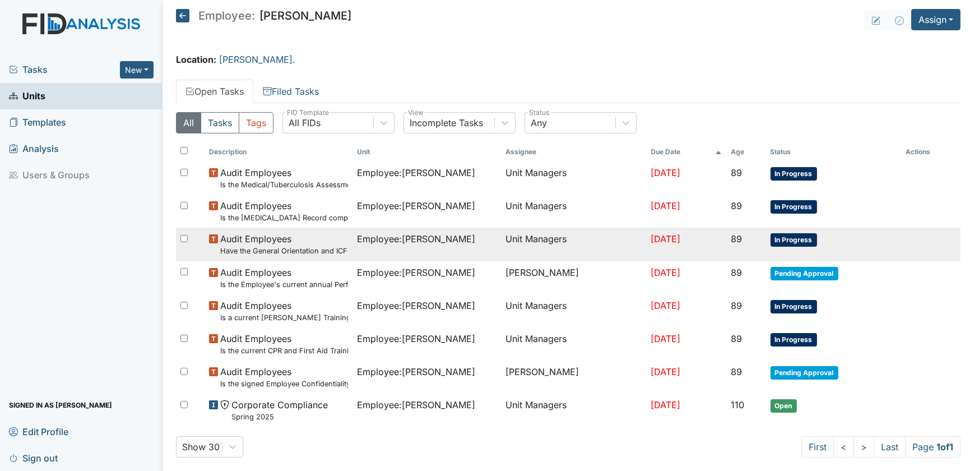
click at [292, 235] on span "Audit Employees Have the General Orientation and ICF Orientation forms been com…" at bounding box center [284, 244] width 128 height 24
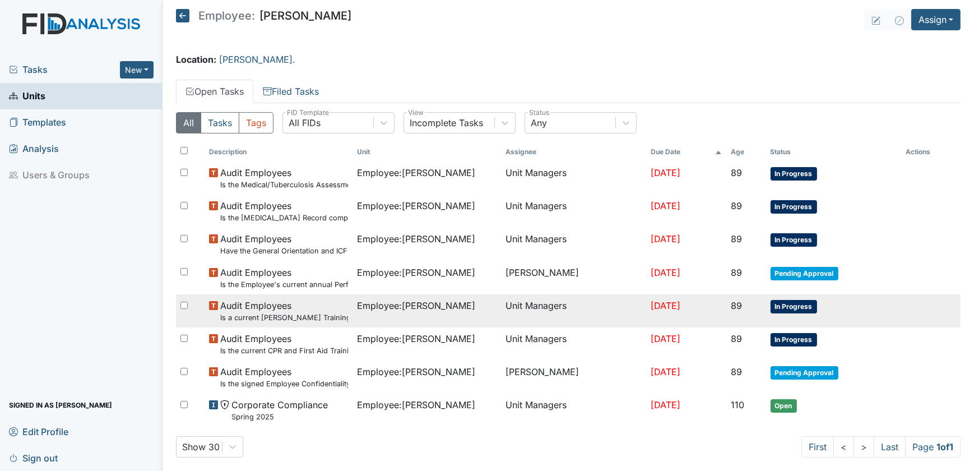
click at [299, 314] on small "Is a current MANDT Training certificate found in the file (1 year)?" at bounding box center [284, 317] width 128 height 11
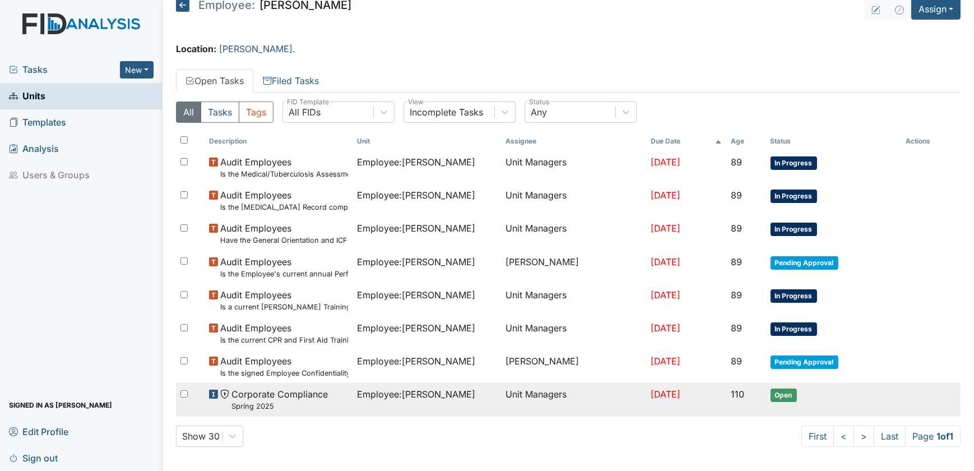
scroll to position [12, 0]
